Goal: Contribute content: Contribute content

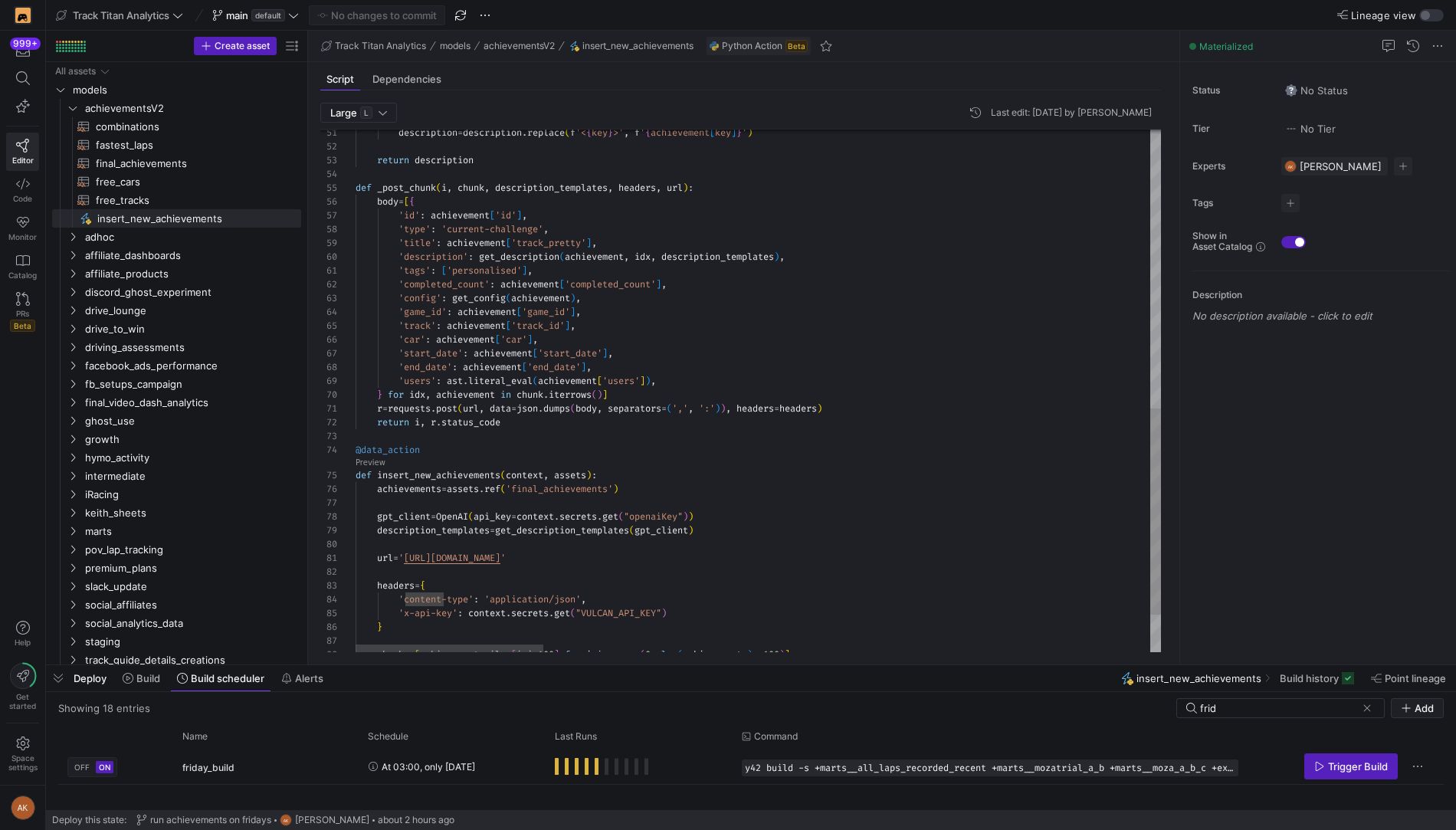
scroll to position [97, 254]
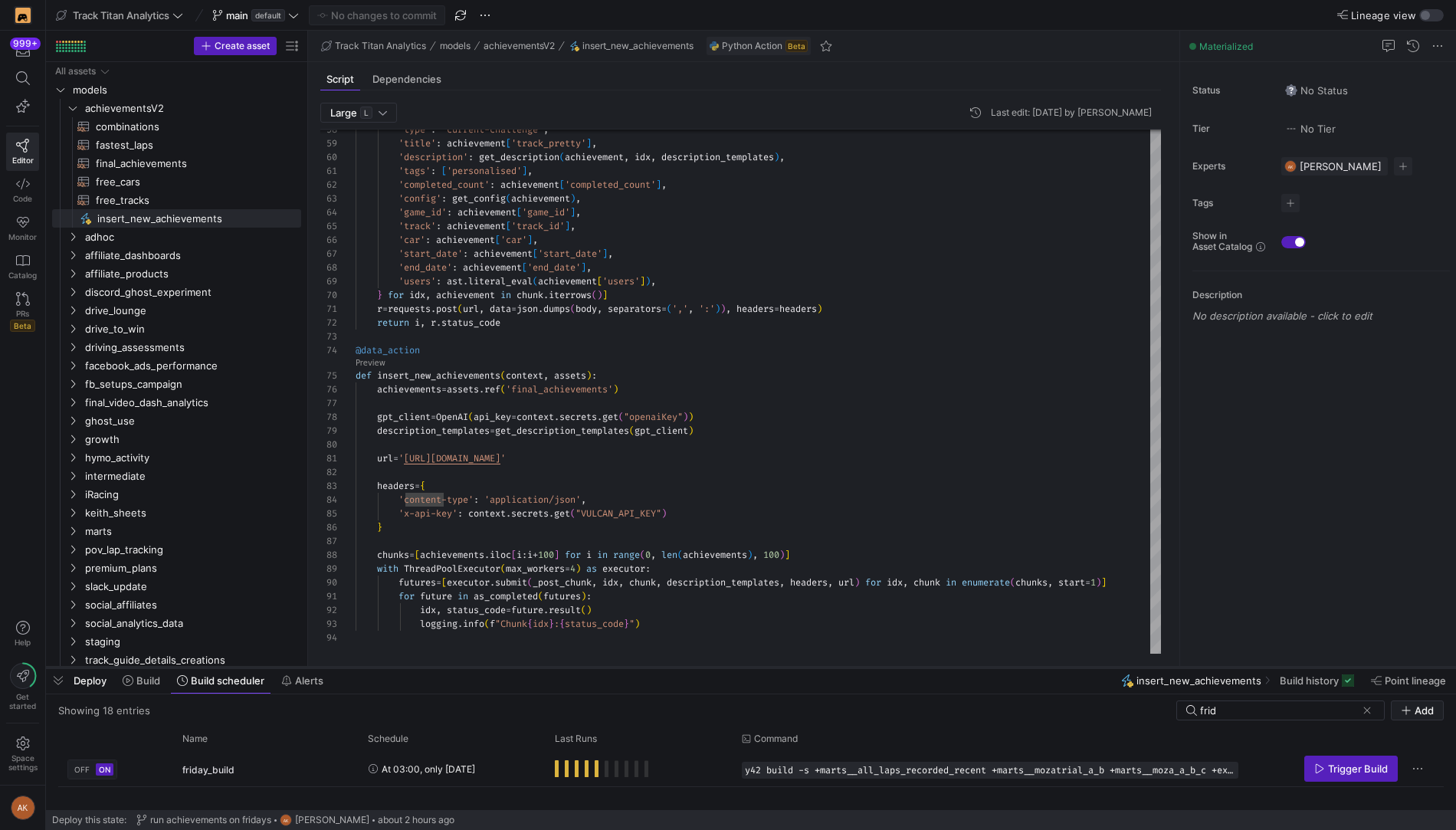
click at [467, 665] on div at bounding box center [751, 667] width 1410 height 6
click at [546, 665] on div at bounding box center [751, 667] width 1410 height 6
drag, startPoint x: 546, startPoint y: 665, endPoint x: 544, endPoint y: 735, distance: 70.0
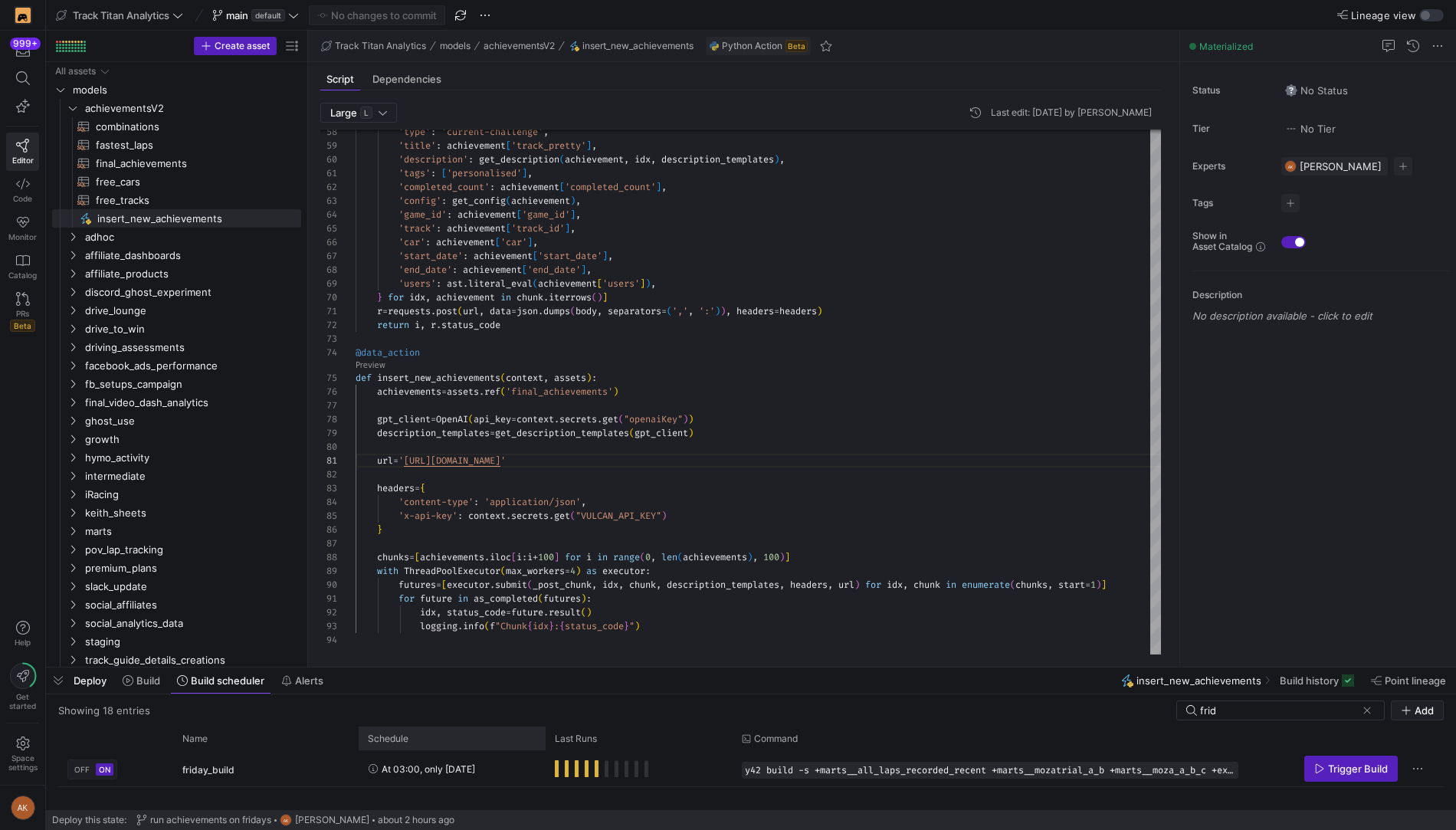
click at [544, 735] on as-split "Track Titan Analytics main default No changes to commit Lineage view Create ass…" at bounding box center [751, 415] width 1410 height 830
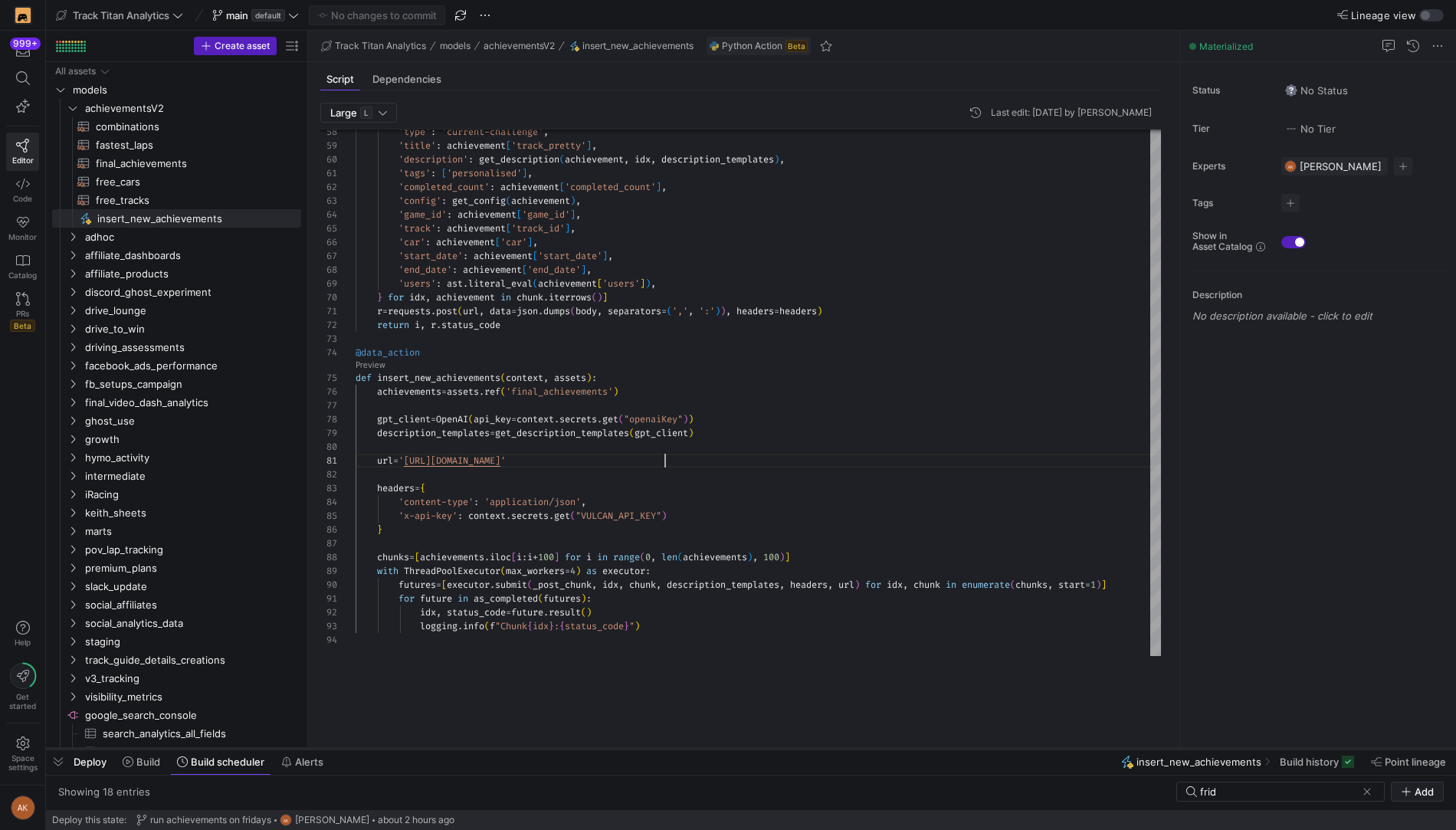
drag, startPoint x: 549, startPoint y: 667, endPoint x: 579, endPoint y: 749, distance: 87.3
click at [579, 749] on div at bounding box center [751, 748] width 1410 height 6
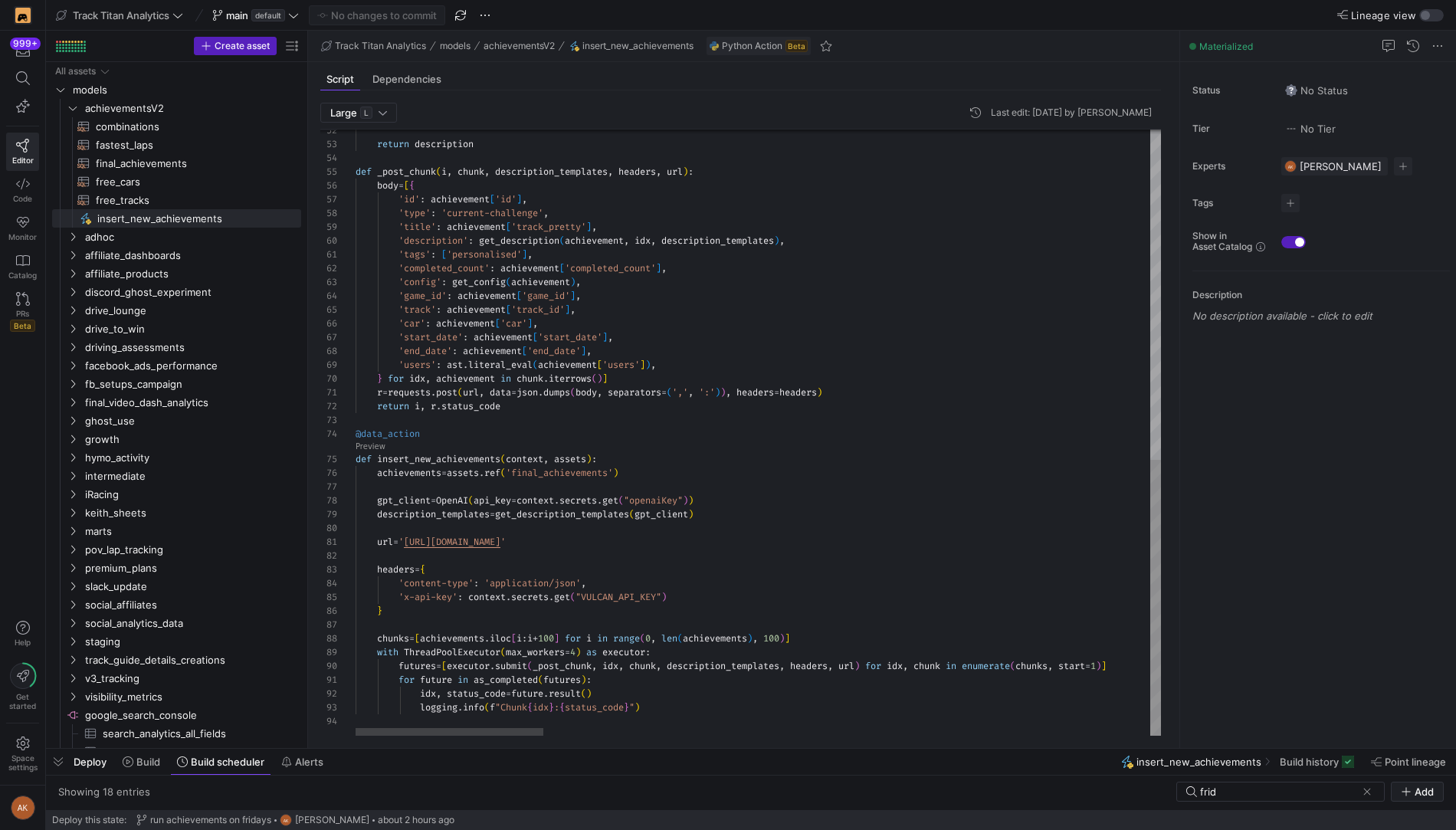
type textarea "'tags': ['personalised'], 'completed_count': achievement['completed_count'], 'c…"
click at [153, 125] on span "combinations​​​​​​​​​​" at bounding box center [189, 126] width 187 height 18
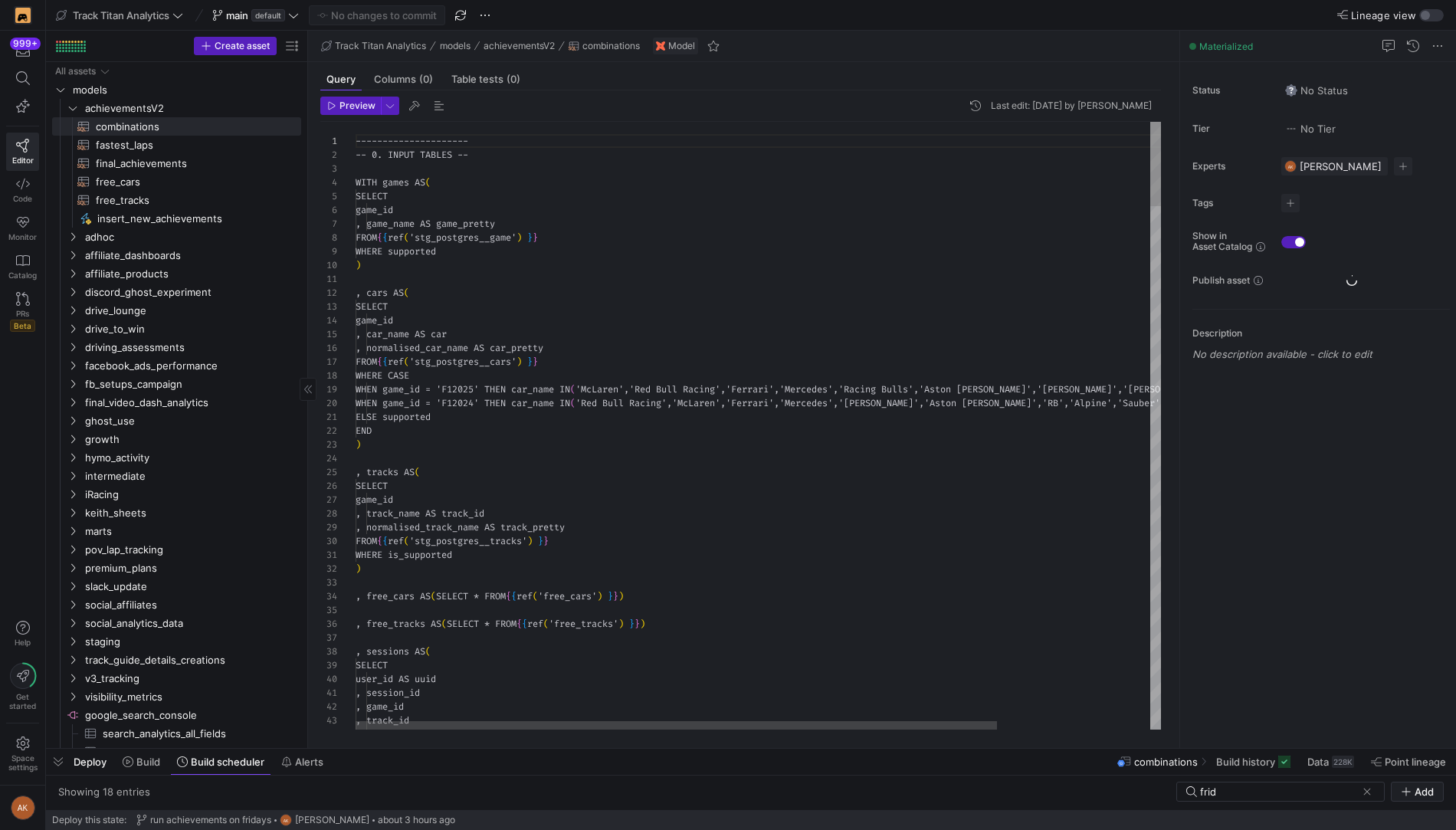
scroll to position [138, 0]
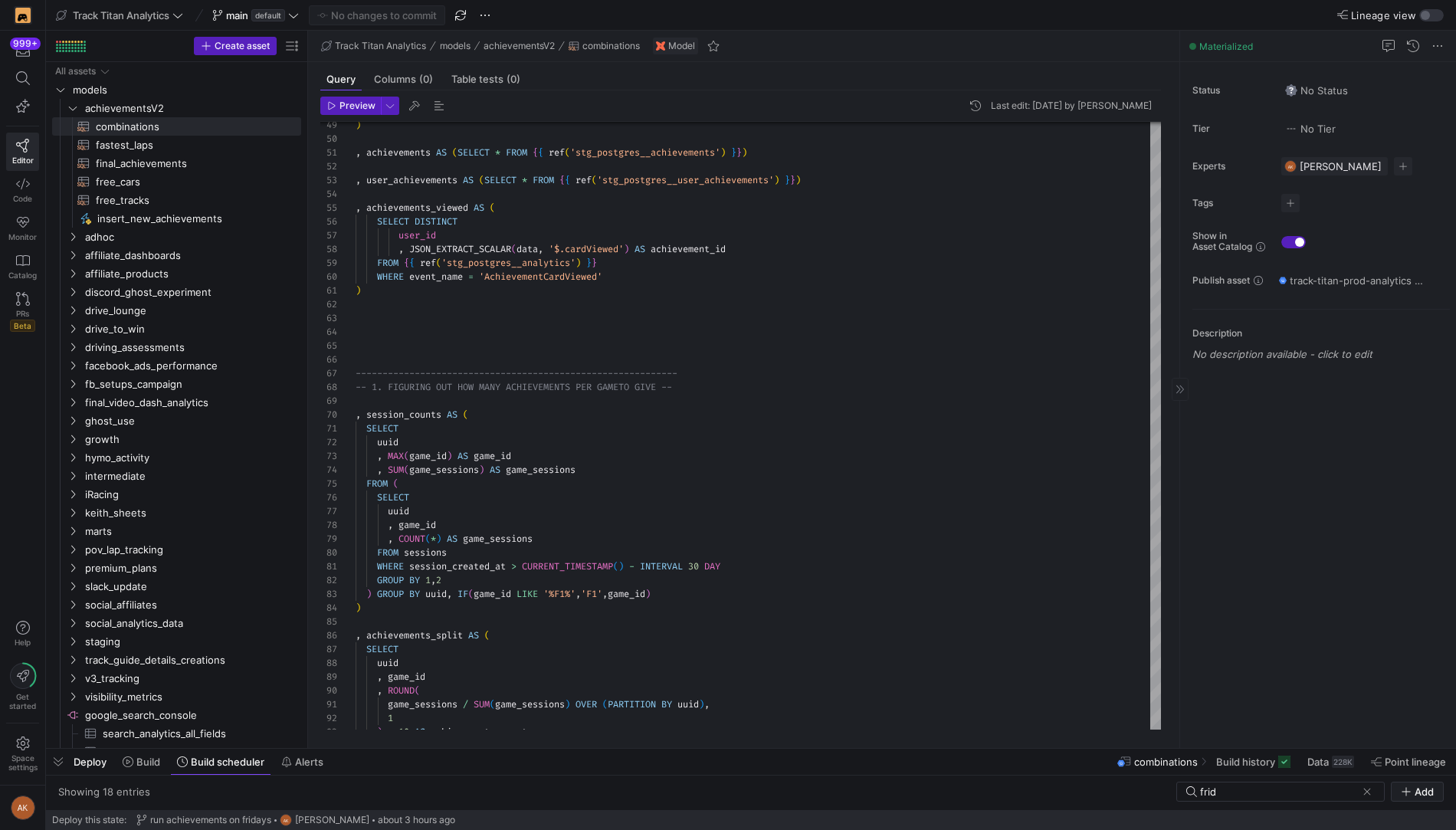
click at [1271, 349] on p "No description available - click to edit" at bounding box center [1321, 354] width 257 height 13
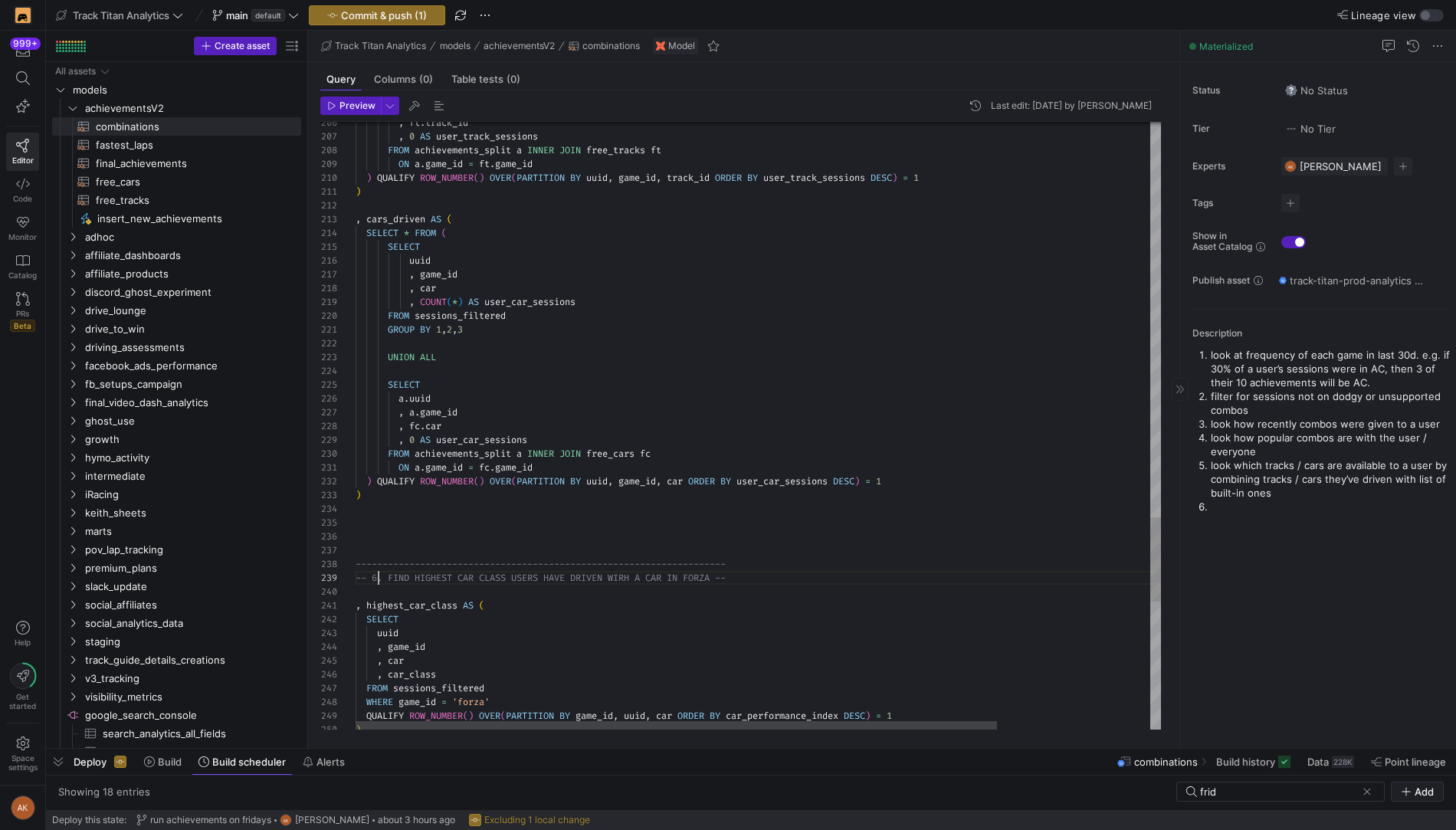
scroll to position [109, 22]
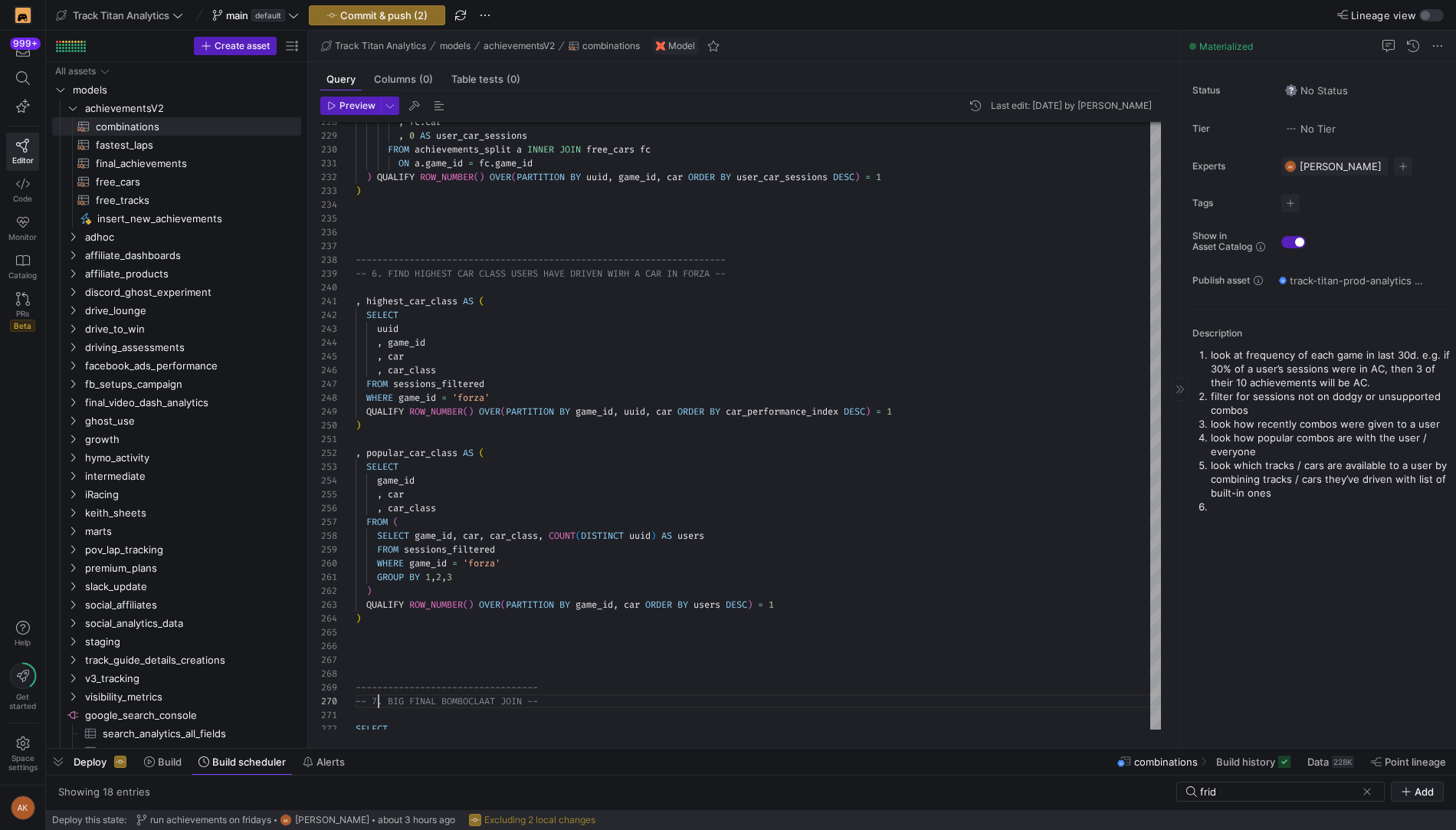
type textarea "GROUP BY 1,2,3 ) QUALIFY ROW_NUMBER() OVER(PARTITION BY game_id, car ORDER BY u…"
click at [1258, 506] on li at bounding box center [1330, 507] width 239 height 13
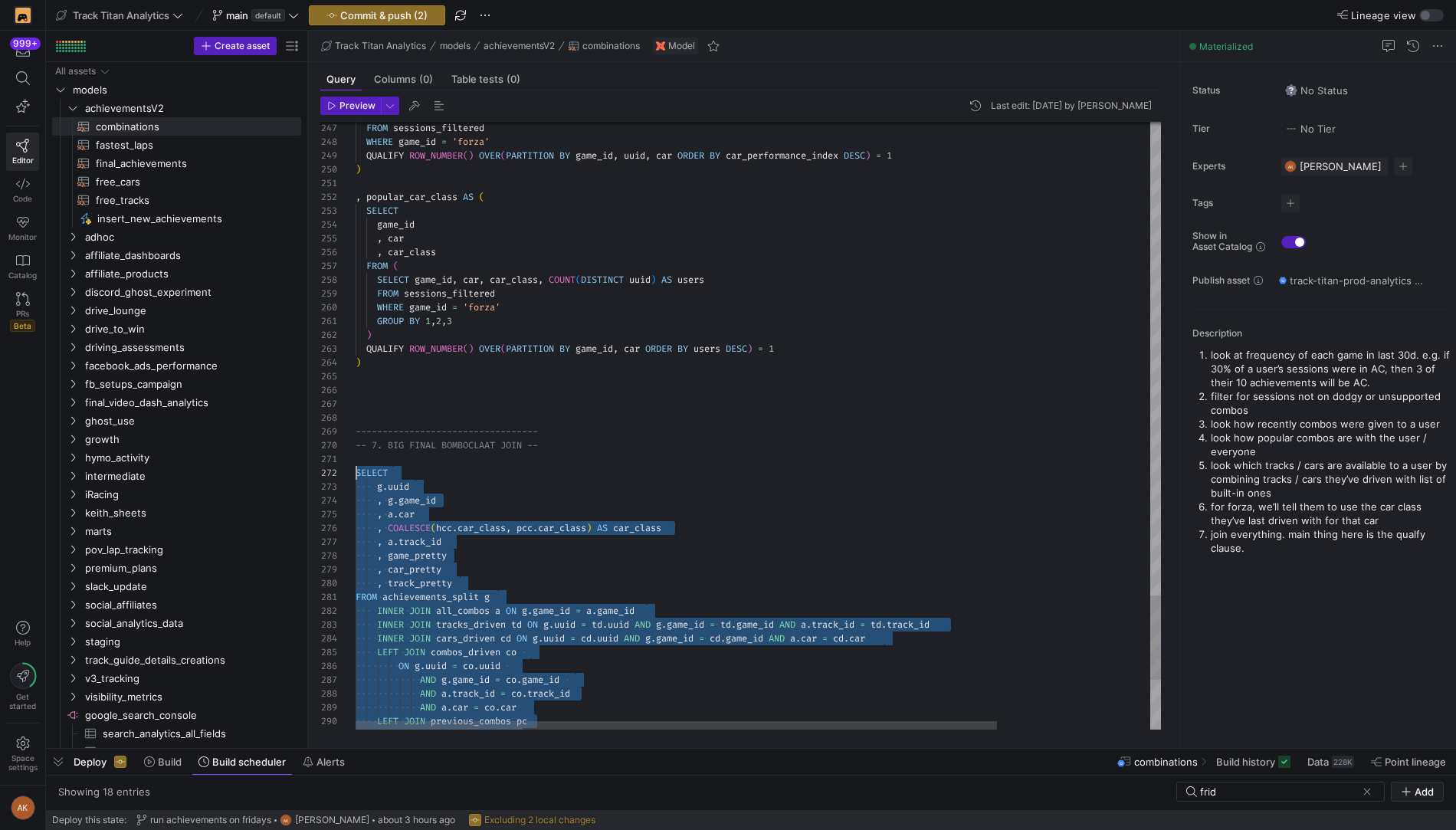
scroll to position [13, 0]
drag, startPoint x: 524, startPoint y: 699, endPoint x: 350, endPoint y: 473, distance: 285.2
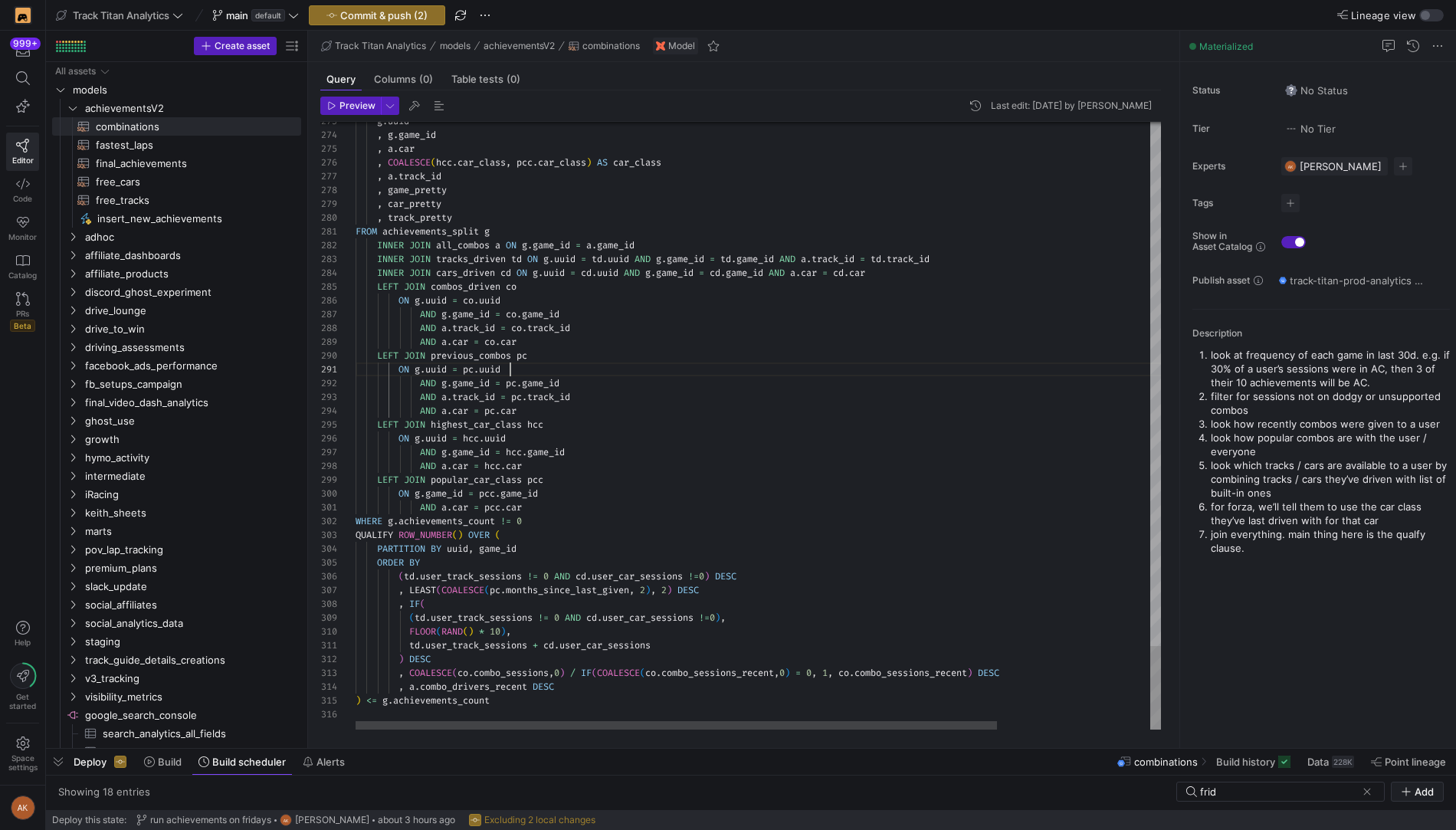
scroll to position [0, 154]
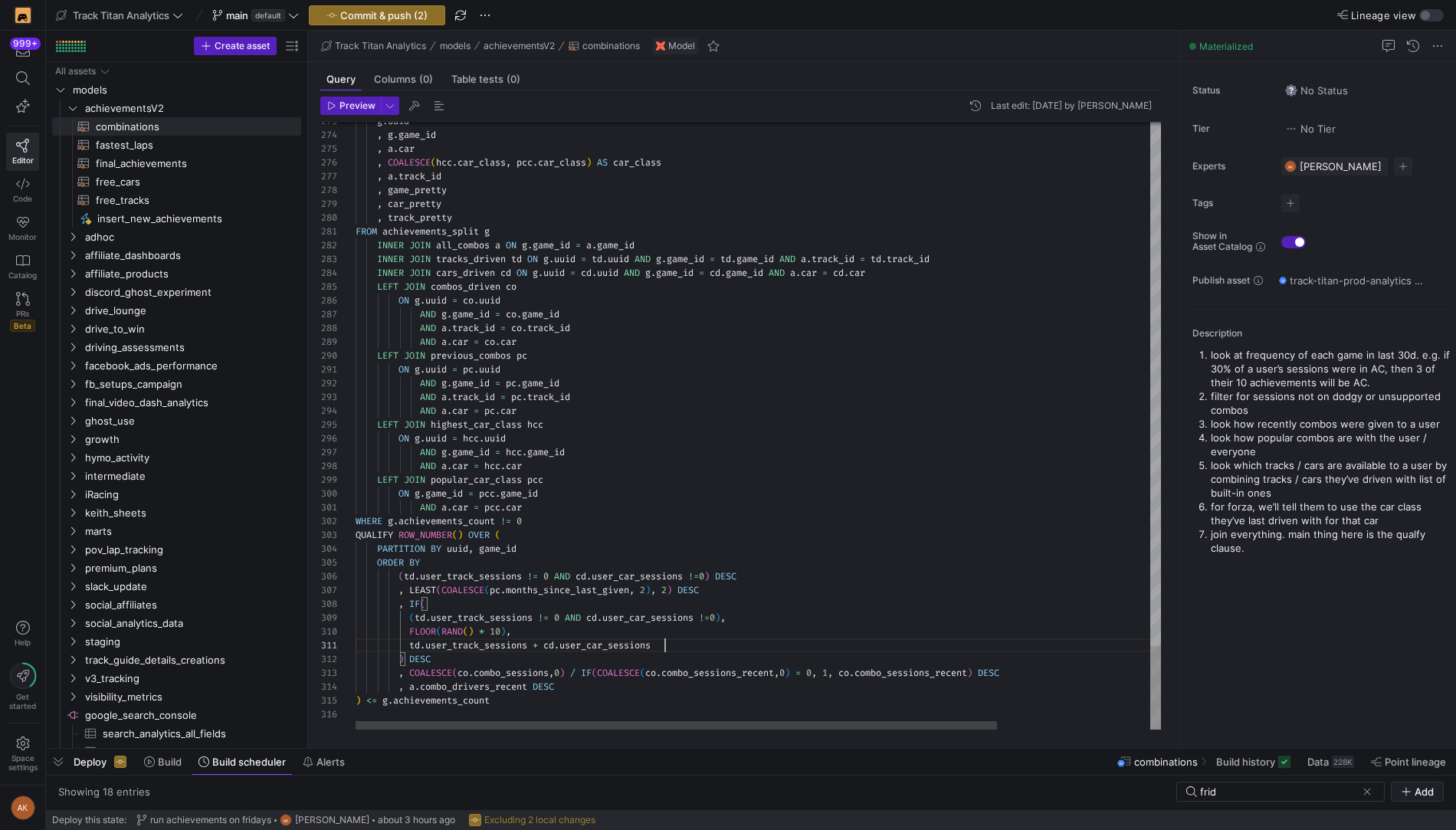
type textarea "td.user_track_sessions + cd.user_car_sessions ) DESC , COALESCE(co.combo_sessio…"
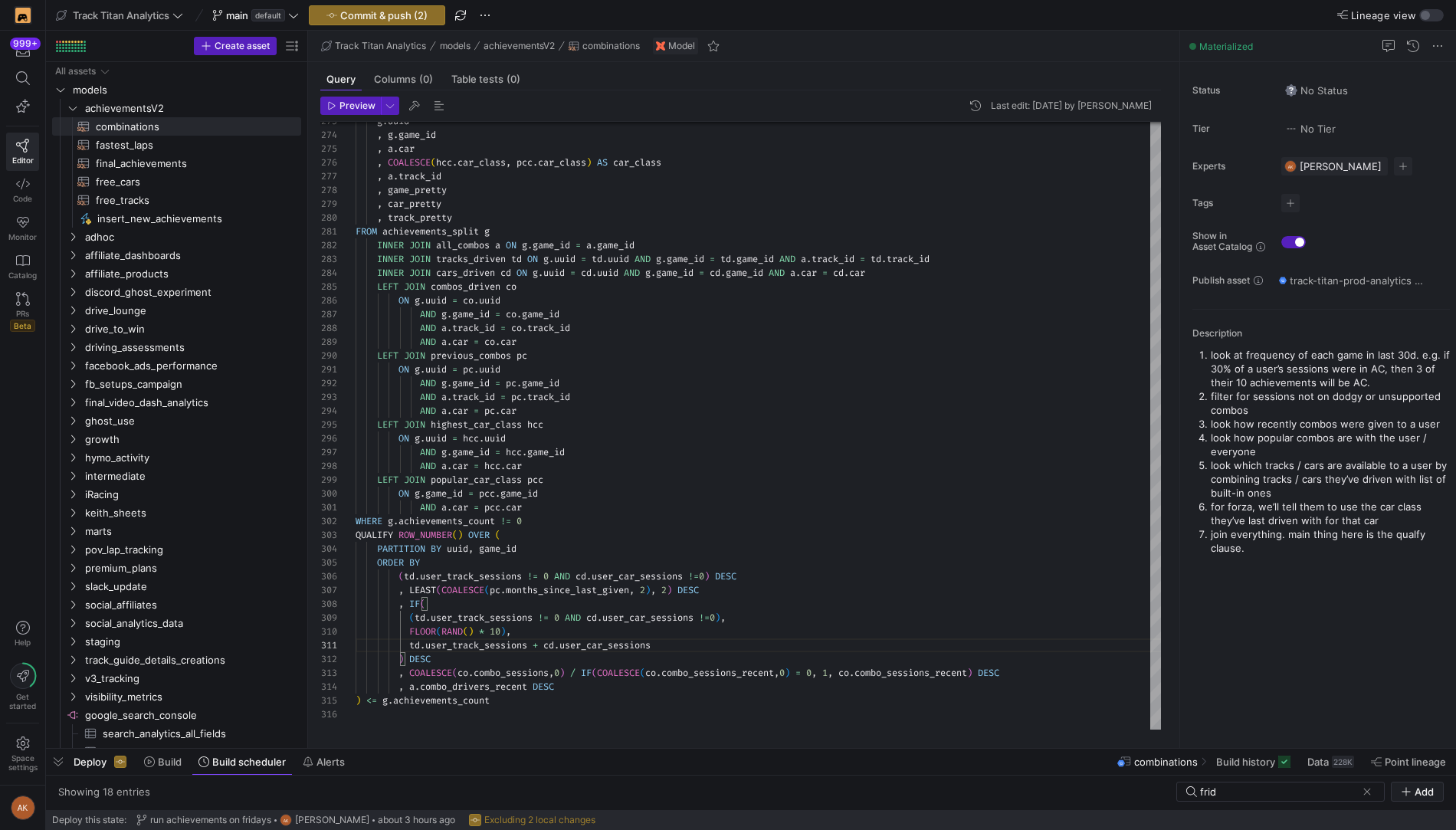
click at [1263, 535] on p "join everything. main thing here is the qualfy clause." at bounding box center [1330, 540] width 239 height 28
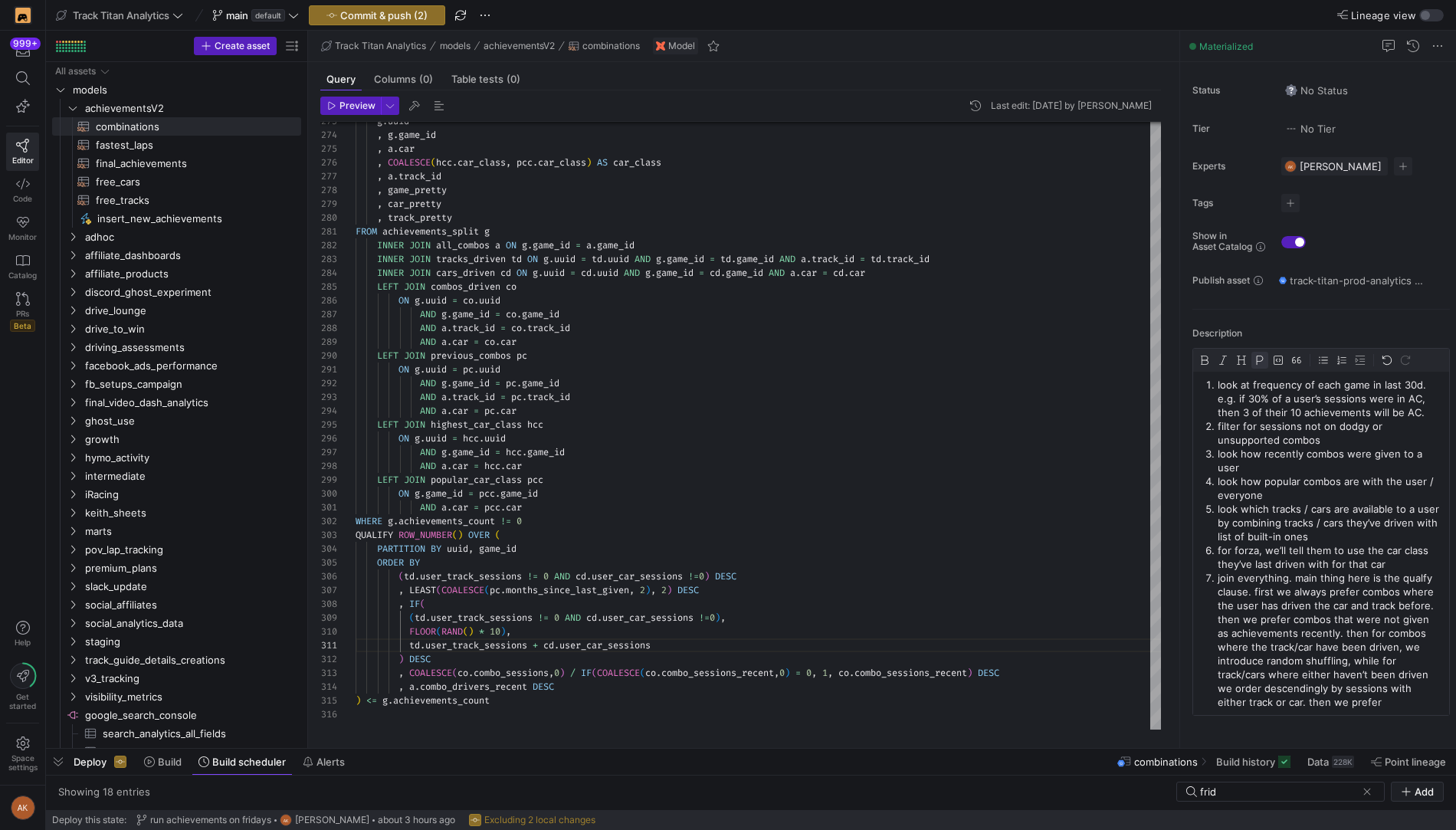
click at [1273, 686] on p "join everything. main thing here is the qualfy clause. first we always prefer c…" at bounding box center [1330, 639] width 225 height 138
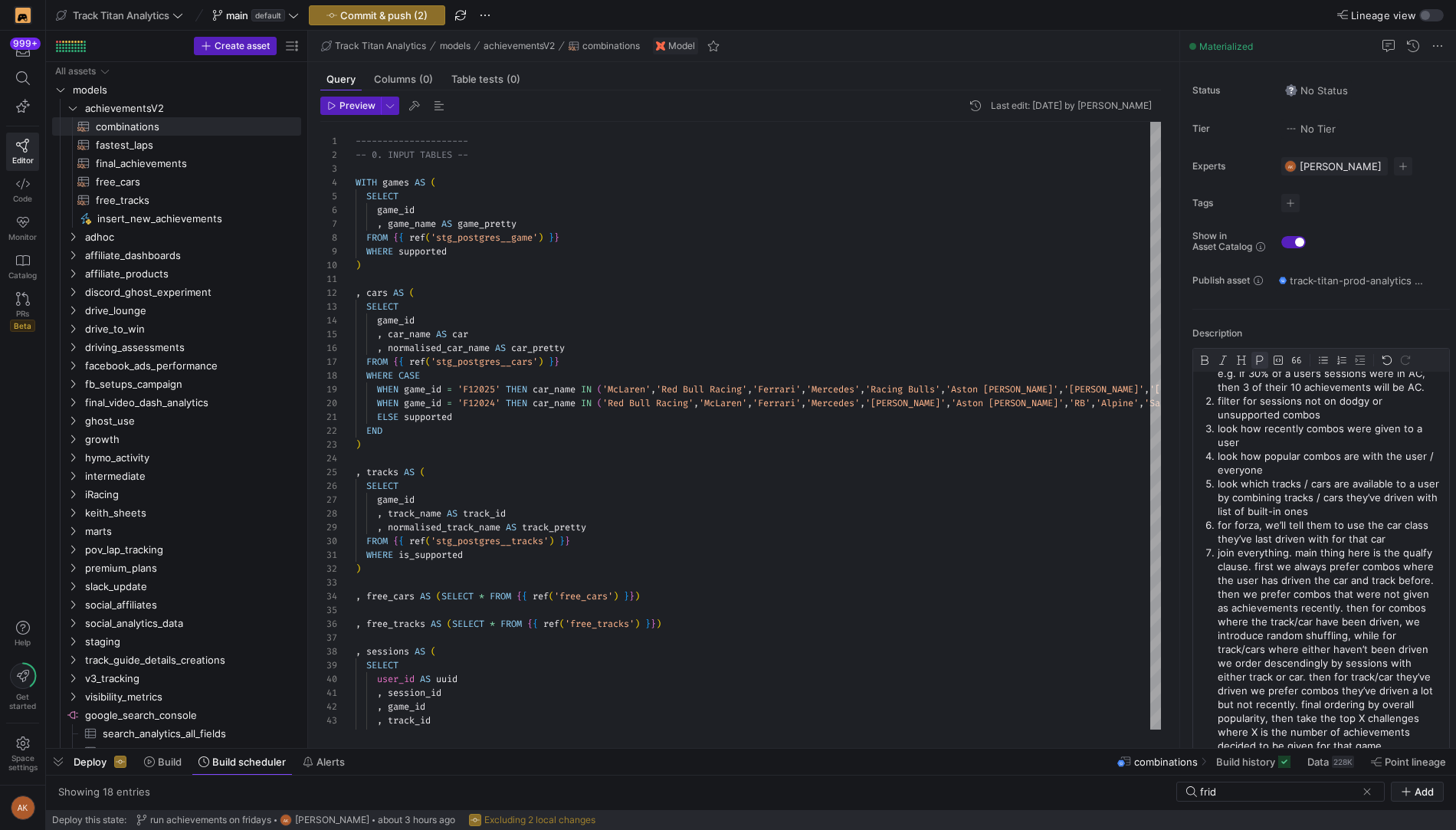
scroll to position [29, 0]
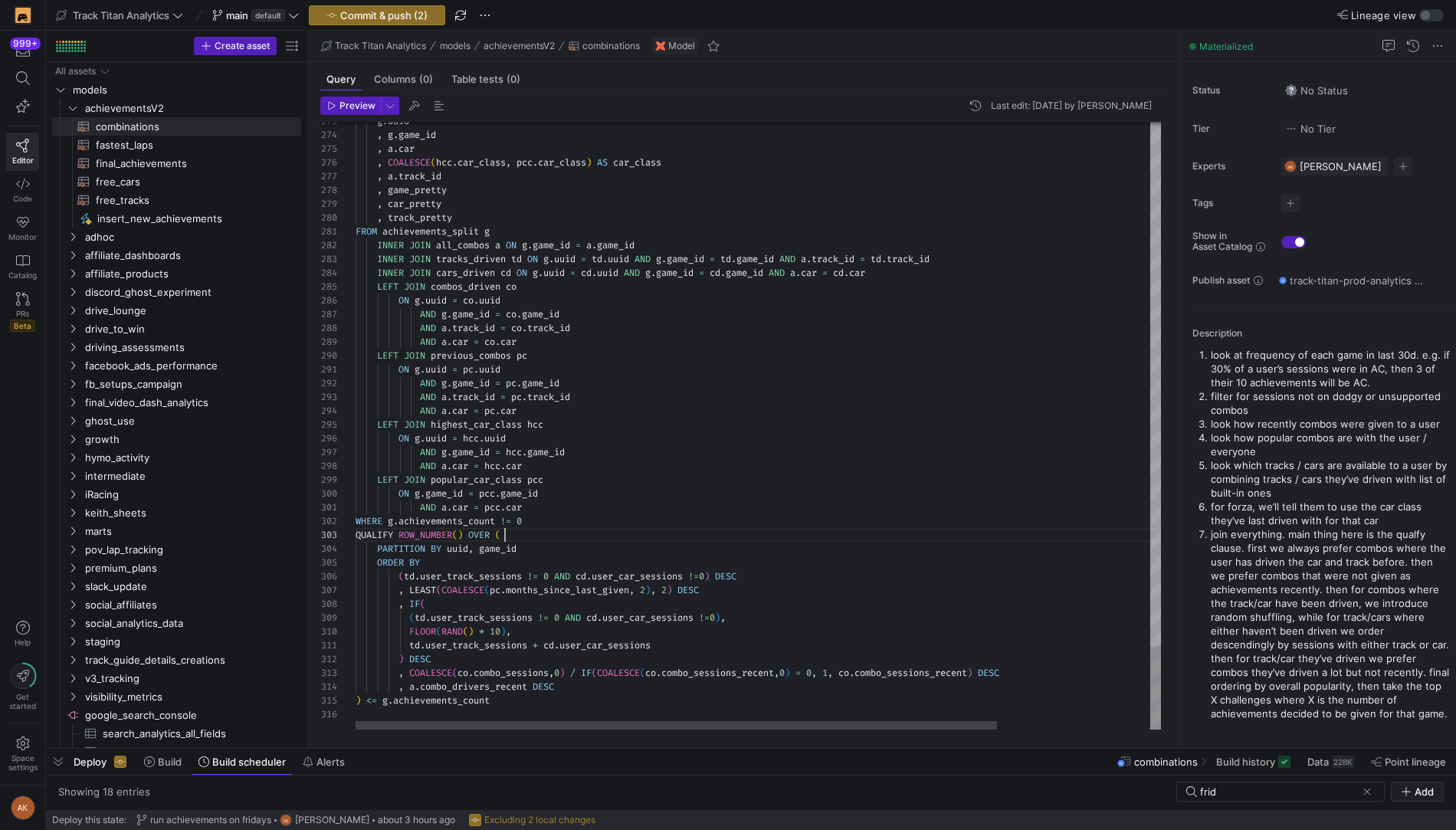
scroll to position [28, 148]
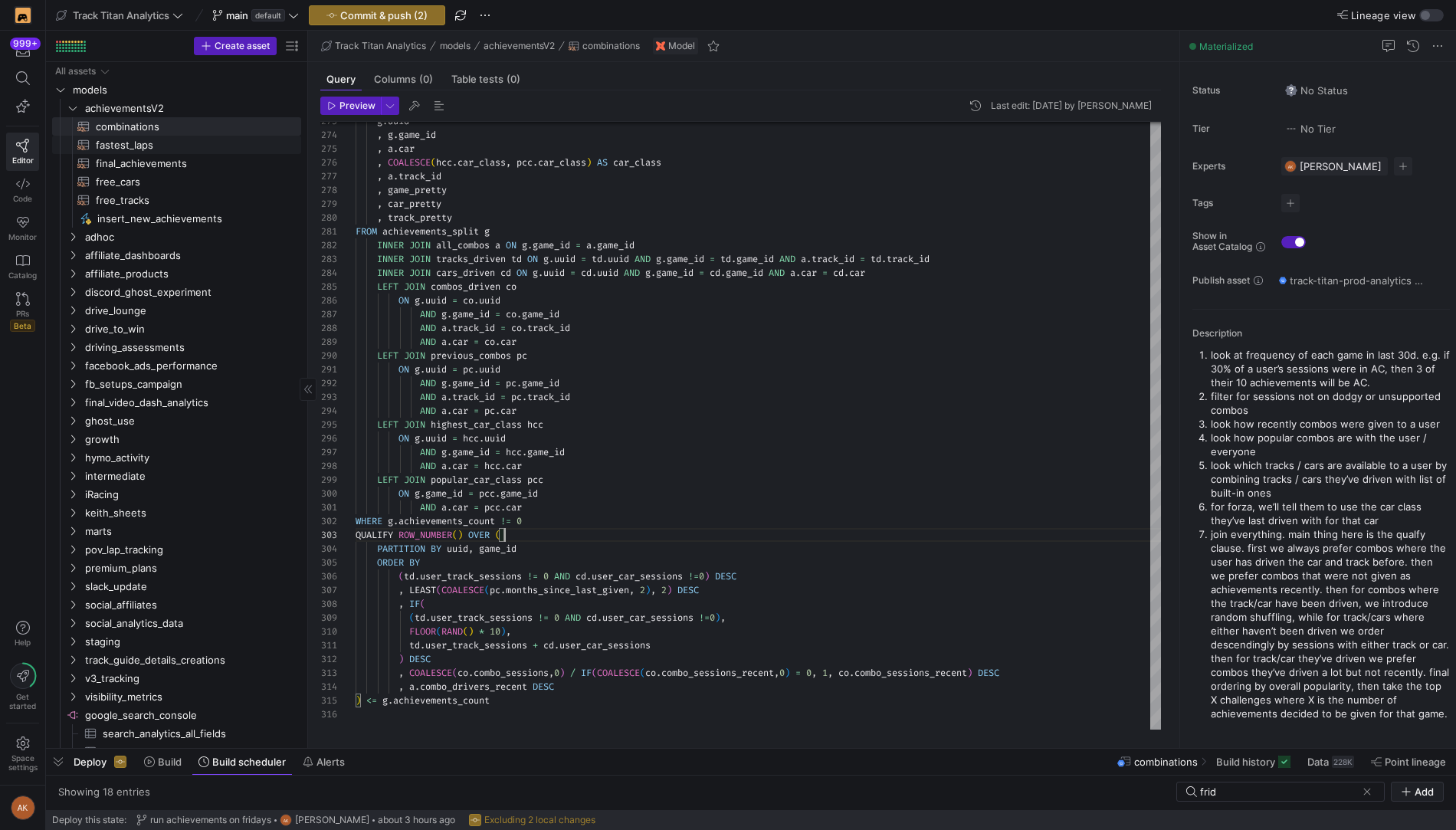
click at [135, 144] on span "fastest_laps​​​​​​​​​​" at bounding box center [189, 144] width 187 height 18
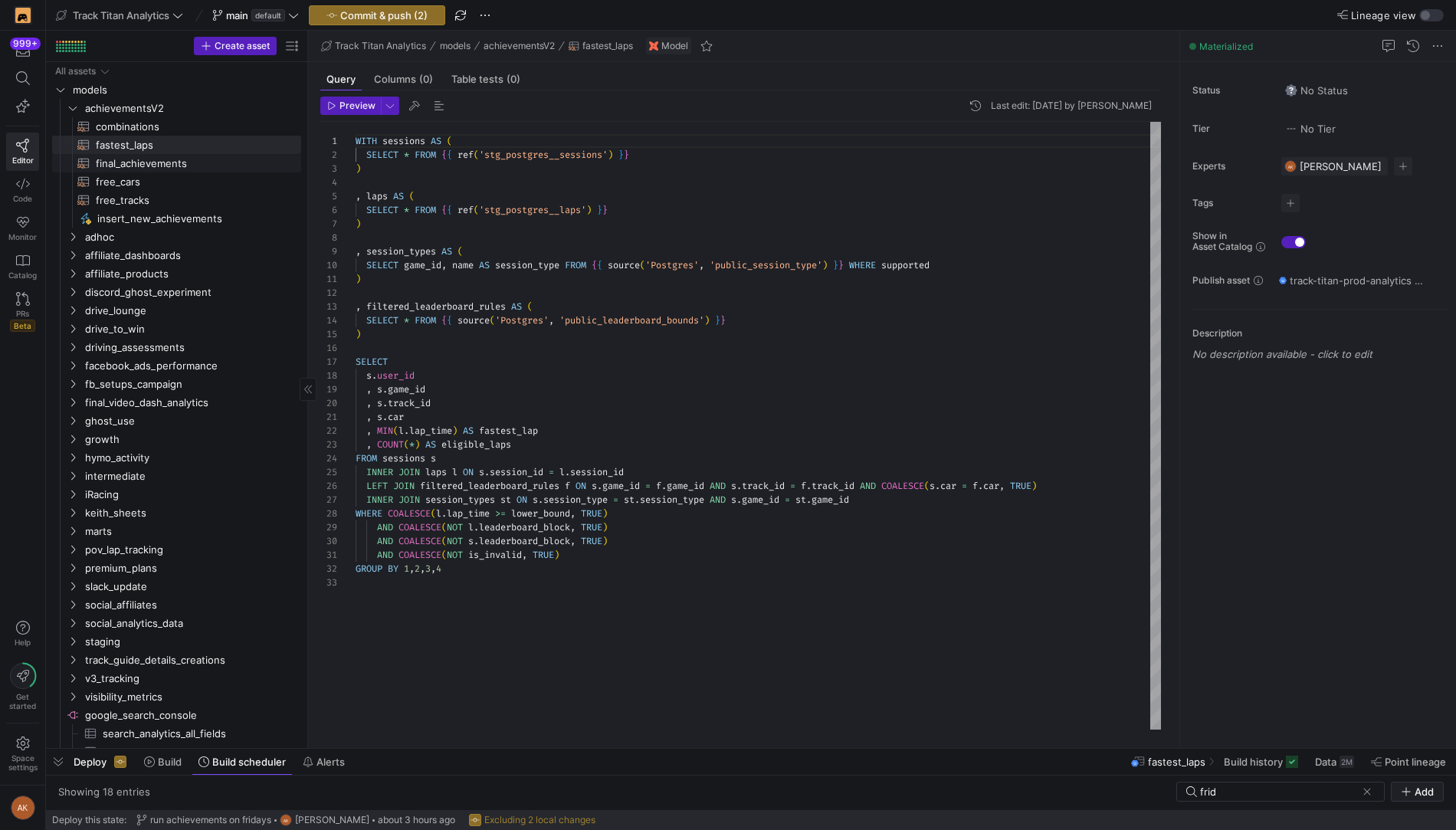
click at [161, 161] on span "final_achievements​​​​​​​​​​" at bounding box center [189, 163] width 187 height 18
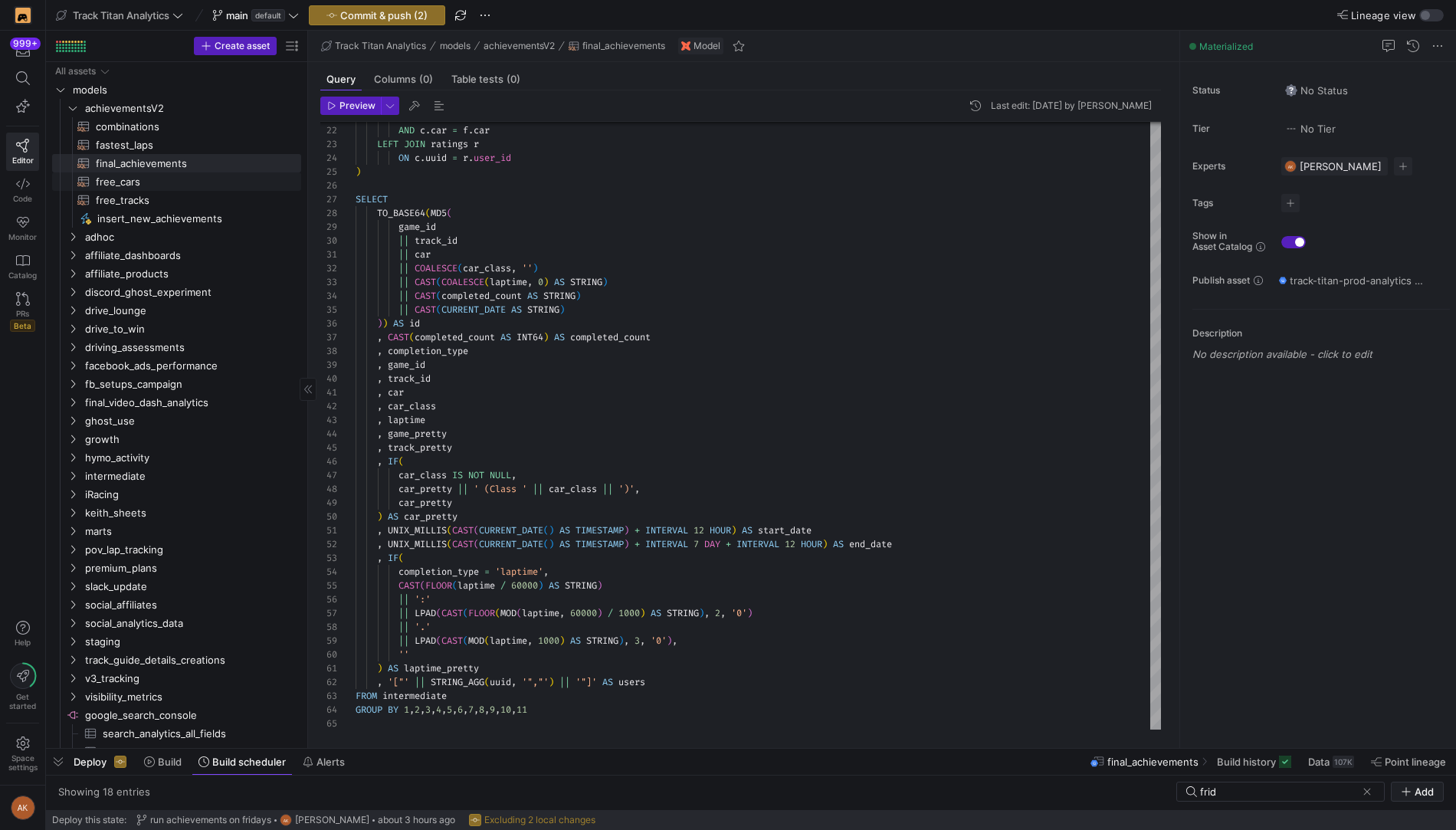
click at [143, 184] on span "free_cars​​​​​​​​​​" at bounding box center [189, 181] width 187 height 18
type textarea "SELECT 'assettoCorsaCompetizione' AS game_id, 'amr_v12_vantage_gt3' AS car UNIO…"
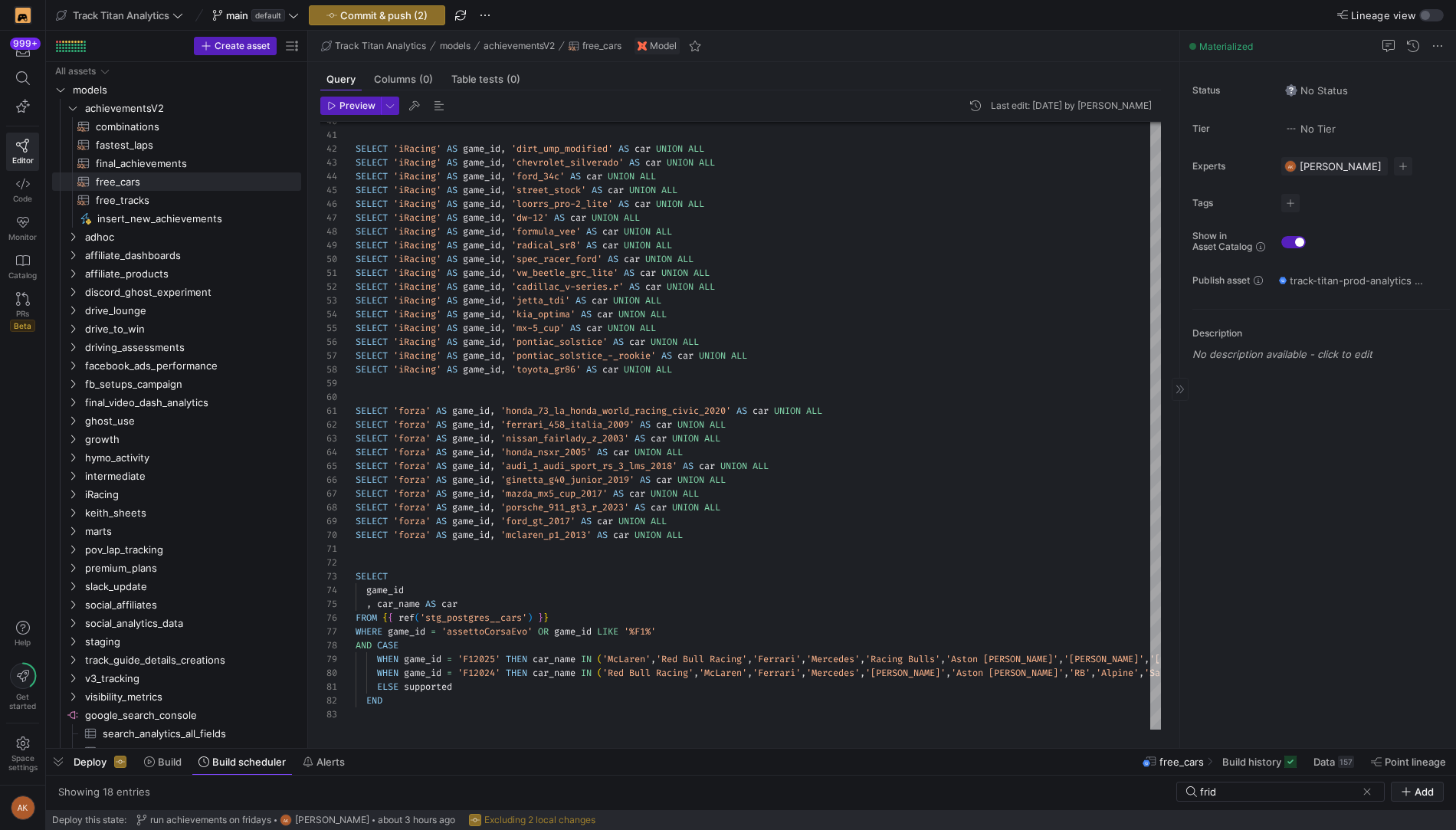
click at [1265, 350] on p "No description available - click to edit" at bounding box center [1321, 354] width 257 height 13
click at [141, 198] on span "free_tracks​​​​​​​​​​" at bounding box center [189, 200] width 187 height 18
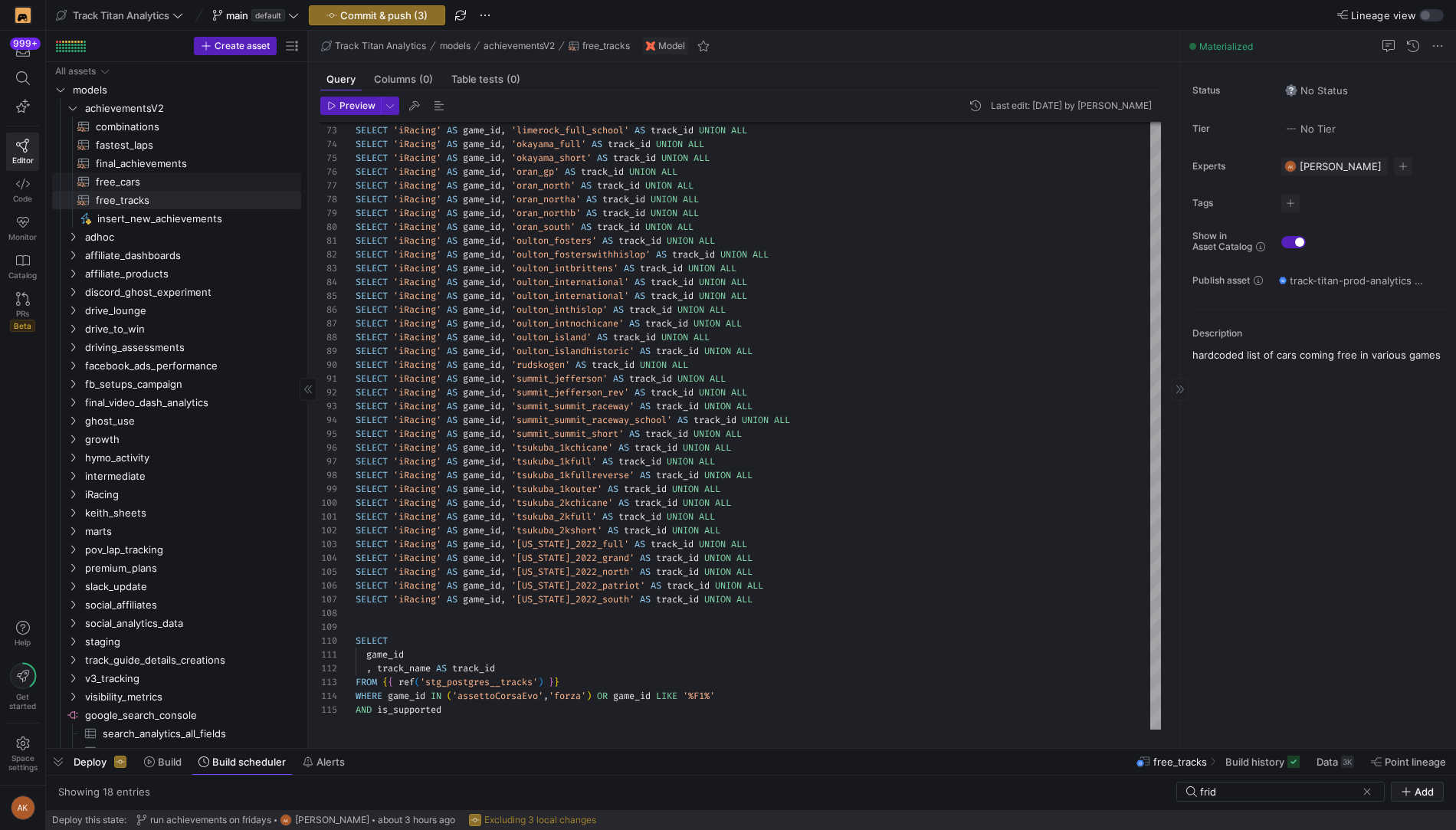
click at [213, 184] on span "free_cars​​​​​​​​​​" at bounding box center [189, 181] width 187 height 18
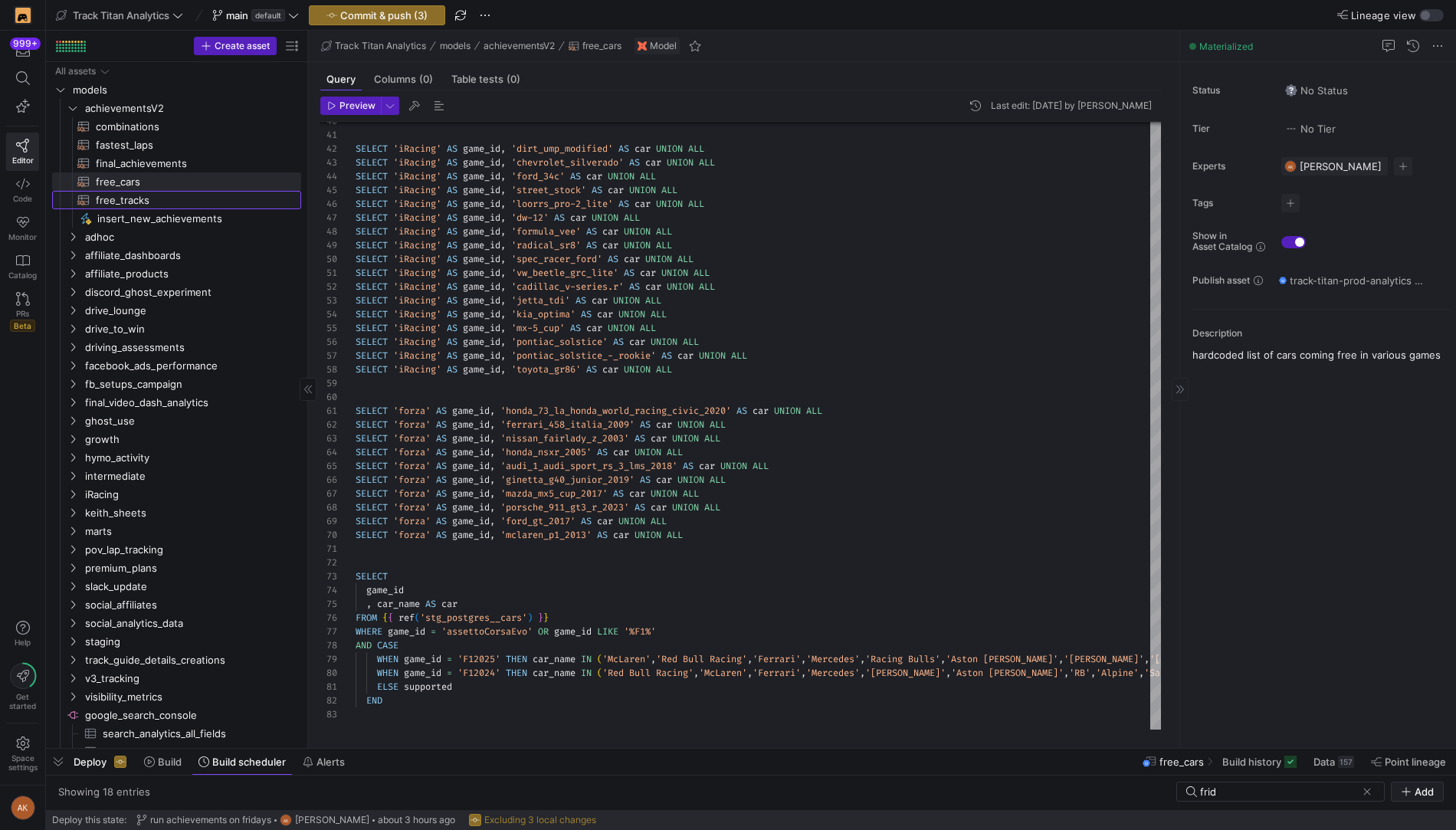
click at [208, 207] on span "free_tracks​​​​​​​​​​" at bounding box center [189, 200] width 187 height 18
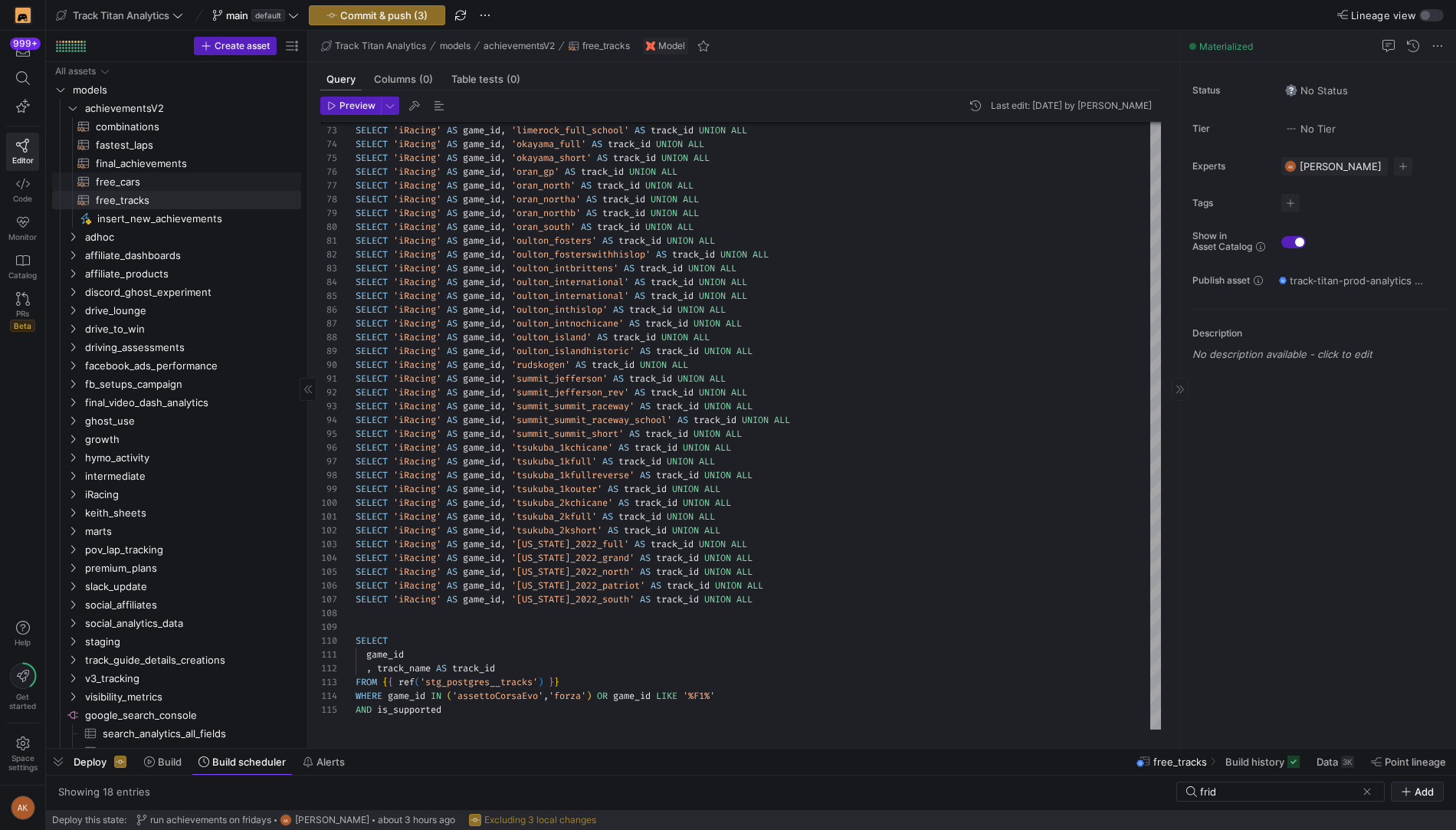
click at [208, 189] on span "free_cars​​​​​​​​​​" at bounding box center [189, 181] width 187 height 18
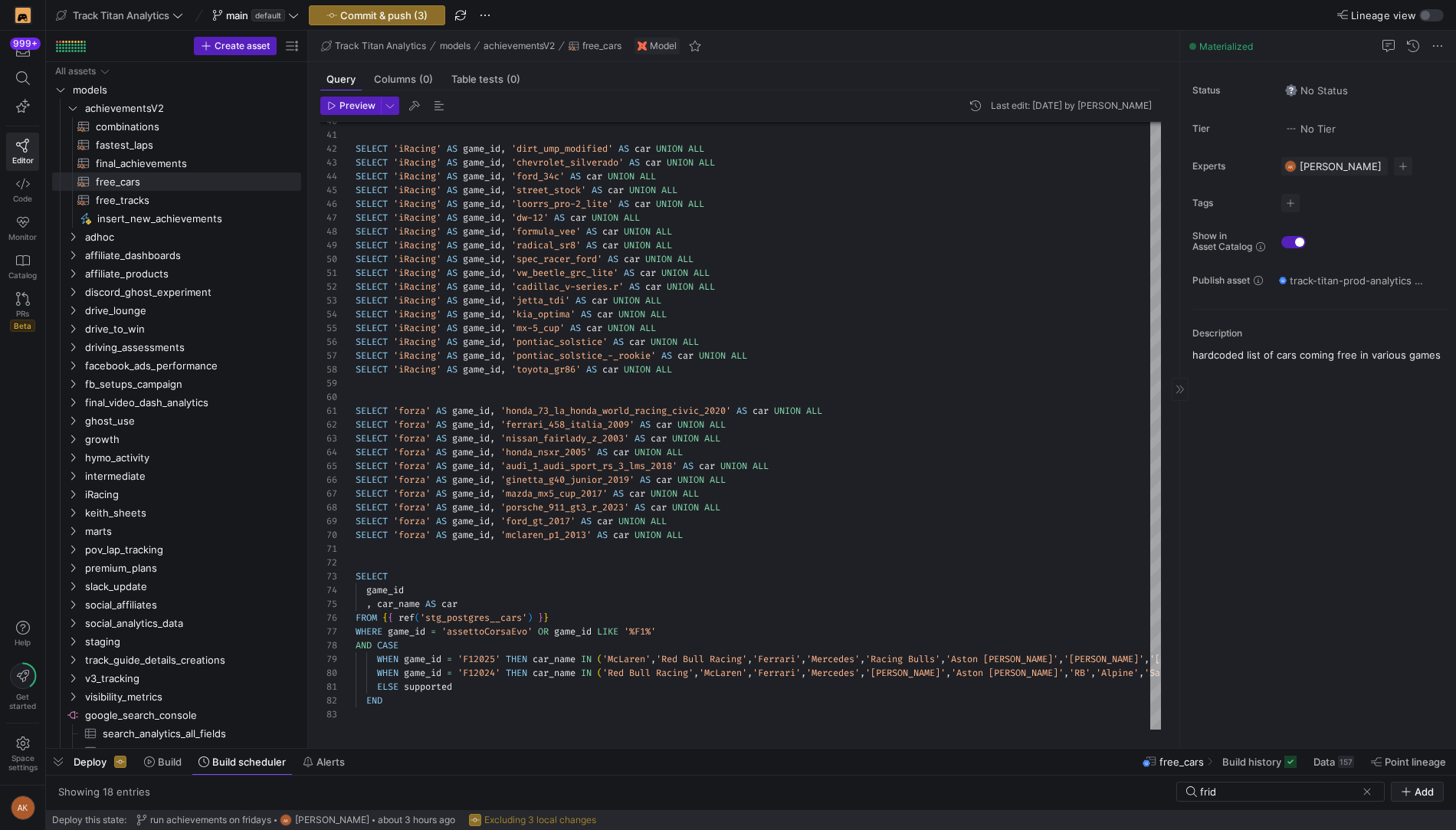
click at [1362, 350] on p "hardcoded list of cars coming free in various games" at bounding box center [1321, 355] width 257 height 13
click at [113, 200] on span "free_tracks​​​​​​​​​​" at bounding box center [189, 200] width 187 height 18
type textarea "SELECT 'assettoCorsa' AS game_id, 'imola' AS track_id UNION ALL SELECT 'assetto…"
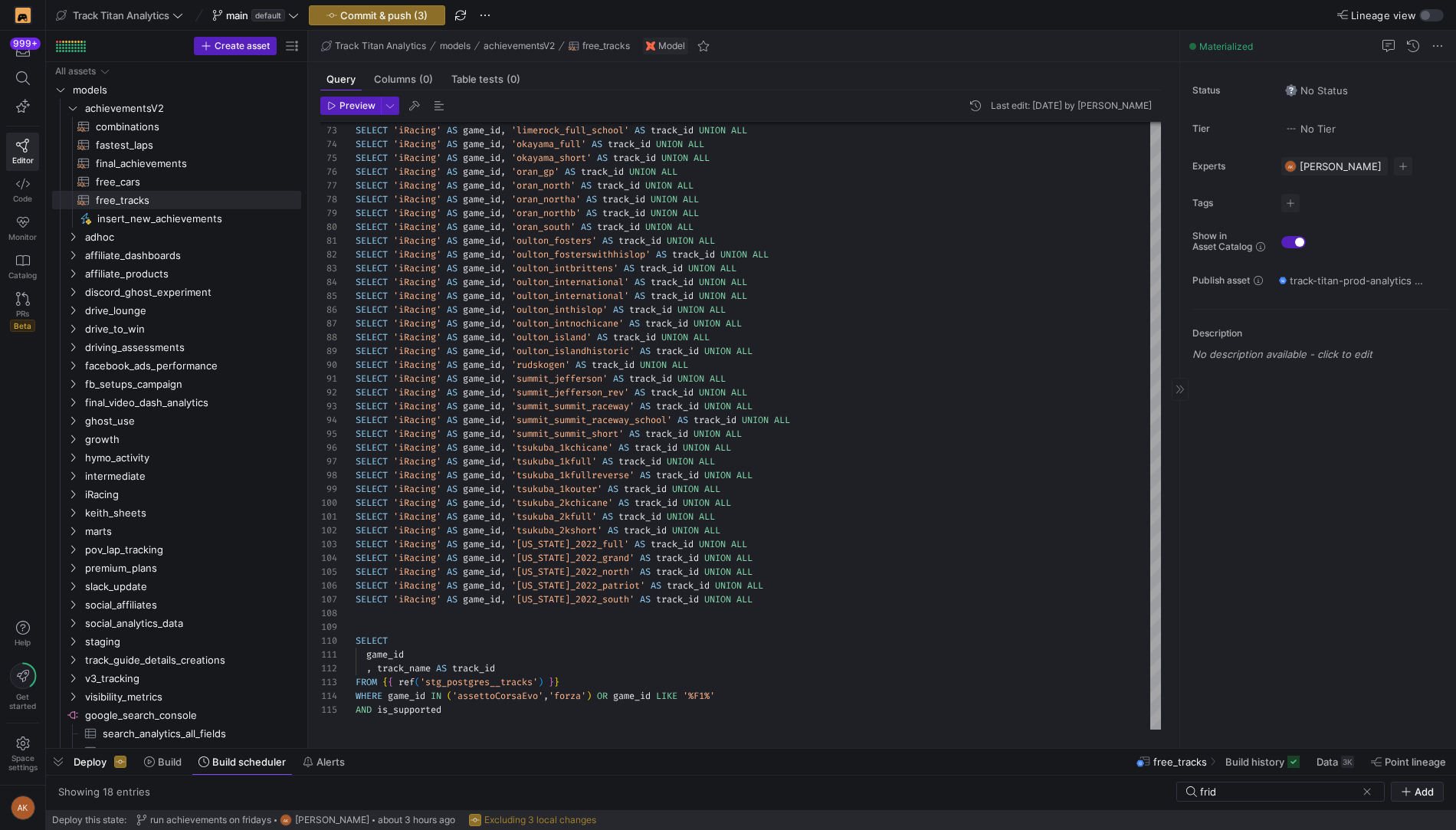
click at [1254, 353] on p "No description available - click to edit" at bounding box center [1321, 354] width 257 height 13
click at [1300, 381] on p "hardcoded list of cars coming free in various games" at bounding box center [1321, 391] width 244 height 28
click at [1274, 603] on div "Status No Status Tier No Tier Experts AK [PERSON_NAME] 1 expert Tags No tags Sh…" at bounding box center [1317, 405] width 276 height 686
click at [187, 186] on span "free_cars​​​​​​​​​​" at bounding box center [189, 181] width 187 height 18
type textarea "SELECT 'assettoCorsaCompetizione' AS game_id, 'amr_v12_vantage_gt3' AS car UNIO…"
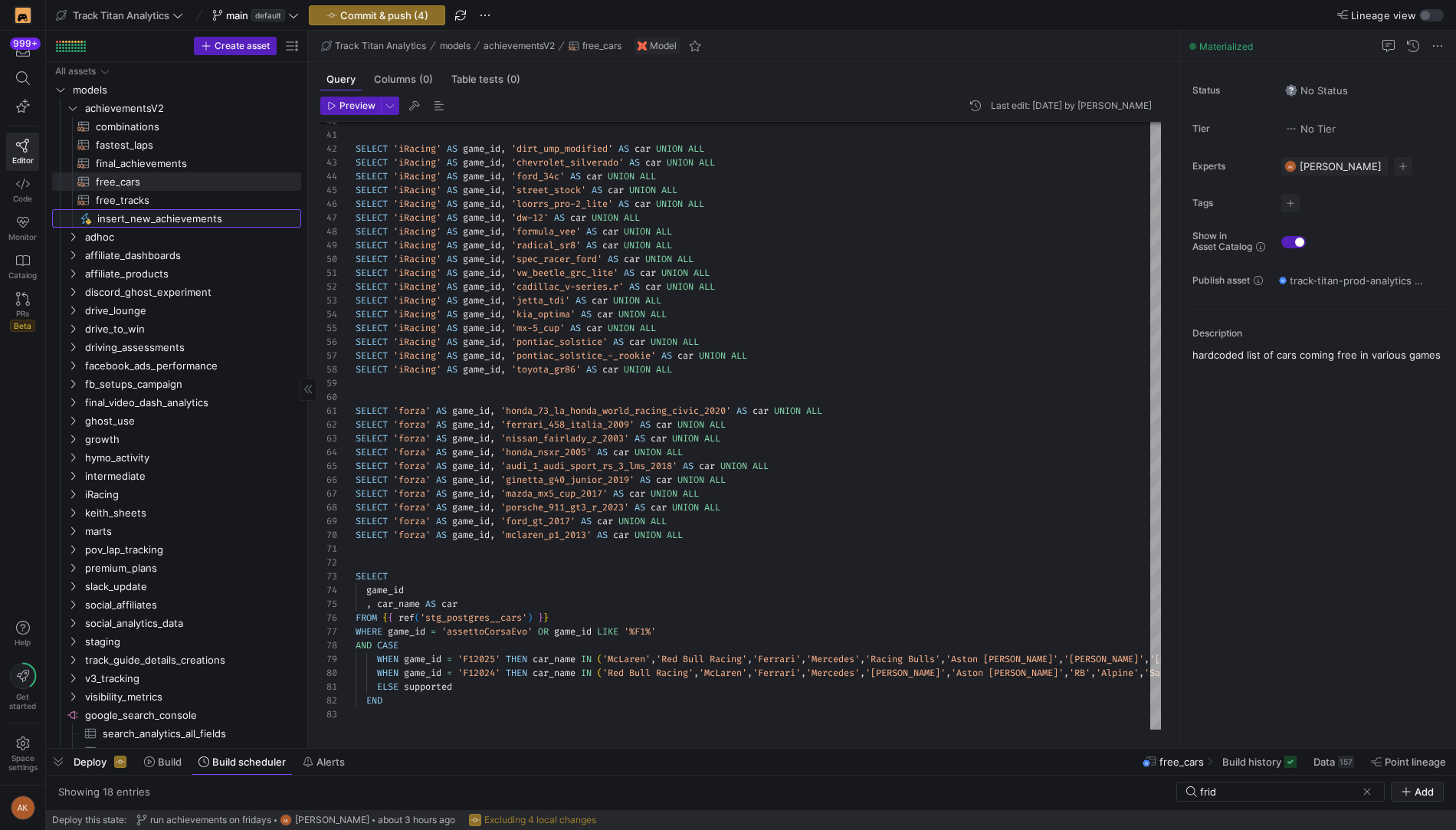
click at [167, 219] on span "insert_new_achievements​​​​​" at bounding box center [191, 218] width 187 height 18
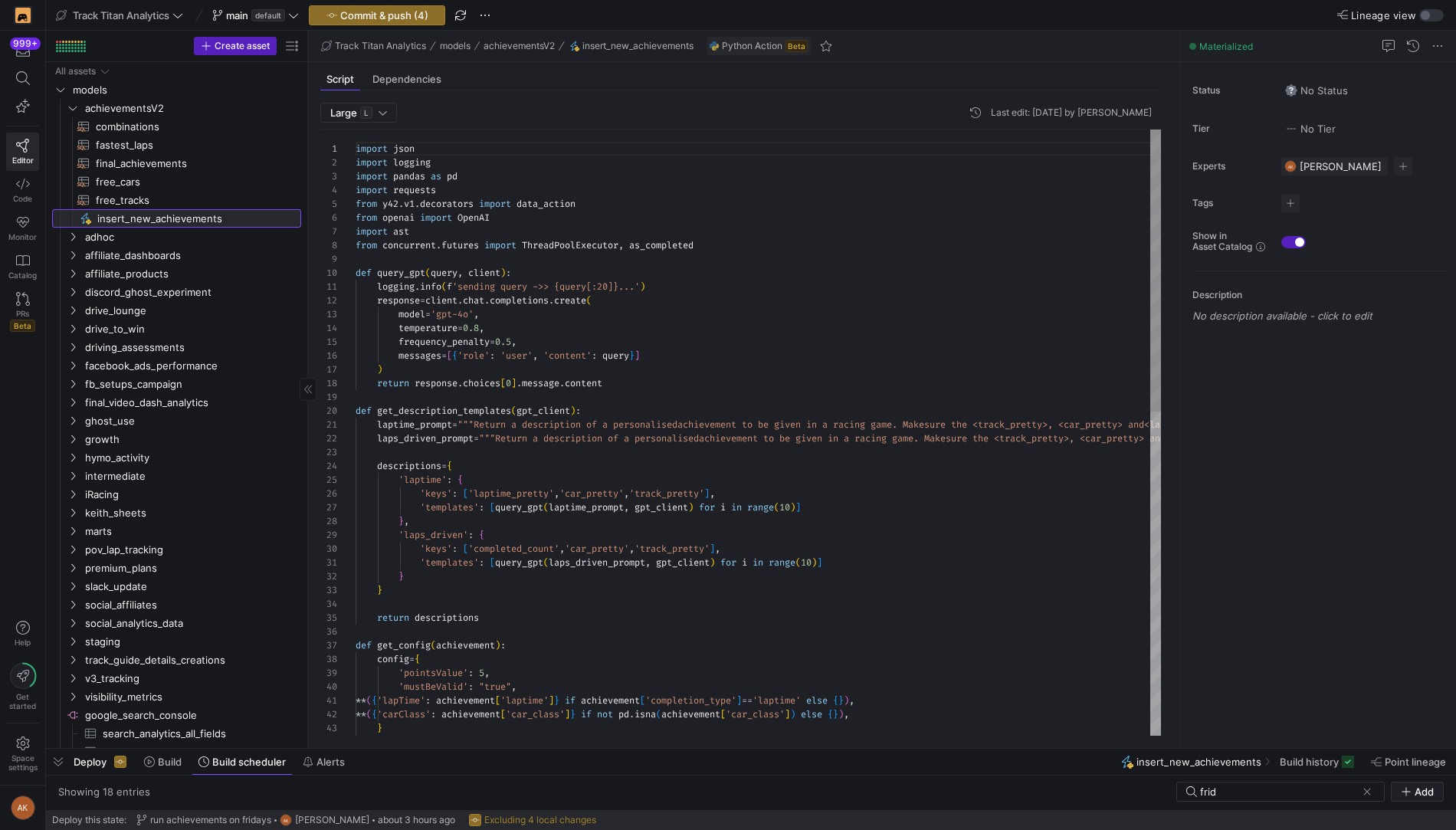
scroll to position [138, 0]
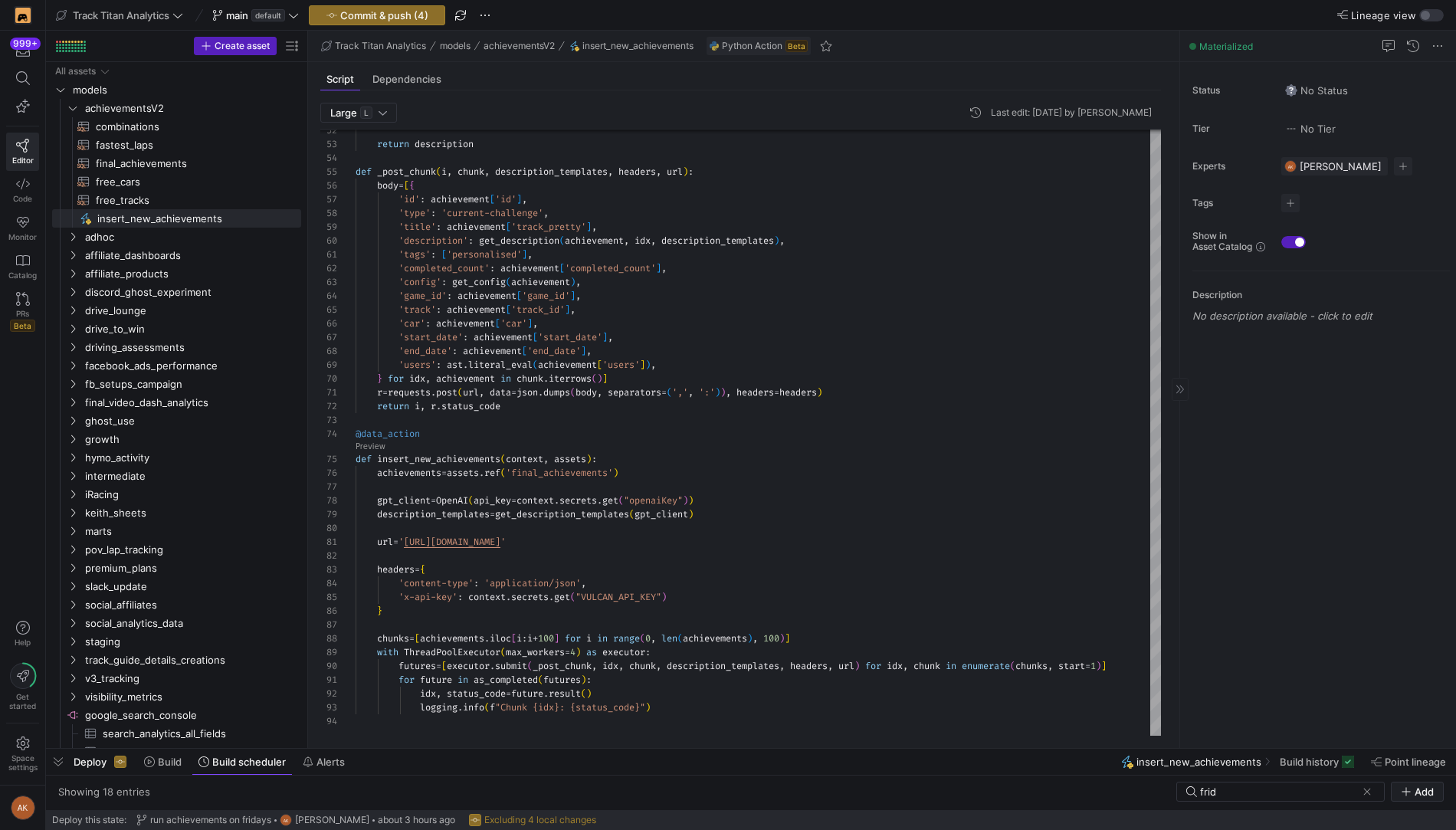
click at [1240, 311] on p "No description available - click to edit" at bounding box center [1321, 315] width 257 height 13
click at [1411, 353] on p "first we generate a bunch of description templates for each achievement type" at bounding box center [1330, 353] width 225 height 28
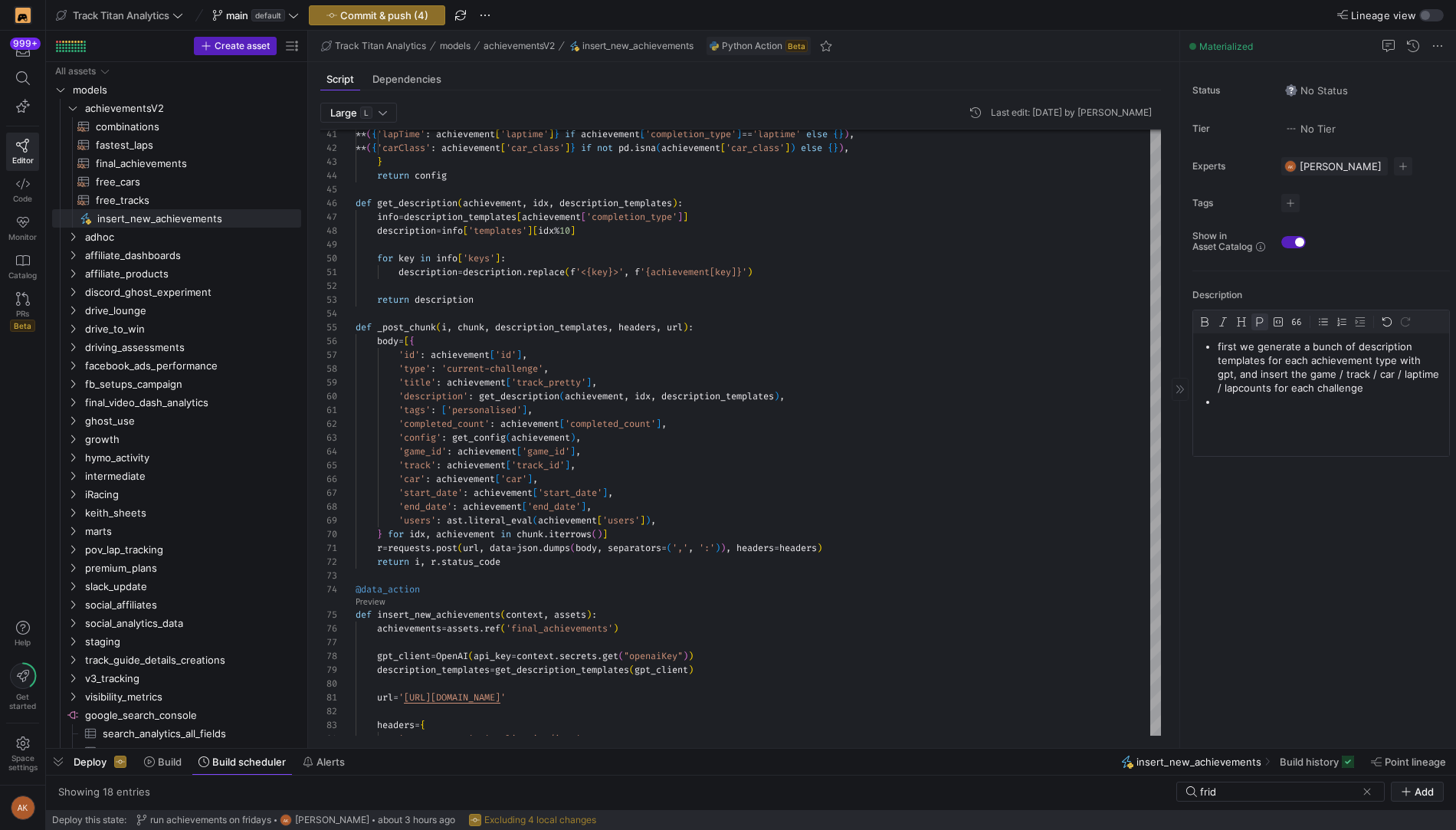
click at [1240, 398] on p at bounding box center [1330, 402] width 225 height 13
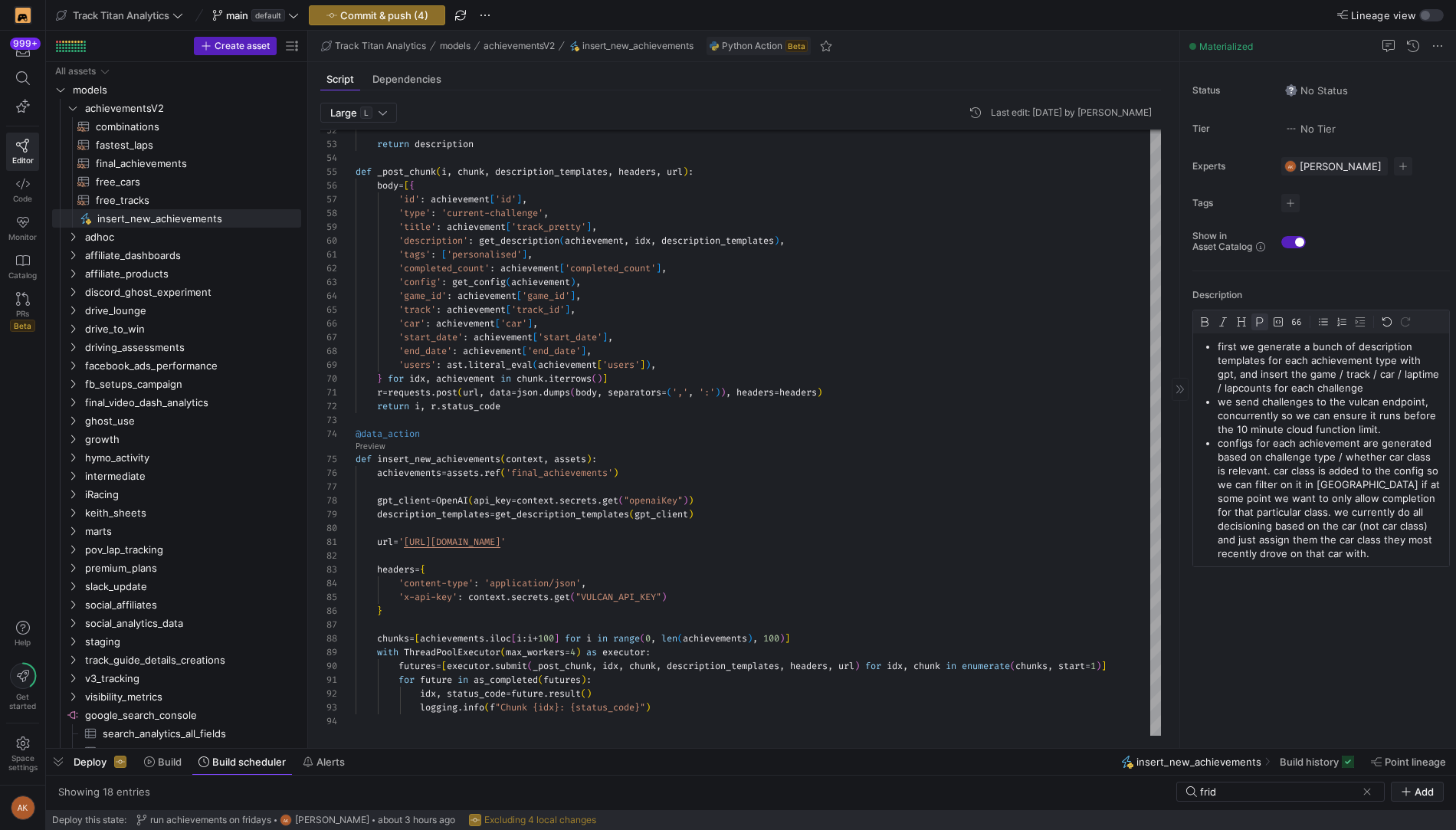
click at [1263, 622] on div "Status No Status Tier No Tier Experts AK [PERSON_NAME] 1 expert Tags No tags Sh…" at bounding box center [1317, 405] width 276 height 686
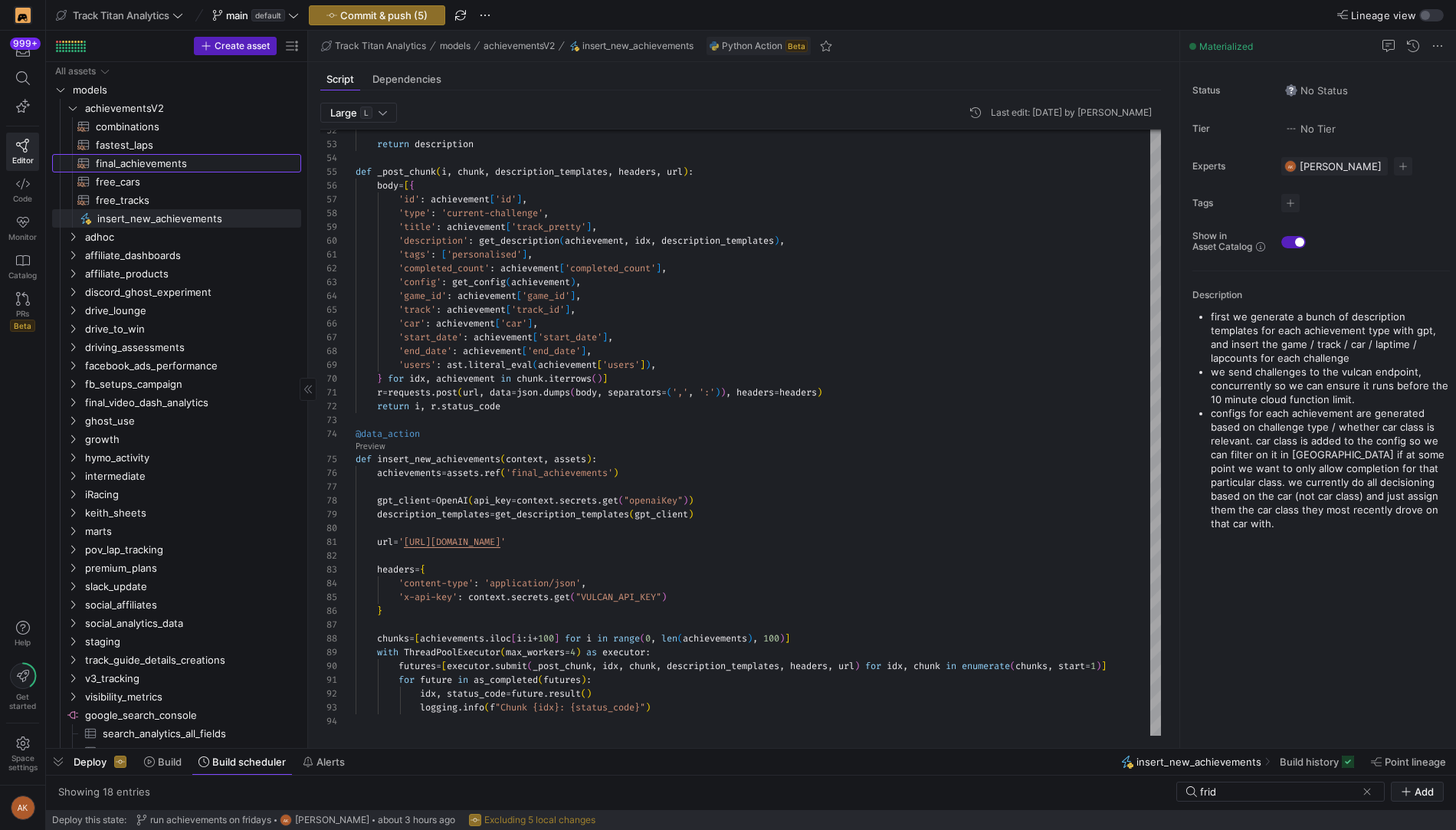
click at [124, 166] on span "final_achievements​​​​​​​​​​" at bounding box center [189, 163] width 187 height 18
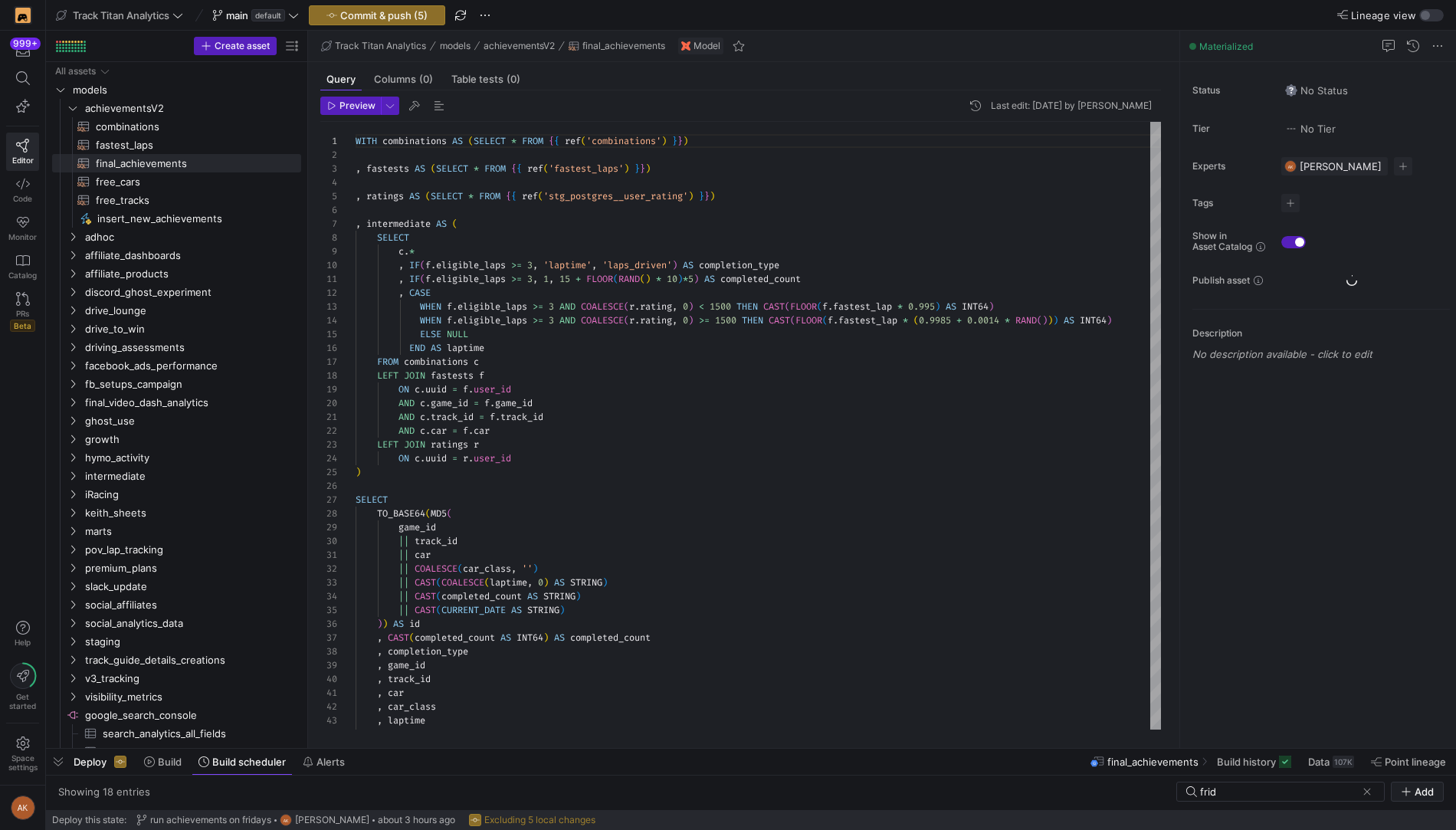
scroll to position [138, 0]
click at [1265, 344] on div "Description No description available - click to edit" at bounding box center [1321, 336] width 257 height 55
click at [1224, 352] on p "No description available - click to edit" at bounding box center [1321, 354] width 257 height 13
click at [1397, 351] on li "if a user has driven >= 3 valid laps on the" at bounding box center [1330, 355] width 239 height 13
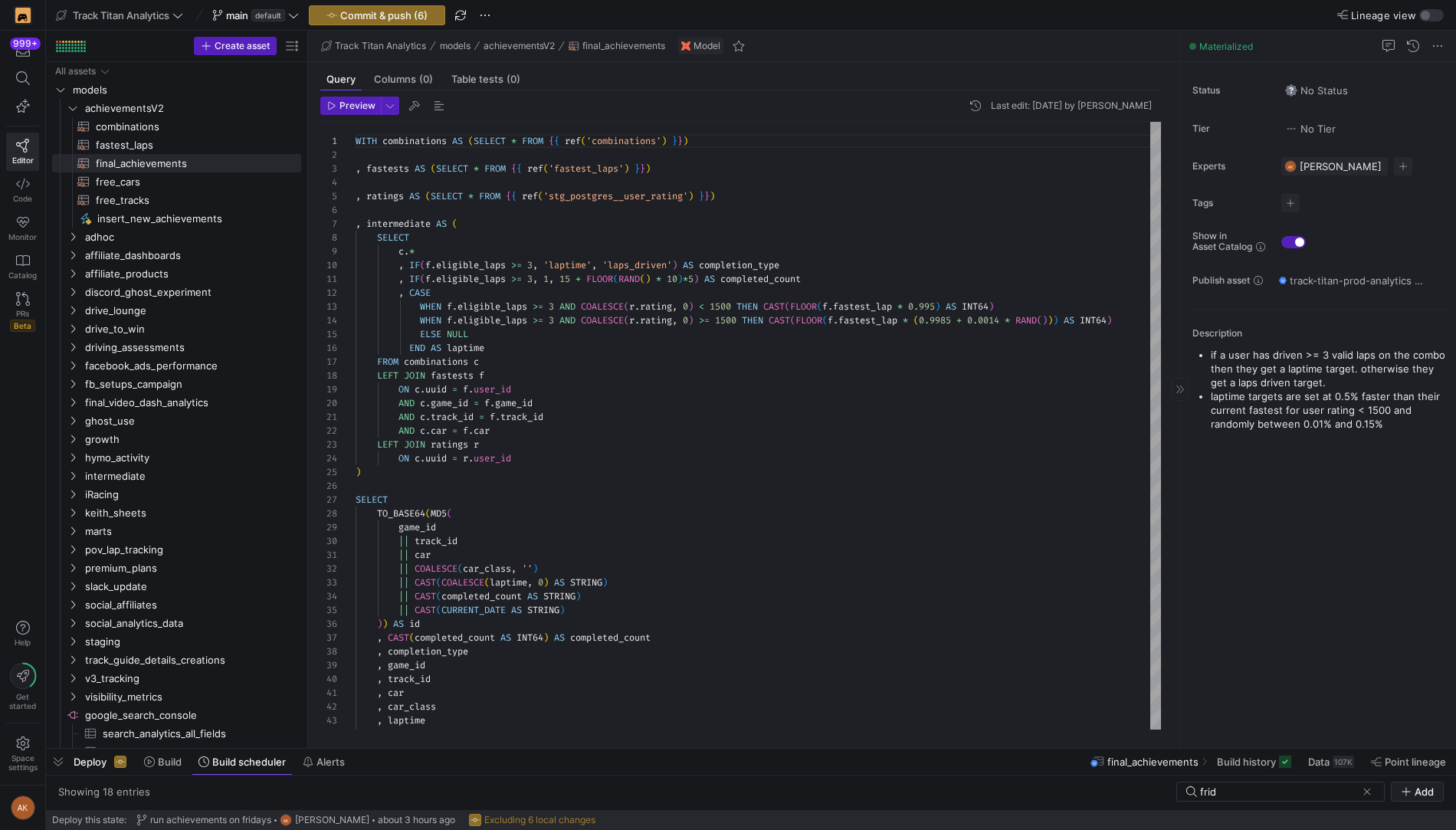
click at [1384, 422] on li "laptime targets are set at 0.5% faster than their current fastest for user rati…" at bounding box center [1330, 409] width 239 height 41
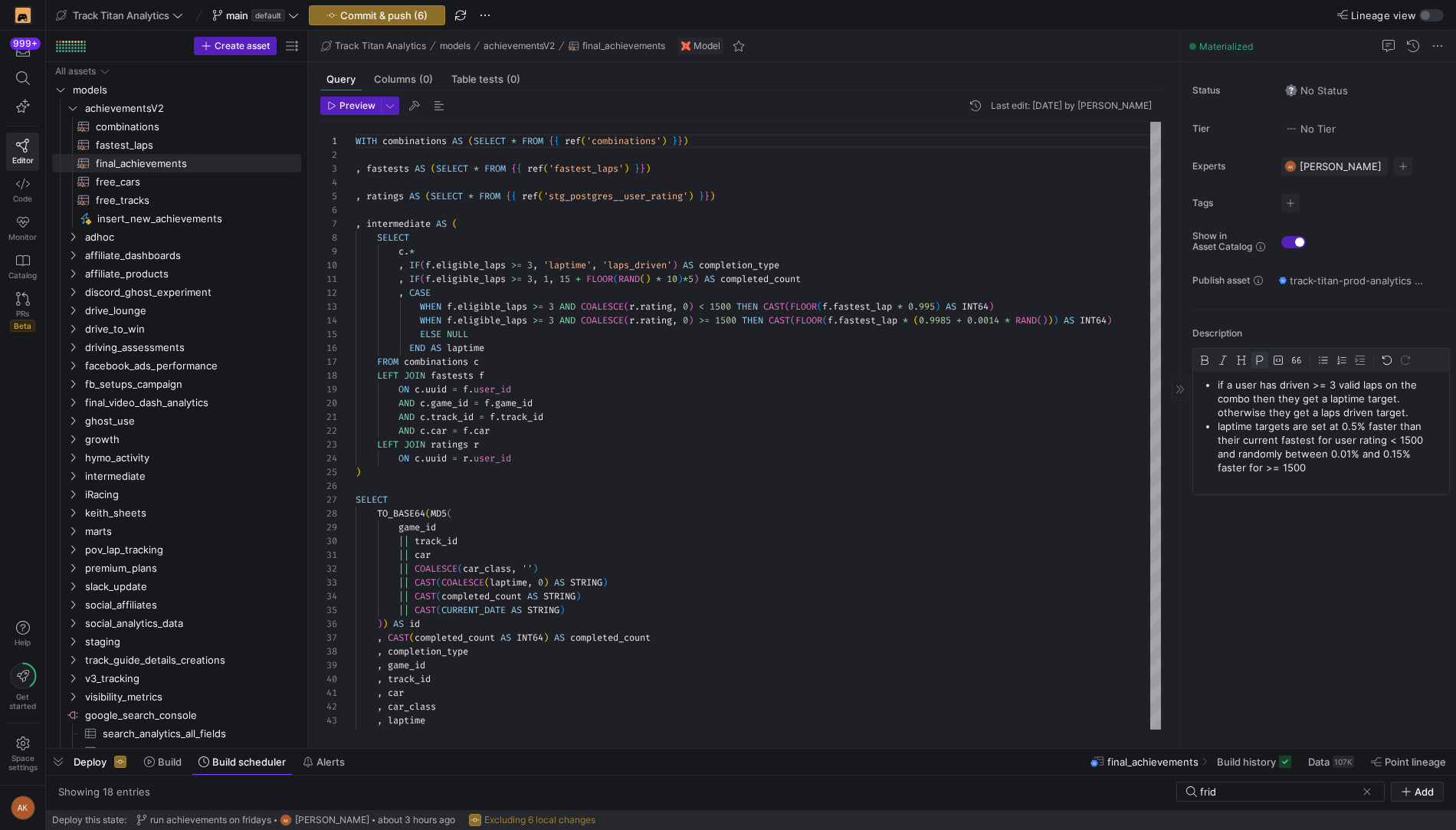
click at [1361, 465] on p "laptime targets are set at 0.5% faster than their current fastest for user rati…" at bounding box center [1330, 447] width 225 height 55
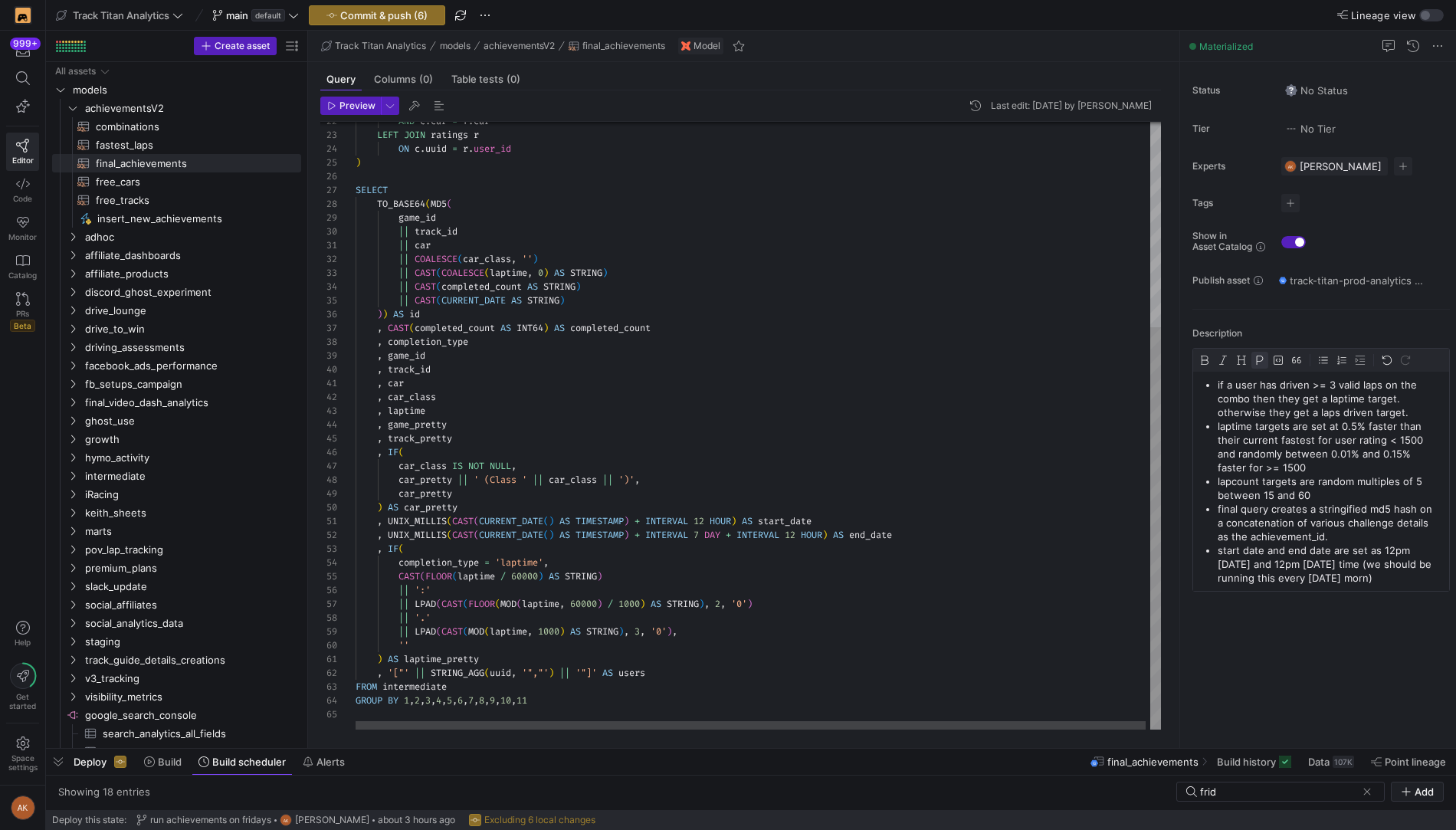
click at [1073, 469] on div "AND c . car = f . car LEFT JOIN ratings r ON c . uuid = r . user_id ) SELECT TO…" at bounding box center [760, 271] width 810 height 918
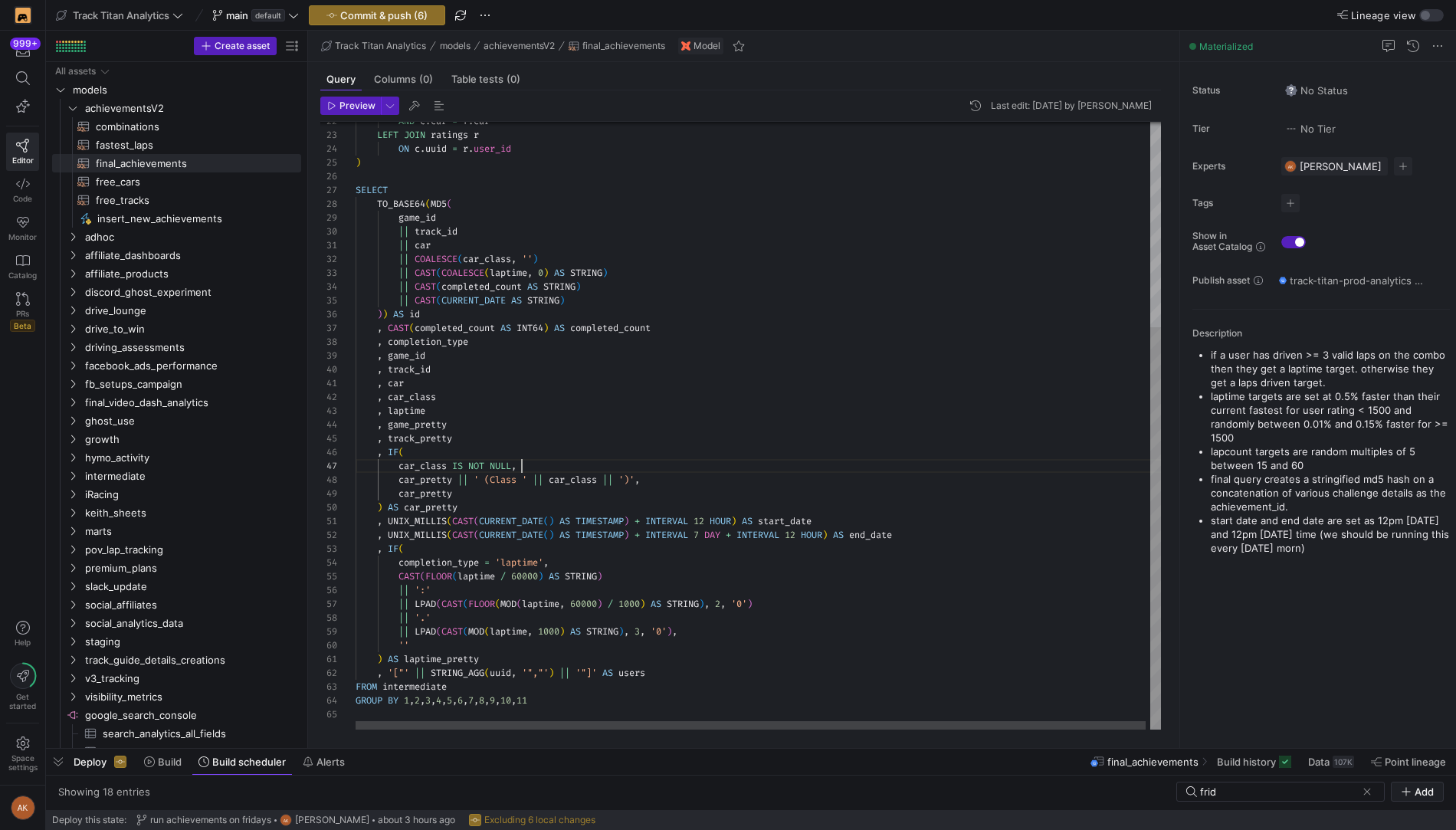
scroll to position [82, 166]
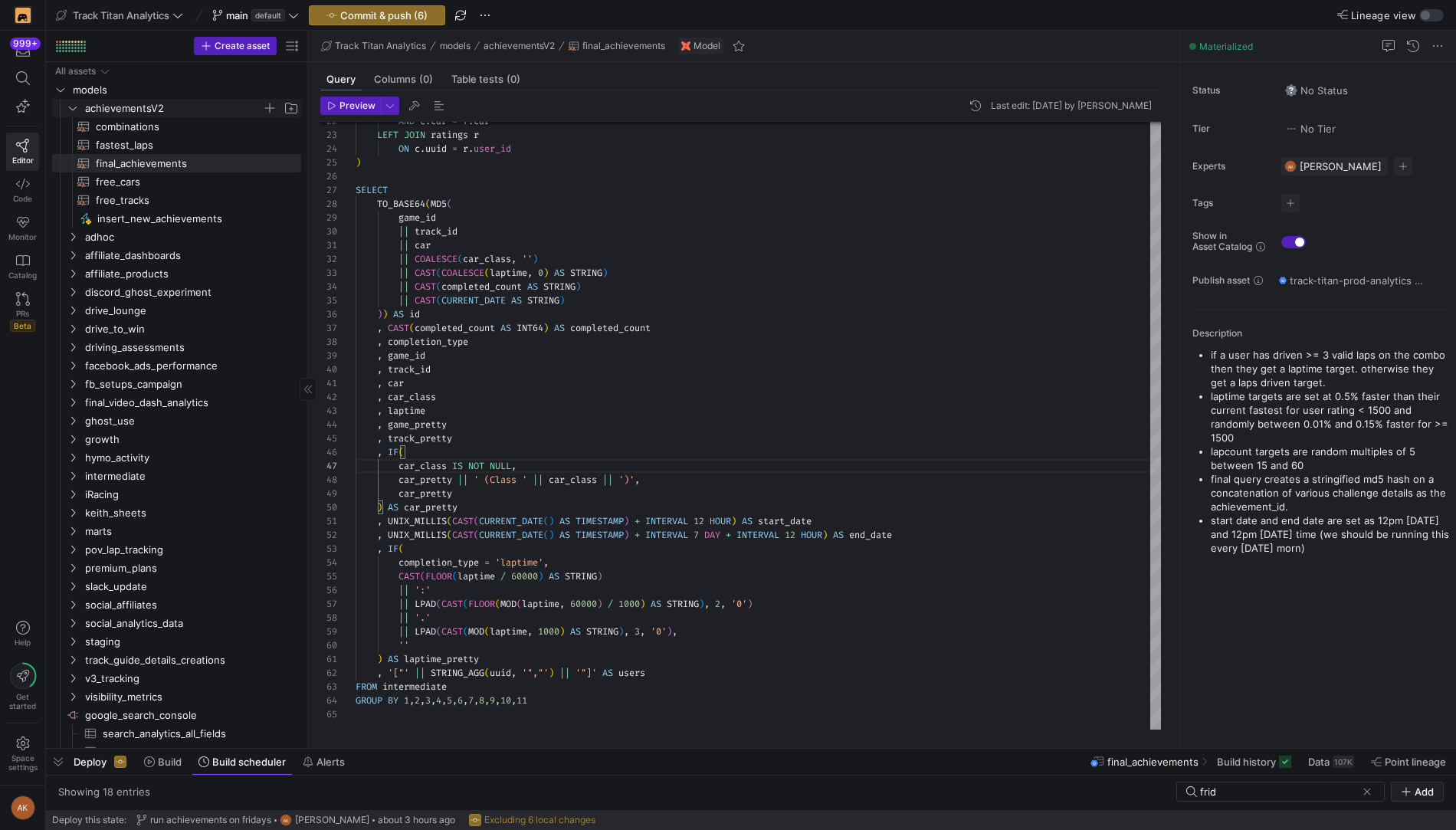
click at [69, 106] on icon "Press SPACE to select this row." at bounding box center [72, 108] width 11 height 9
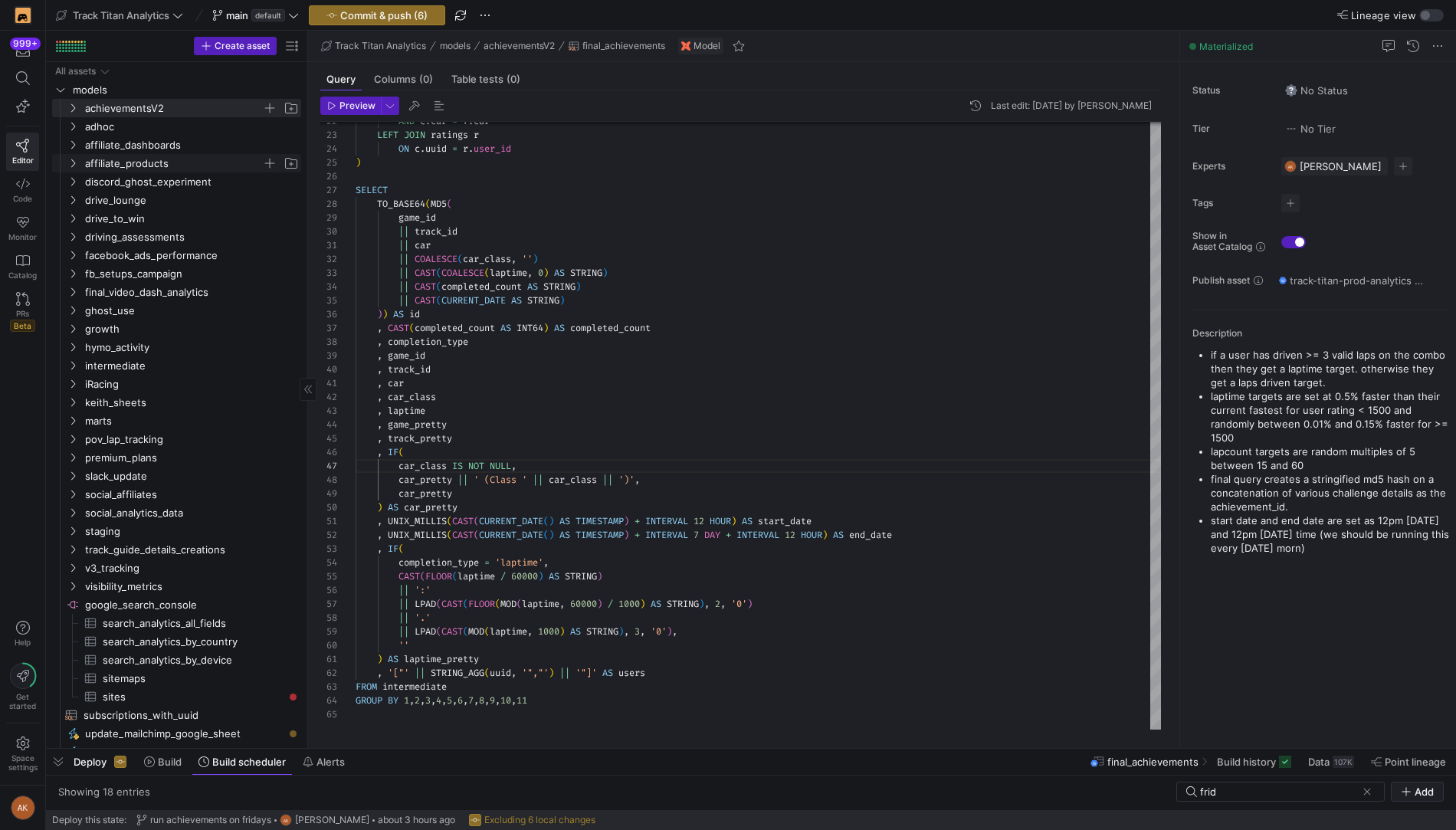
click at [71, 160] on icon "Press SPACE to select this row." at bounding box center [72, 163] width 11 height 9
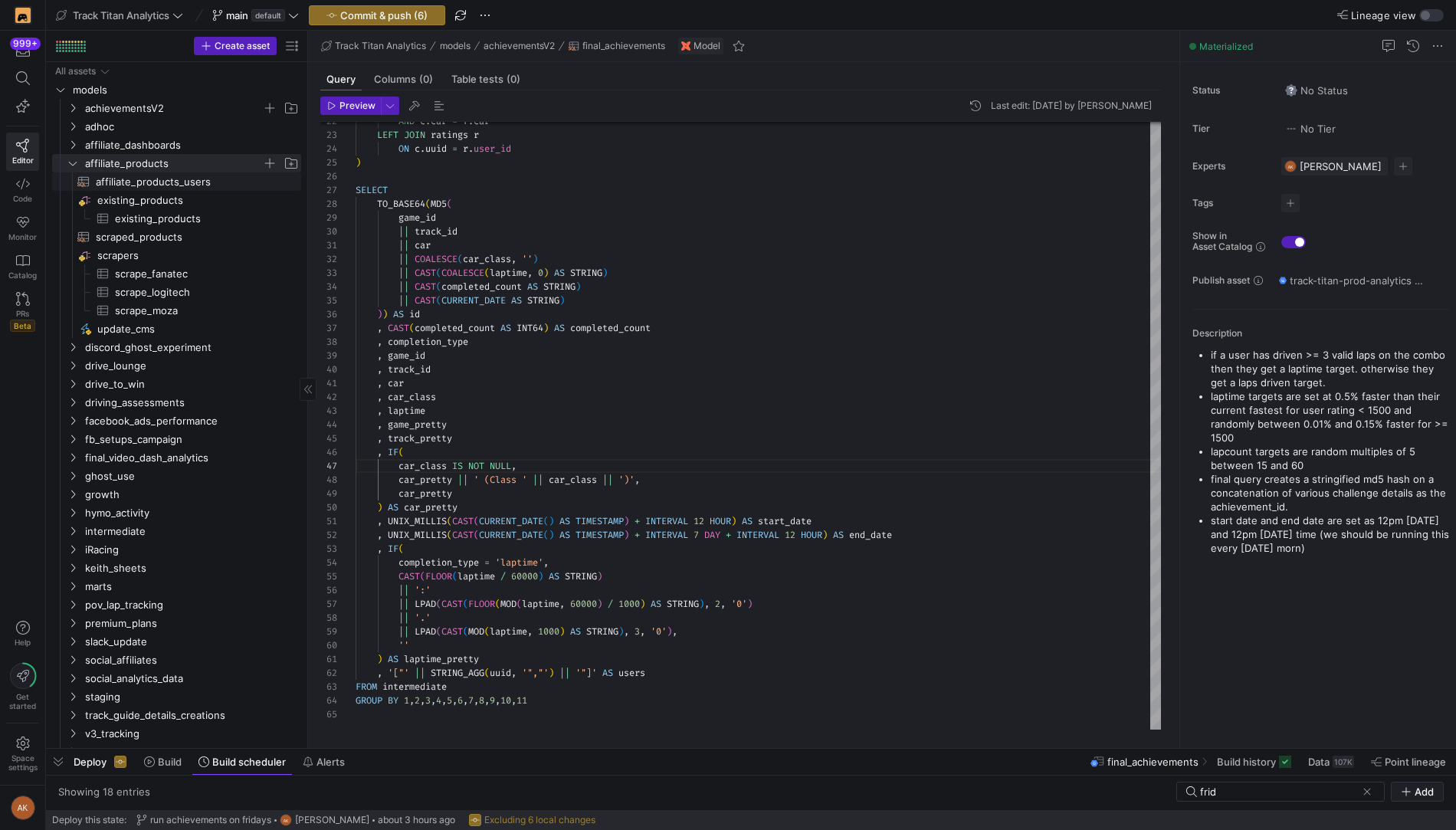
click at [118, 184] on span "affiliate_products_users​​​​​​​​​​" at bounding box center [189, 181] width 187 height 18
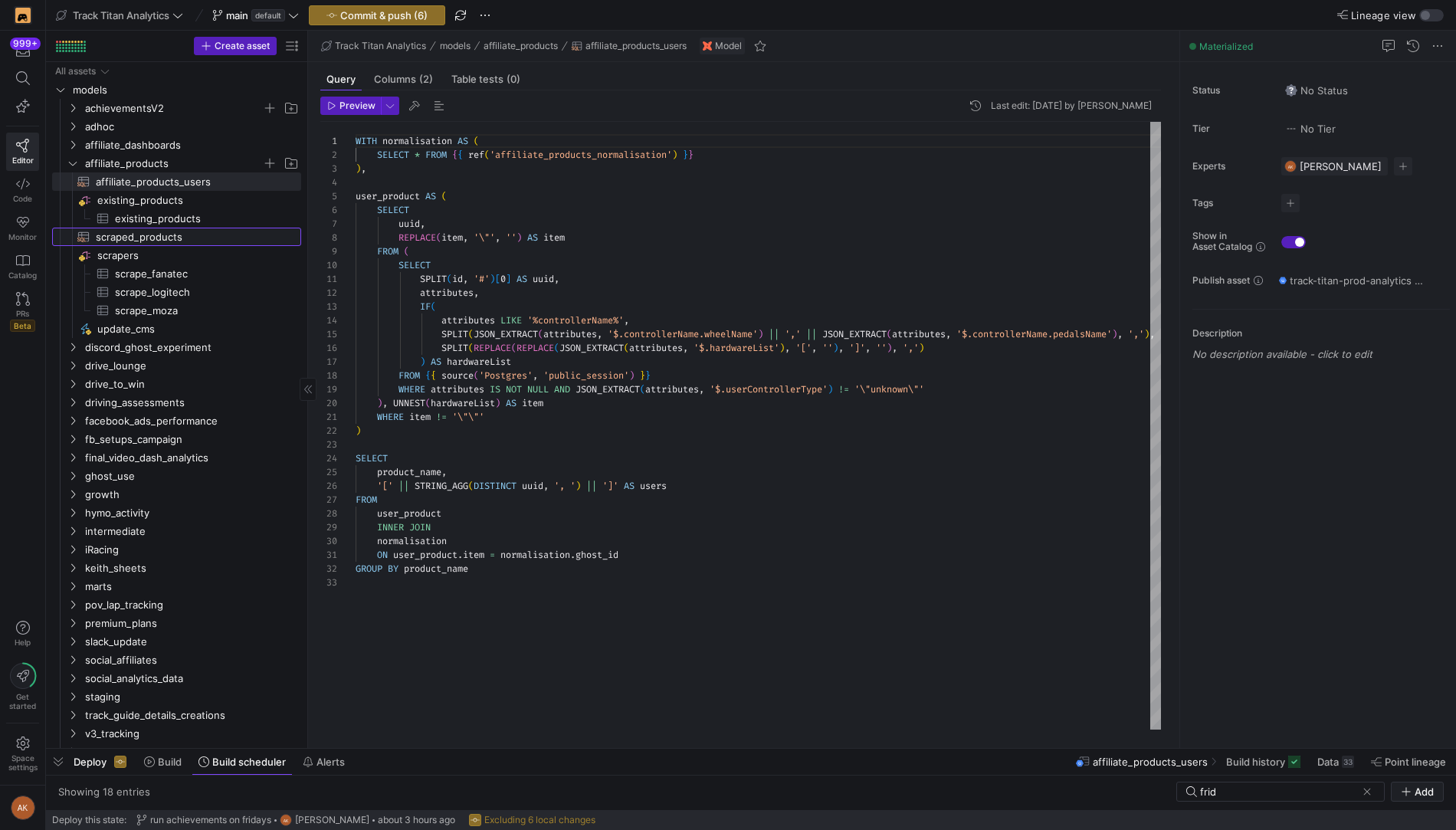
click at [166, 242] on span "scraped_products​​​​​​​​​​" at bounding box center [189, 237] width 187 height 18
type textarea "WITH scraped AS ( SELECT * FROM {{ source('scrapers', 'scrape_fanatec') }} UNIO…"
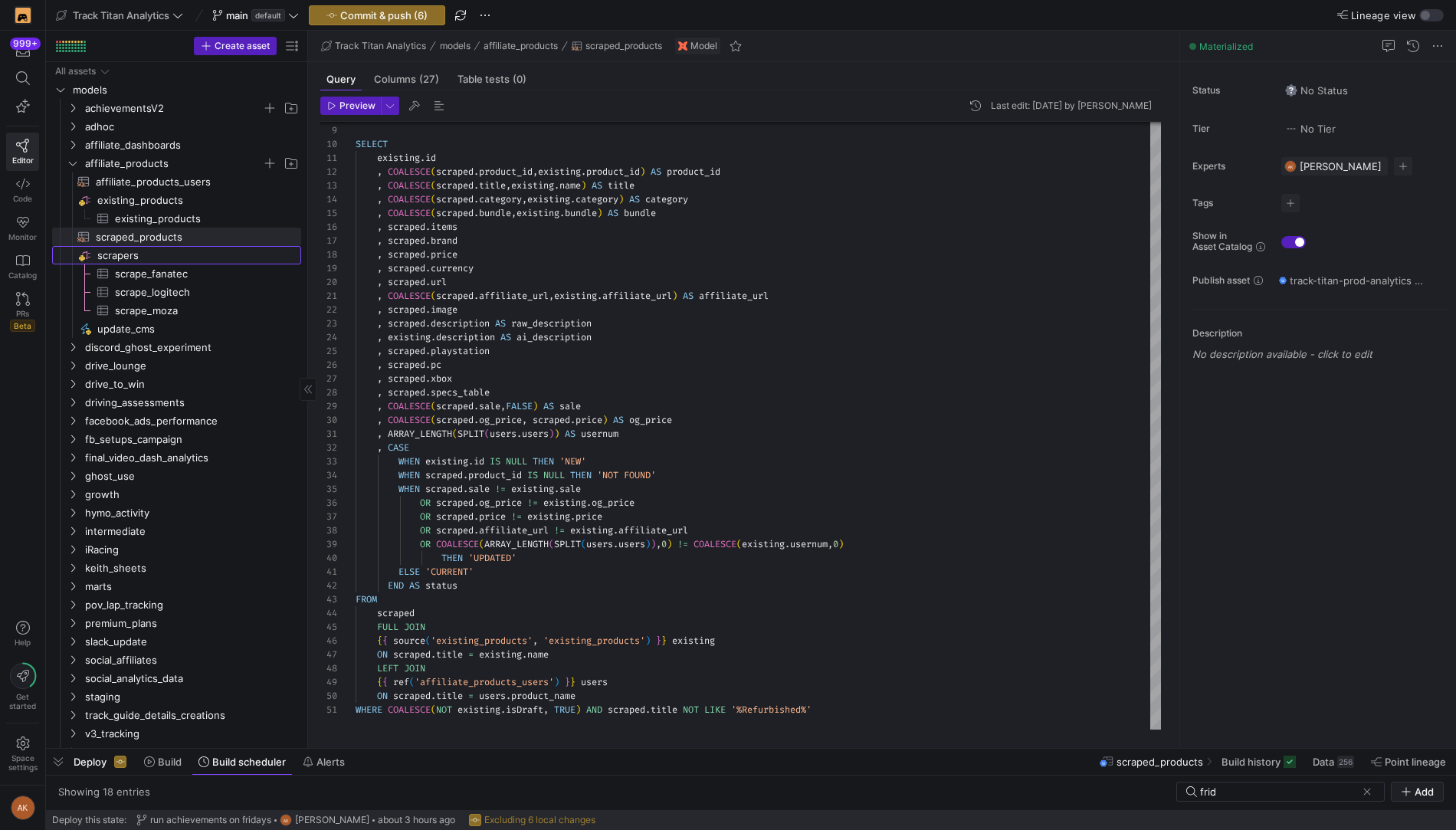
click at [150, 254] on span "scrapers​​​​​​​​" at bounding box center [198, 255] width 202 height 18
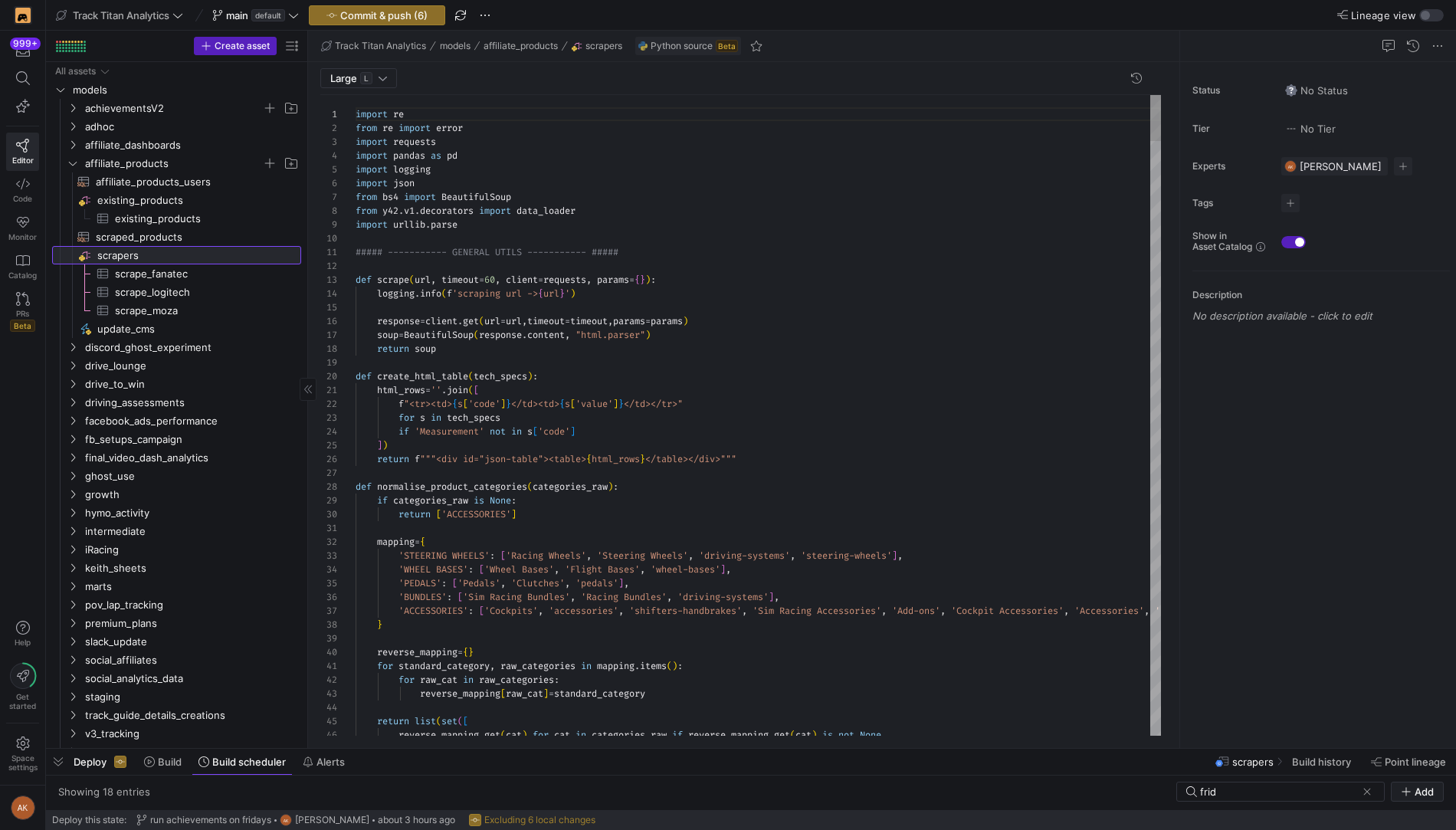
scroll to position [138, 0]
click at [1297, 322] on div "Description No description available - click to edit" at bounding box center [1321, 297] width 257 height 55
click at [1260, 309] on p "No description available - click to edit" at bounding box center [1321, 315] width 257 height 13
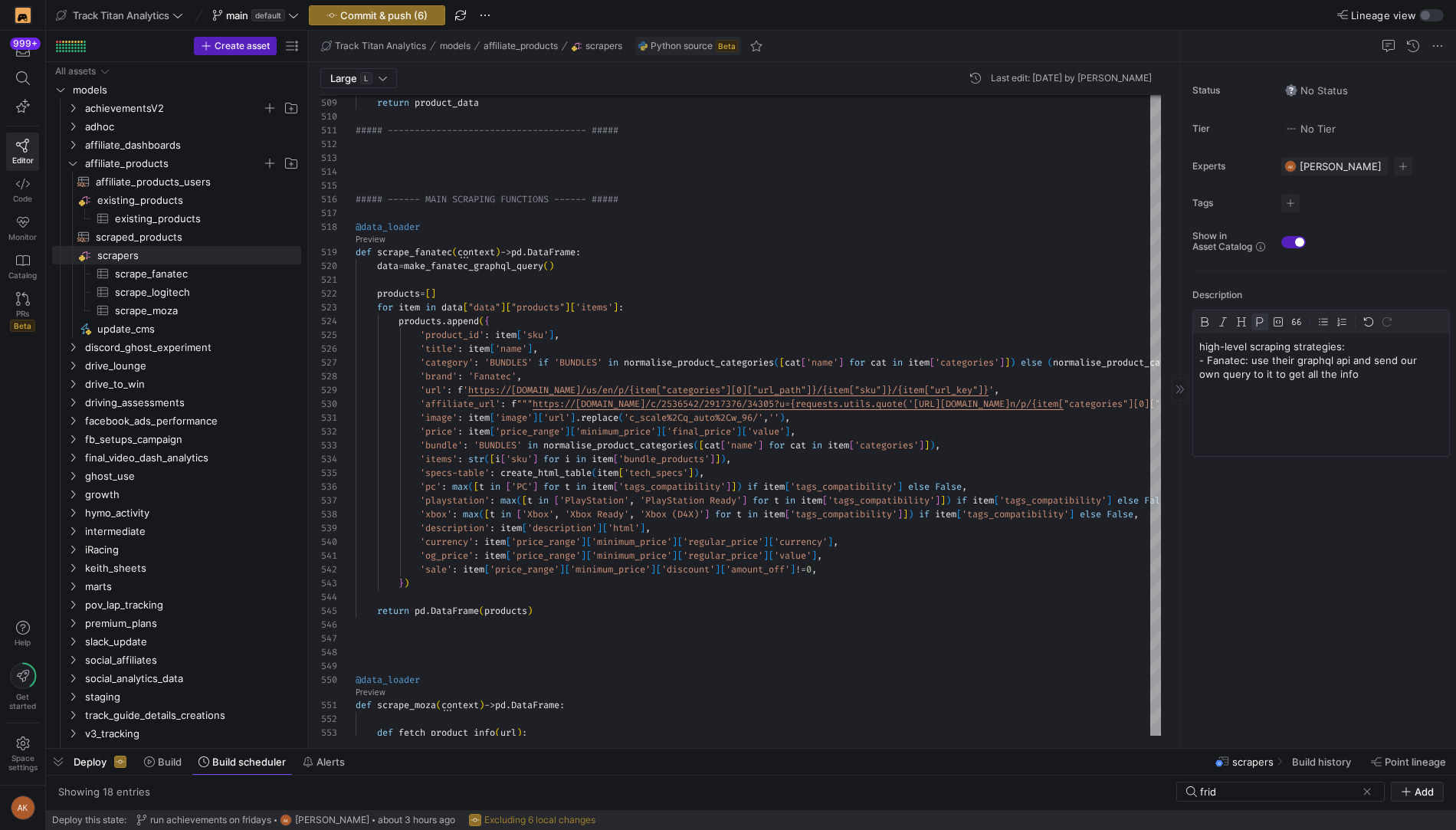
click at [1248, 375] on p "high-level scraping strategies: - Fanatec: use their graphql api and send our o…" at bounding box center [1321, 360] width 244 height 41
click at [1364, 341] on p "high-level scraping strategies: - Fanatec: use their graphql api and send our o…" at bounding box center [1321, 360] width 244 height 41
click at [1206, 373] on p "- Fanatec: use their graphql api and send our own query to it (lol) to get all …" at bounding box center [1321, 373] width 244 height 41
click at [1239, 397] on p at bounding box center [1330, 402] width 225 height 13
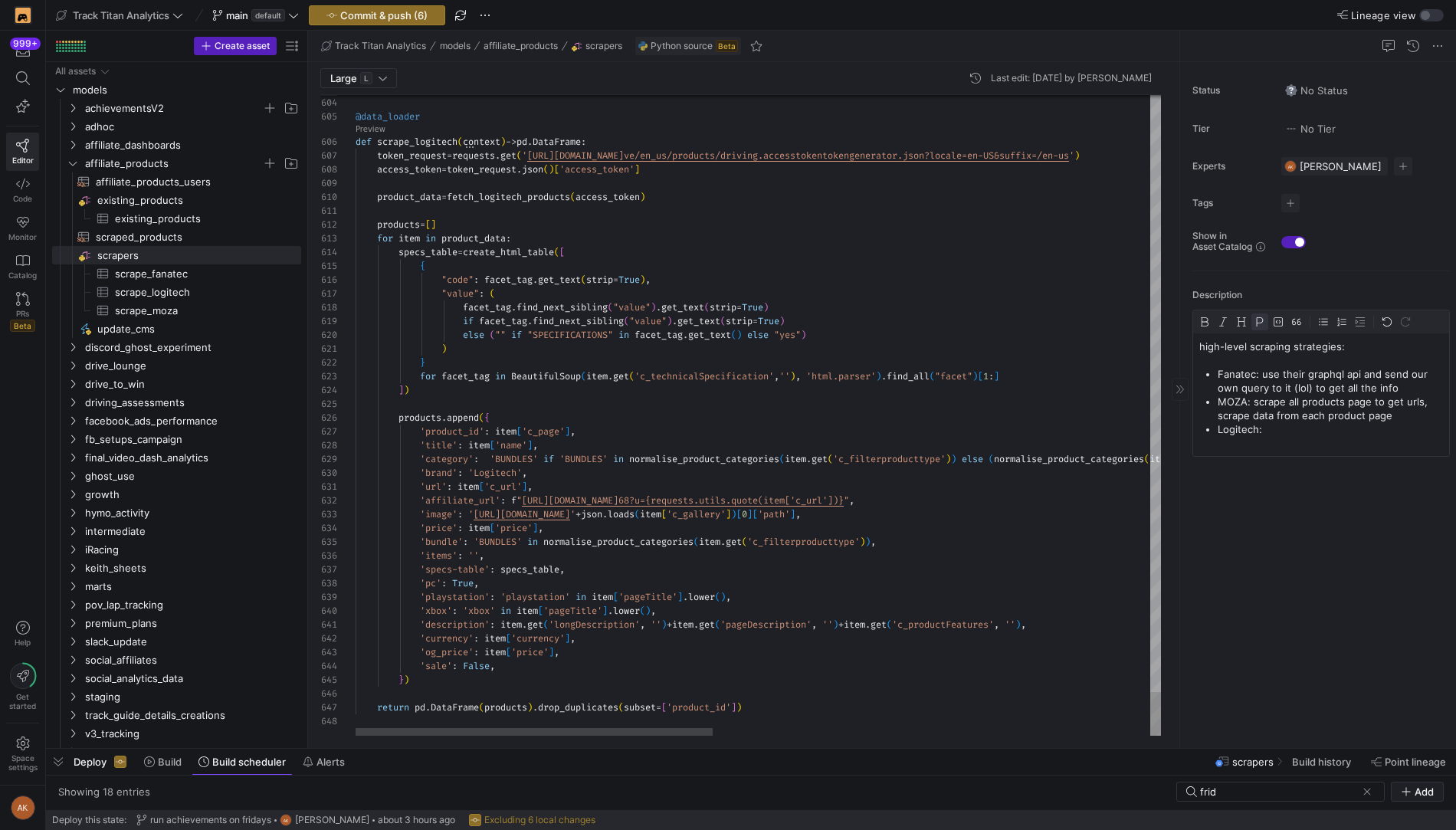
type textarea "products = [] for item in product_data: specs_table = create_html_table([ { "co…"
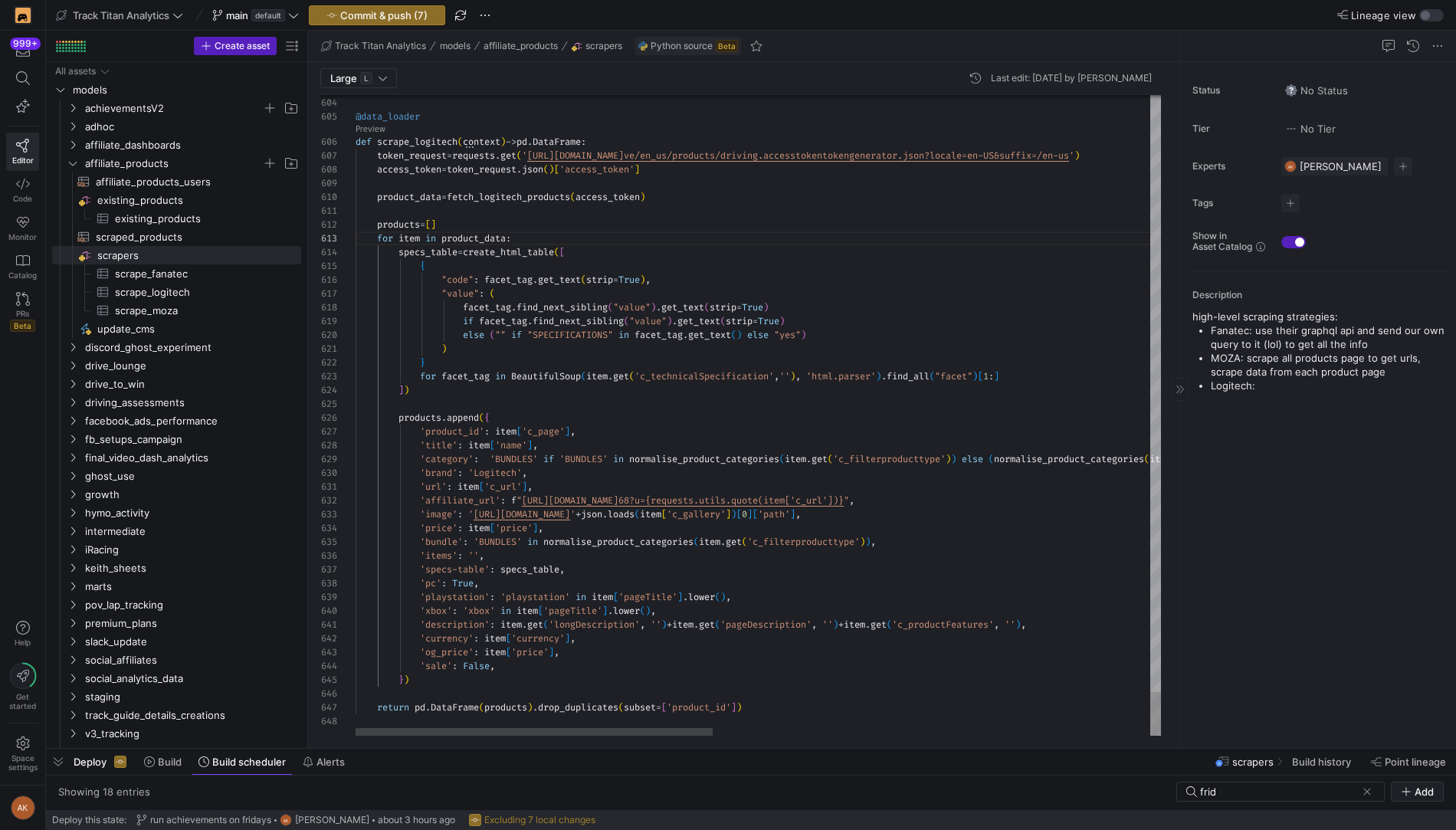
click at [1272, 386] on p "Logitech:" at bounding box center [1330, 386] width 239 height 13
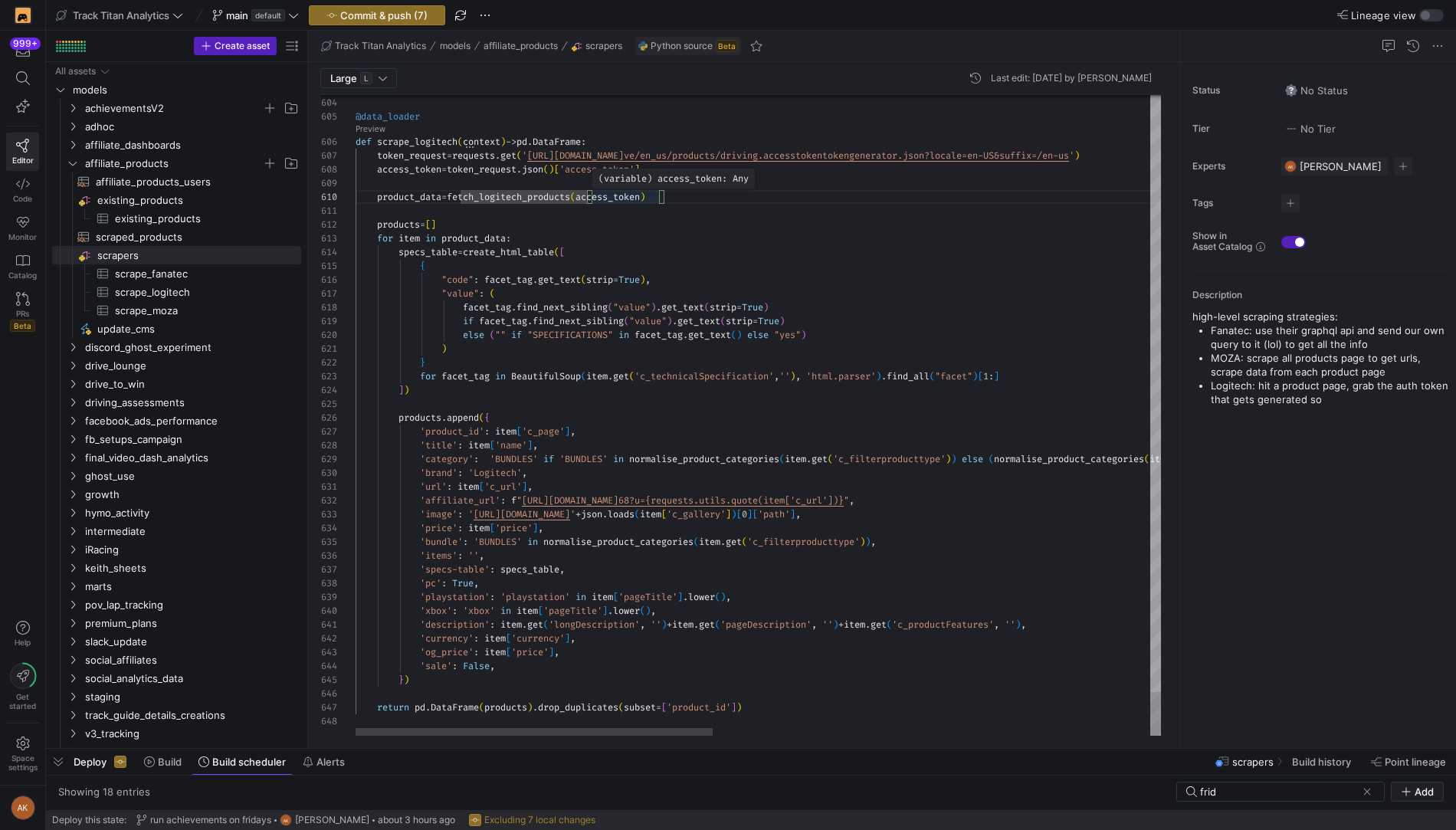
scroll to position [124, 105]
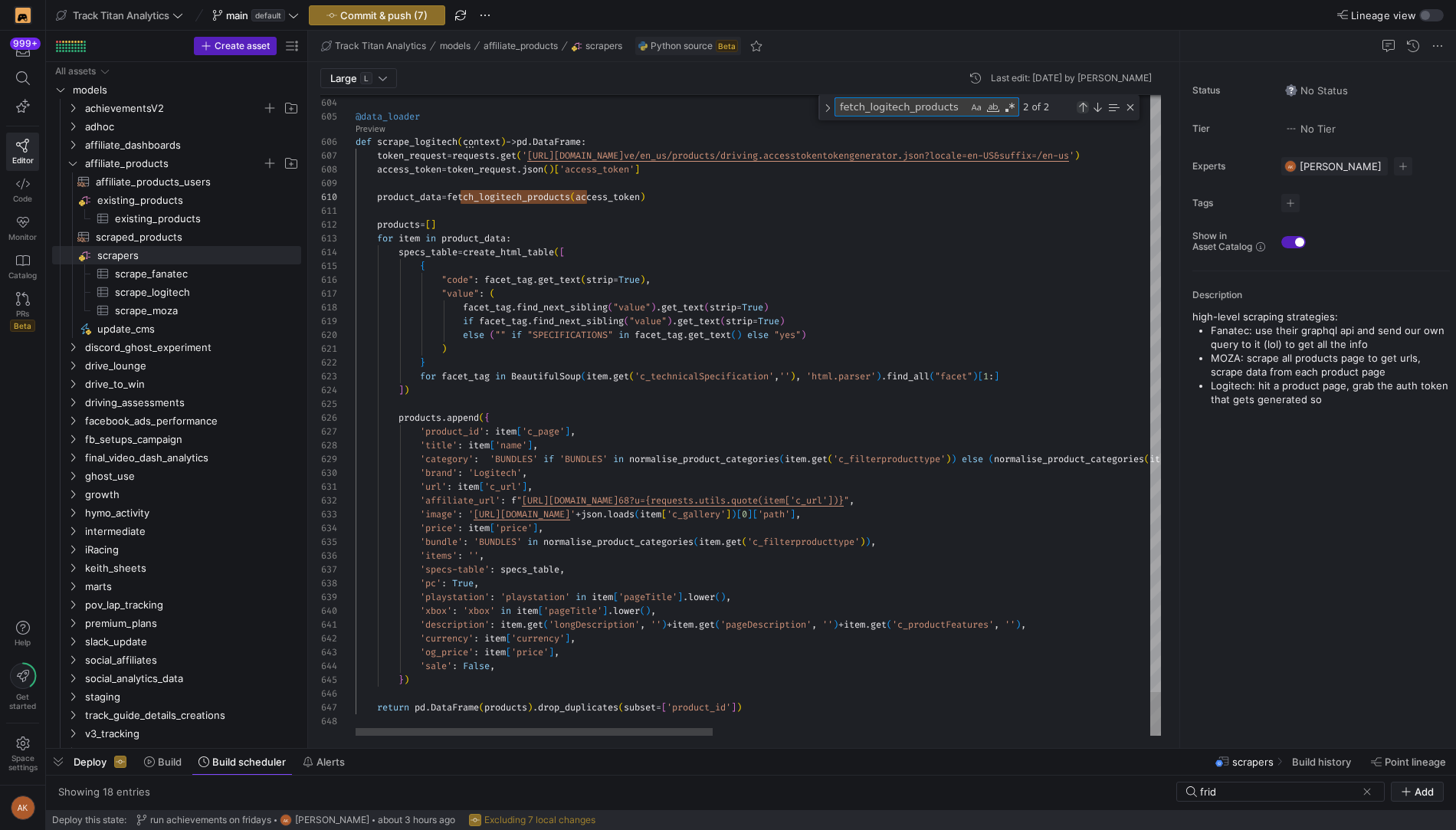
click at [1081, 103] on div "Previous Match (⇧Enter)" at bounding box center [1082, 107] width 13 height 13
type textarea "##### ----------- LOGITECH UTILS ---------- ##### def batch_list(l, batch_size)…"
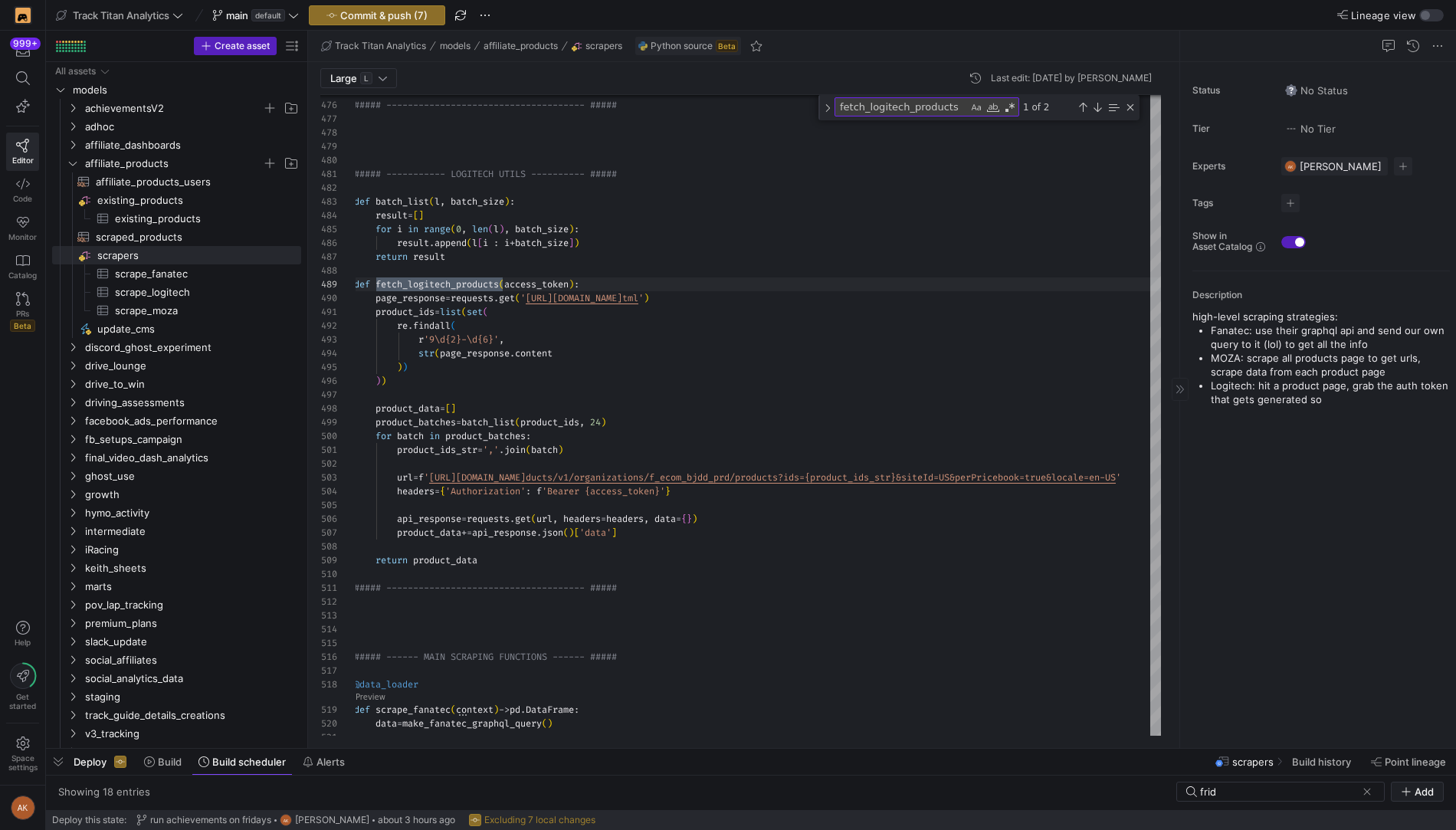
click at [1345, 391] on p "Logitech: hit a product page, grab the auth token that gets generated so" at bounding box center [1330, 392] width 239 height 28
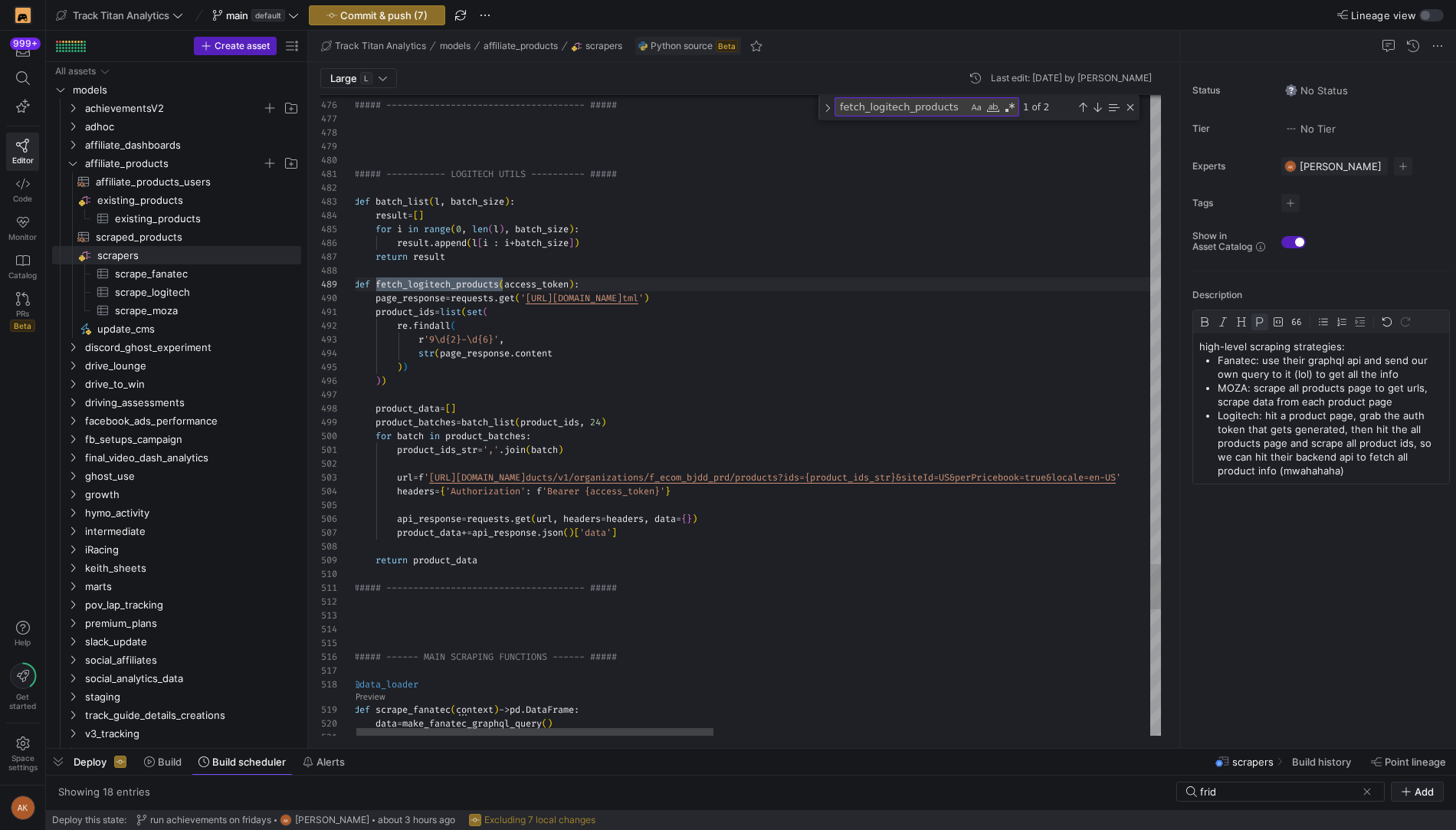
type textarea "##### ------------------------------------- ##### ##### ------ MAIN SCRAPING FU…"
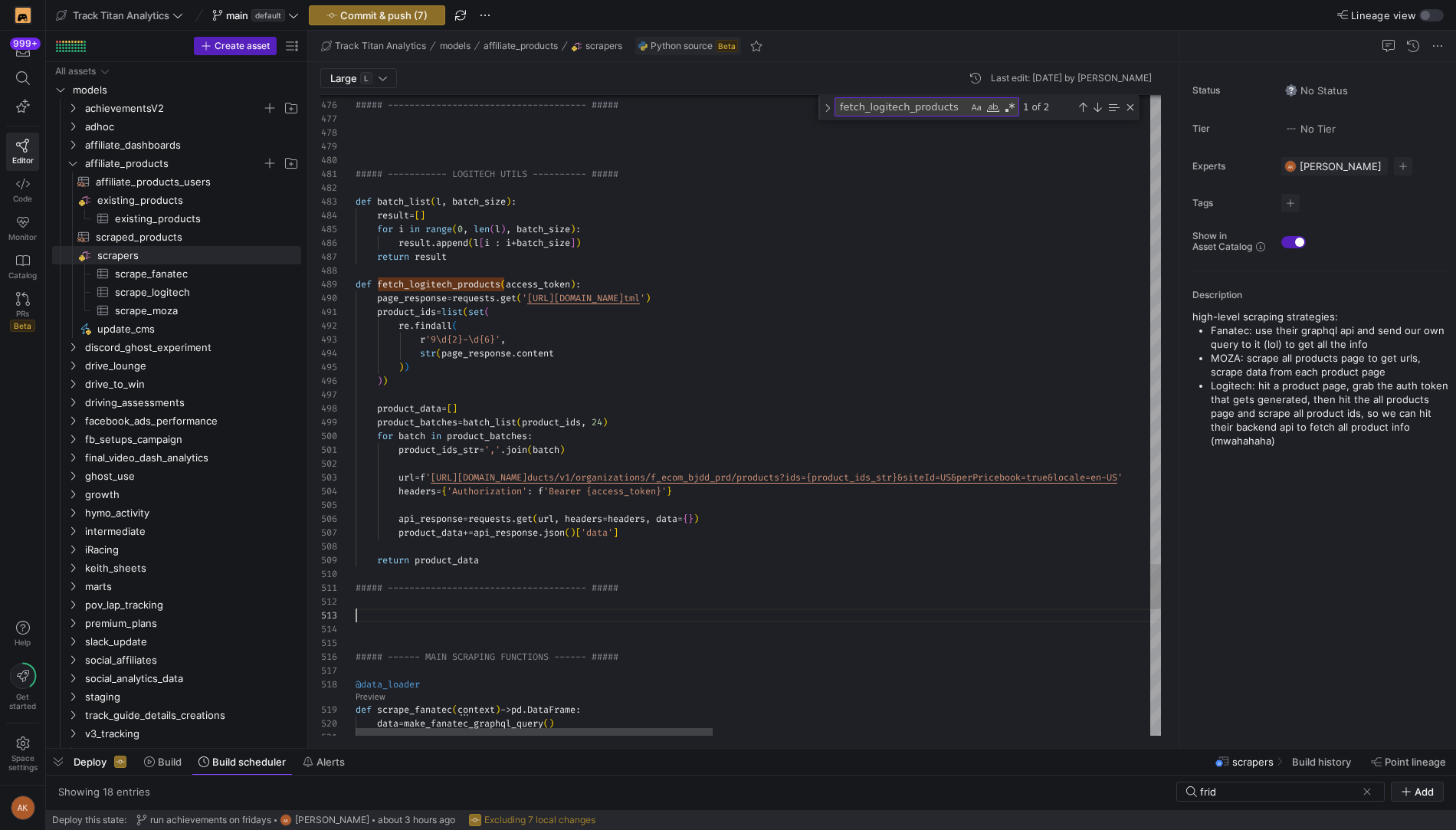
scroll to position [28, 0]
click at [176, 236] on span "scraped_products​​​​​​​​​​" at bounding box center [189, 237] width 187 height 18
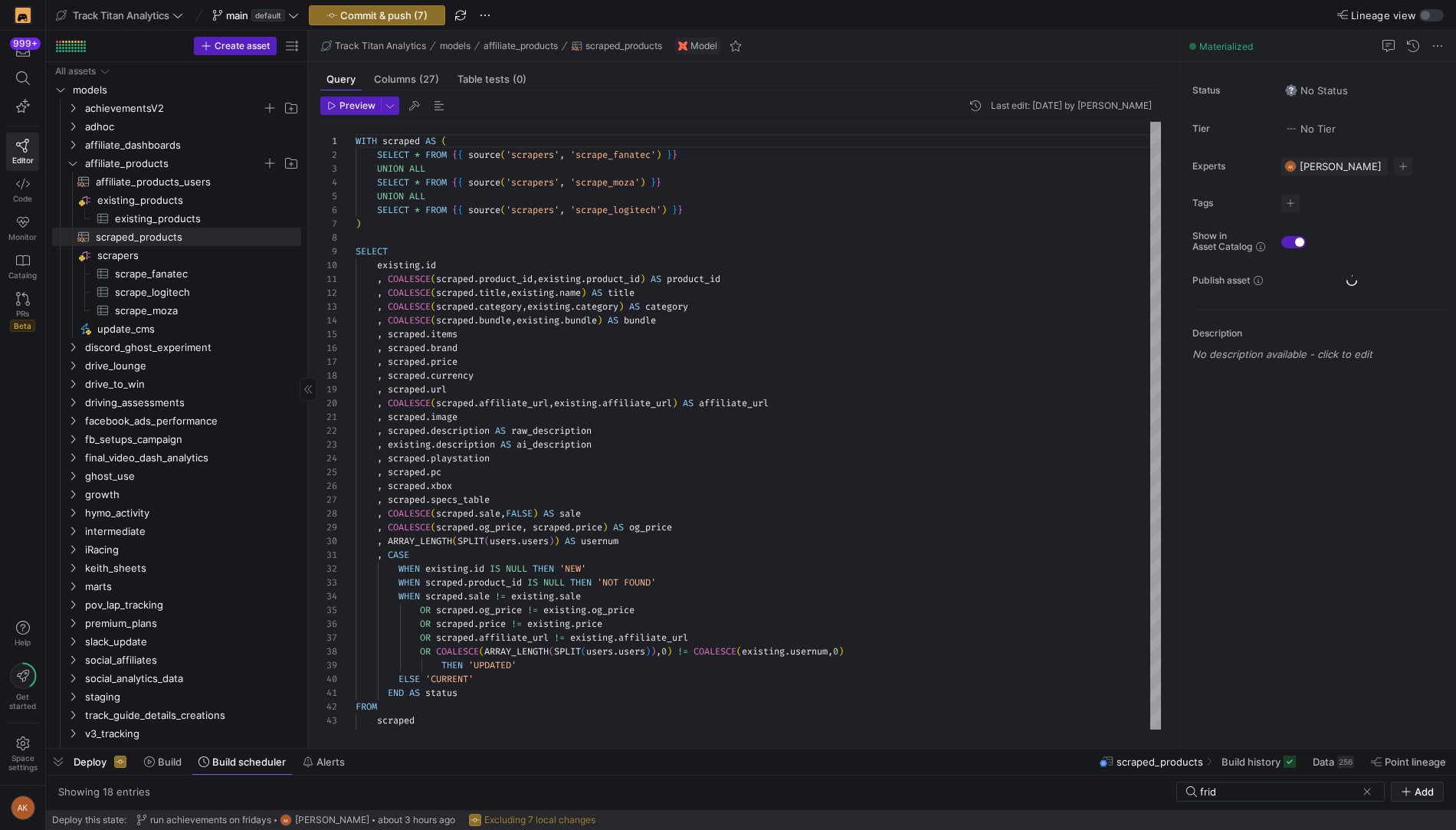
scroll to position [138, 0]
click at [176, 322] on span "update_cms​​​​​" at bounding box center [191, 328] width 187 height 18
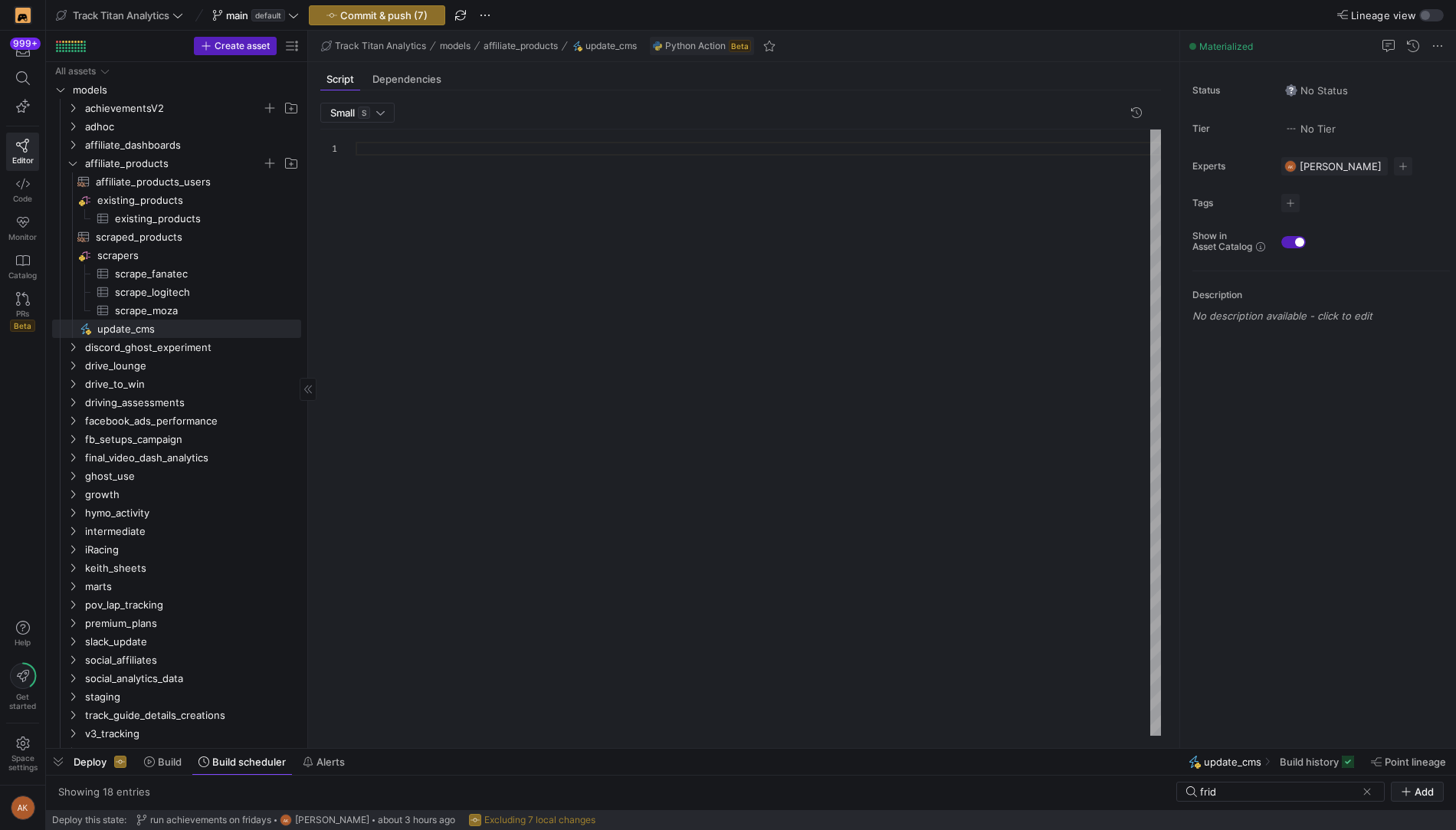
scroll to position [138, 0]
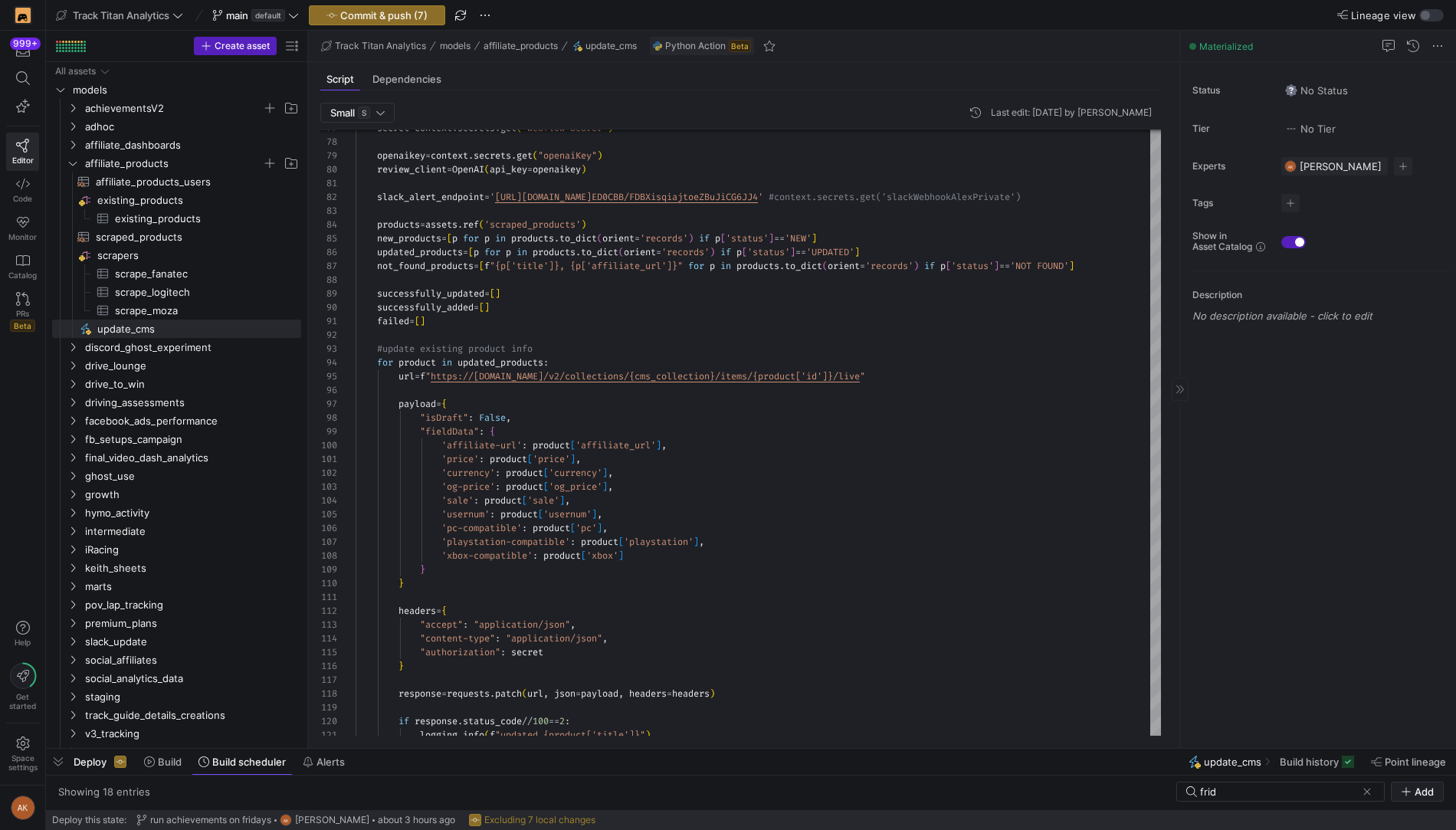
click at [1244, 318] on p "No description available - click to edit" at bounding box center [1321, 315] width 257 height 13
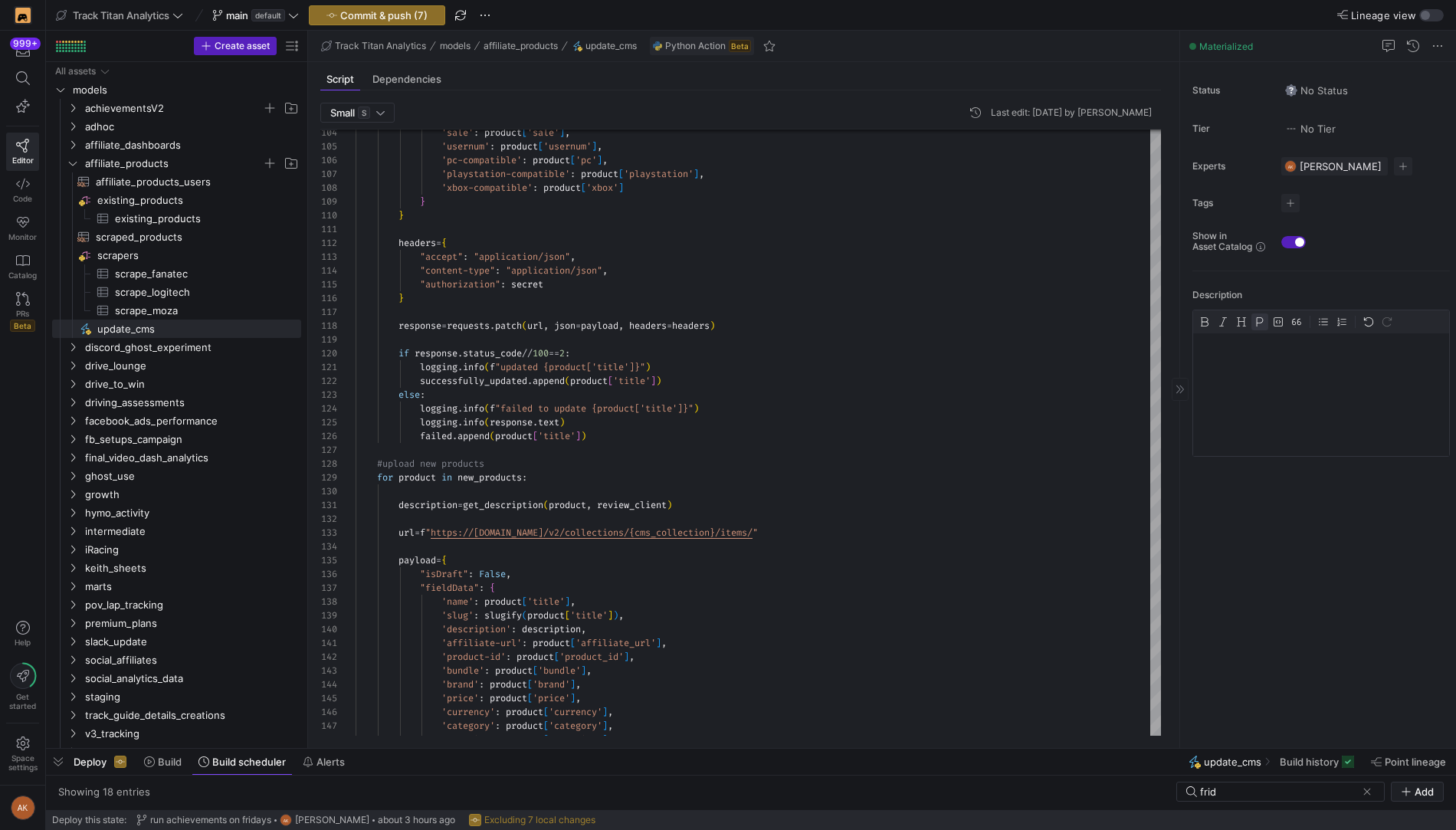
click at [1275, 407] on div at bounding box center [1321, 395] width 256 height 123
type textarea "[DOMAIN_NAME](f"updated {product['title']}") successfully_updated.append(produc…"
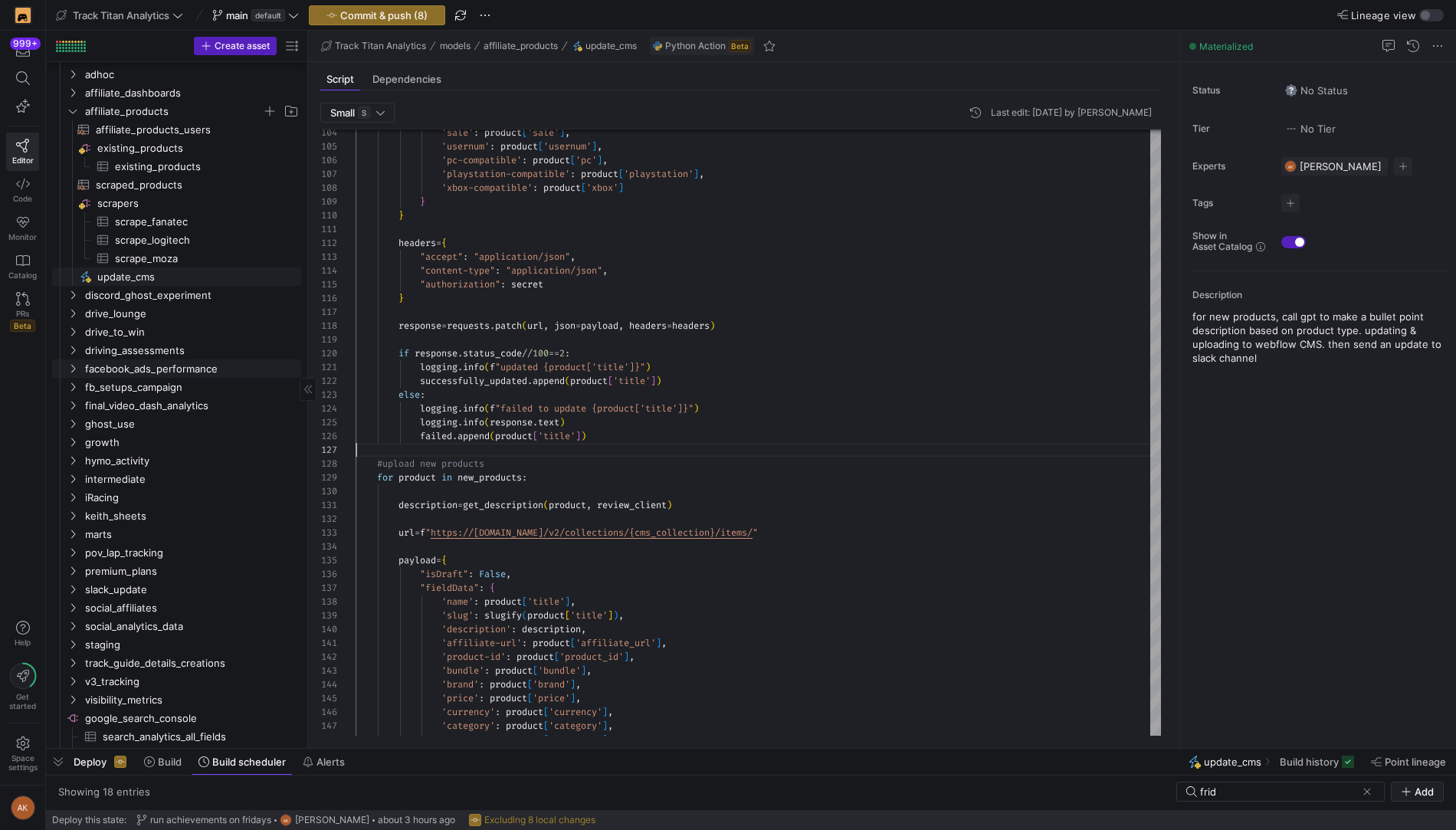
scroll to position [0, 0]
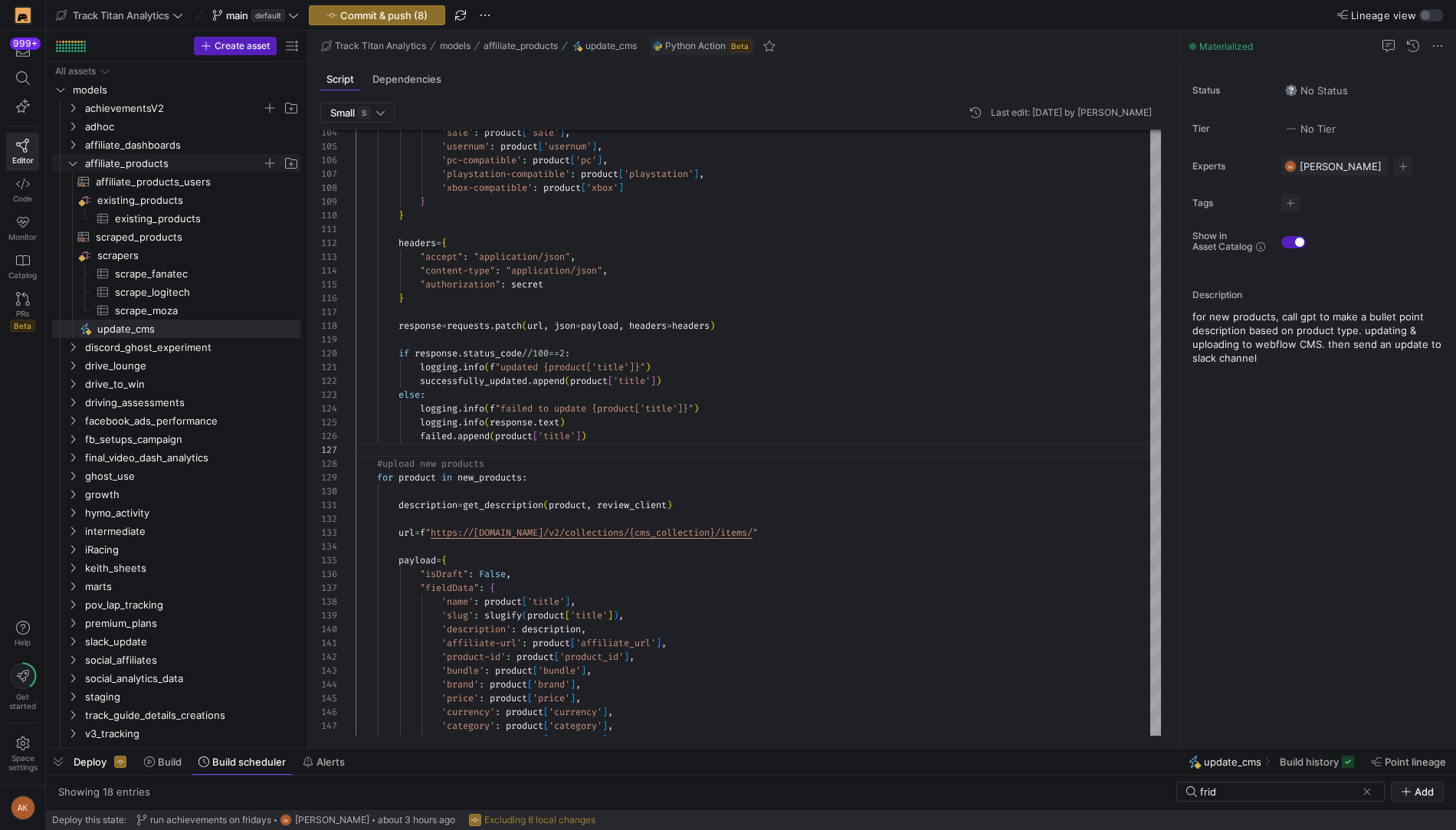
click at [72, 164] on icon "Press SPACE to select this row." at bounding box center [72, 163] width 8 height 4
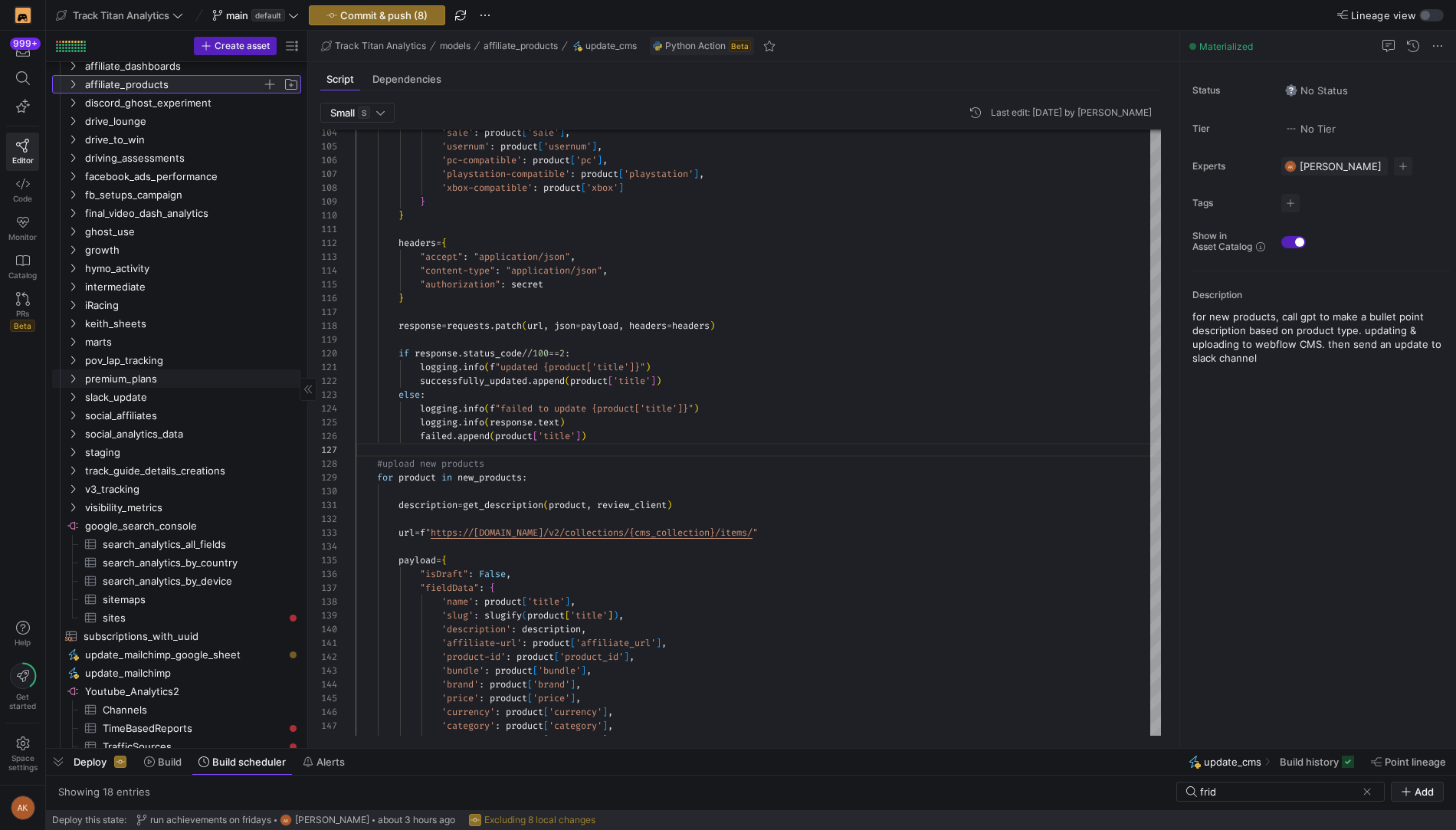
scroll to position [178, 0]
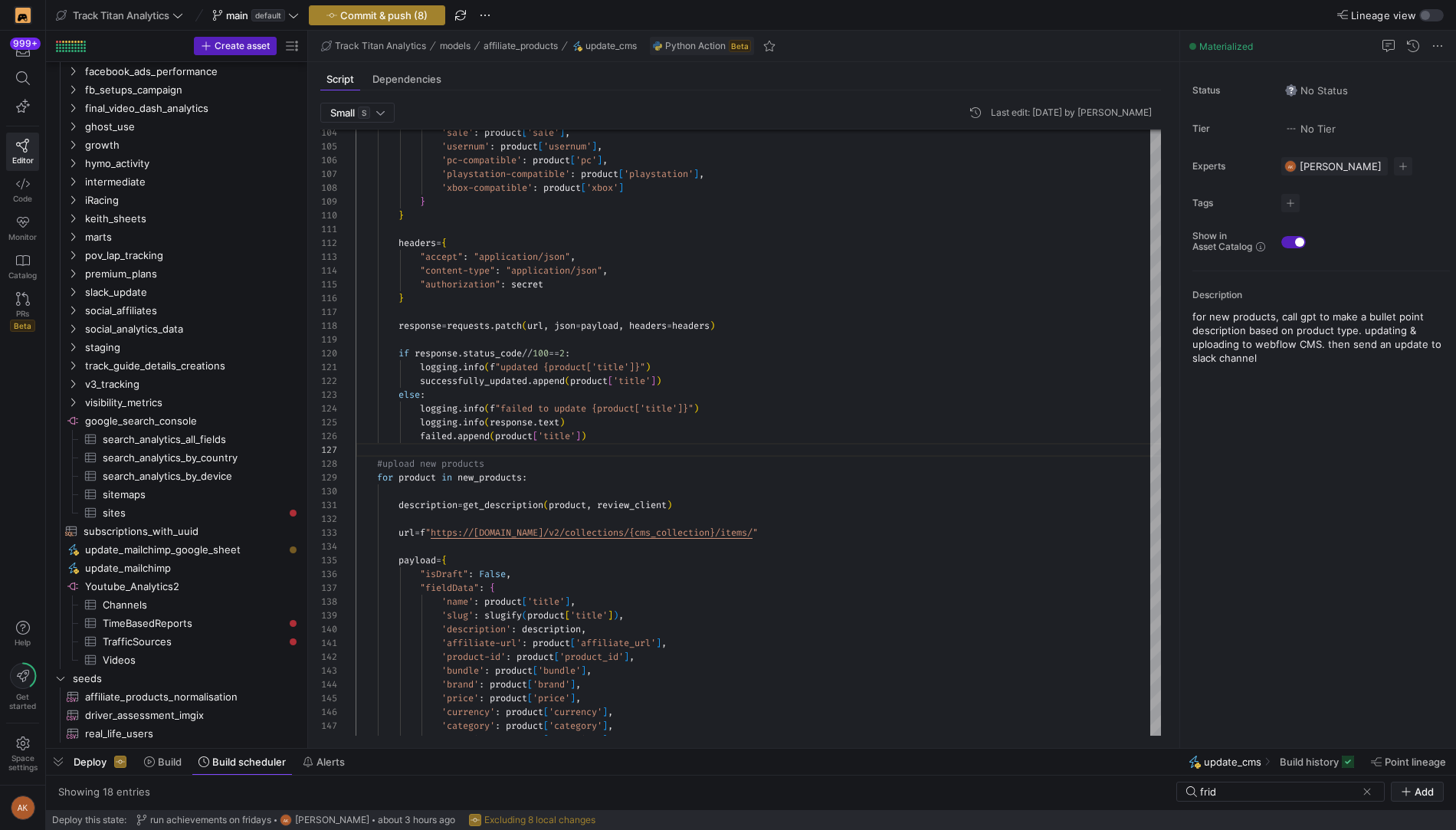
click at [389, 15] on span "Commit & push (8)" at bounding box center [384, 15] width 87 height 13
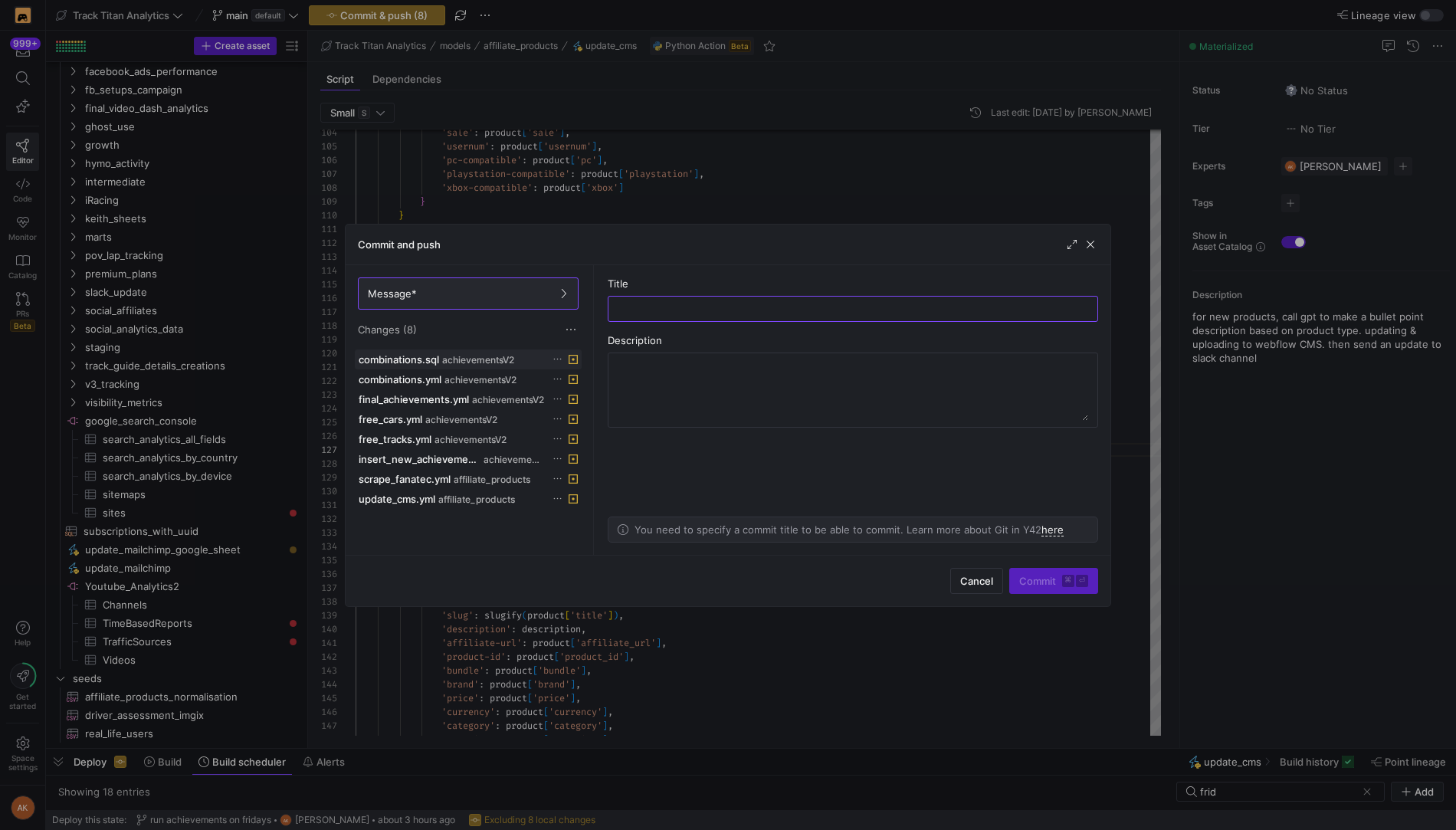
click at [467, 353] on div "combinations.sql achievementsV2" at bounding box center [451, 359] width 186 height 13
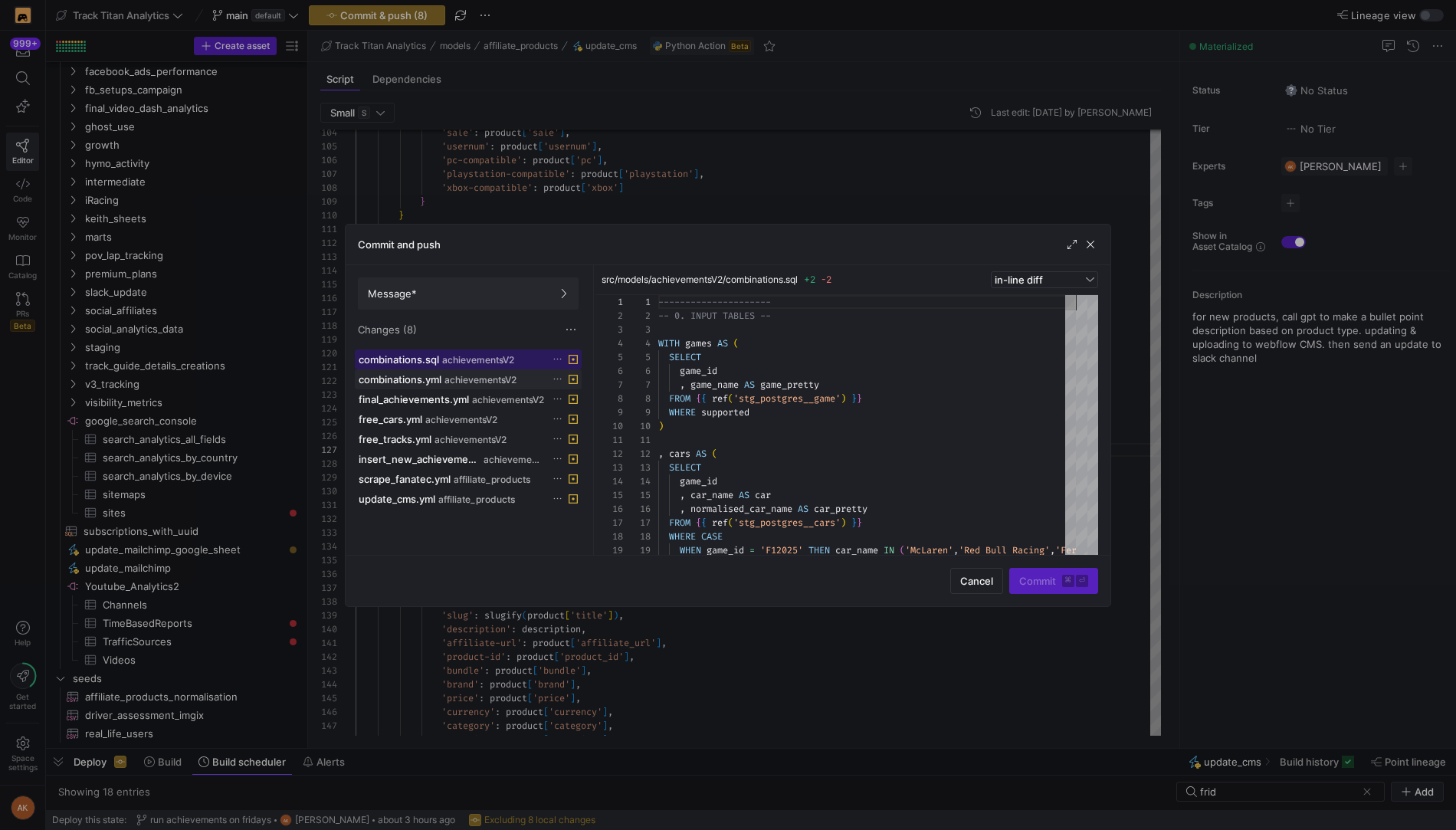
scroll to position [138, 0]
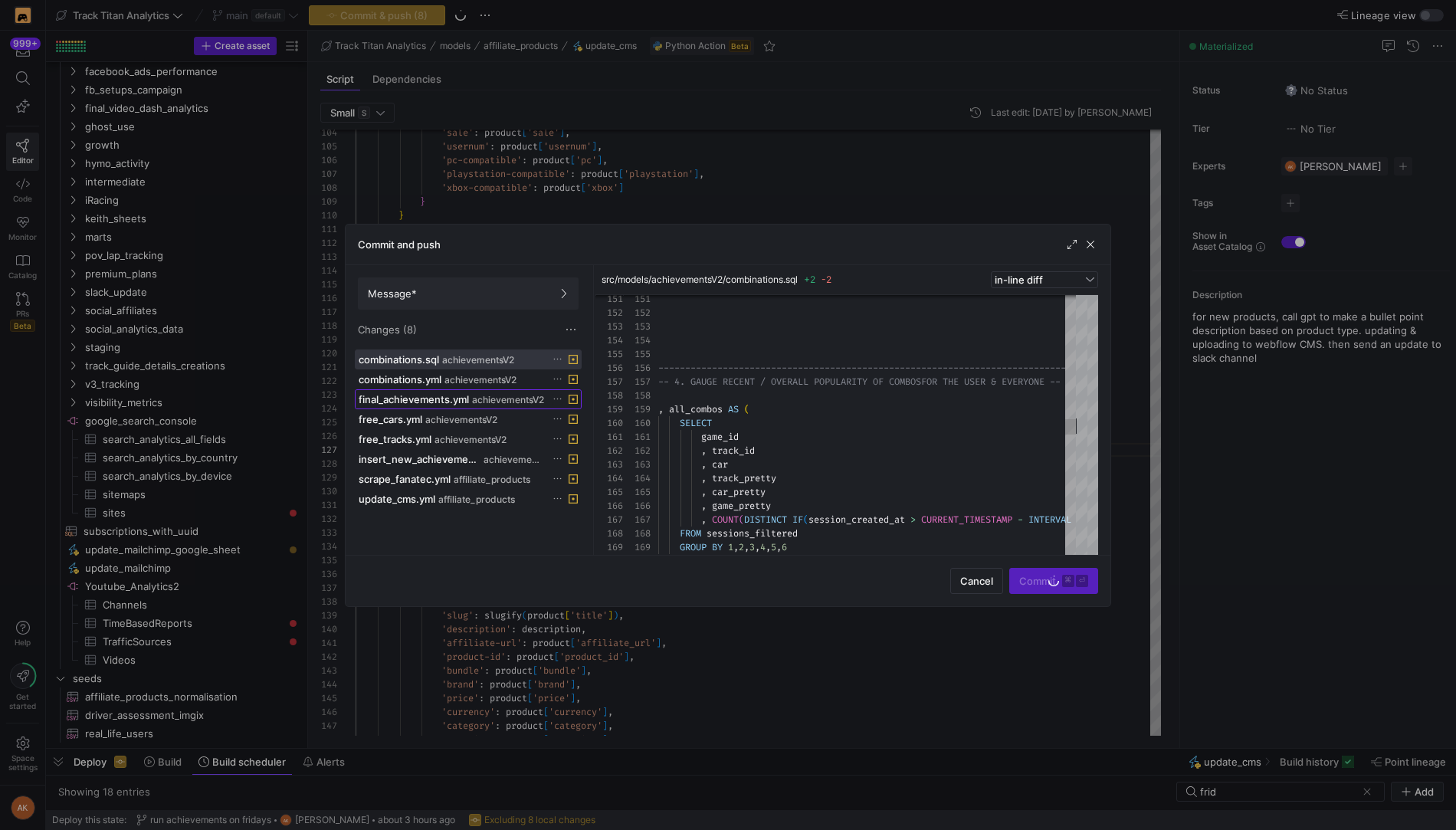
click at [470, 400] on div "final_achievements.yml achievementsV2" at bounding box center [451, 399] width 186 height 13
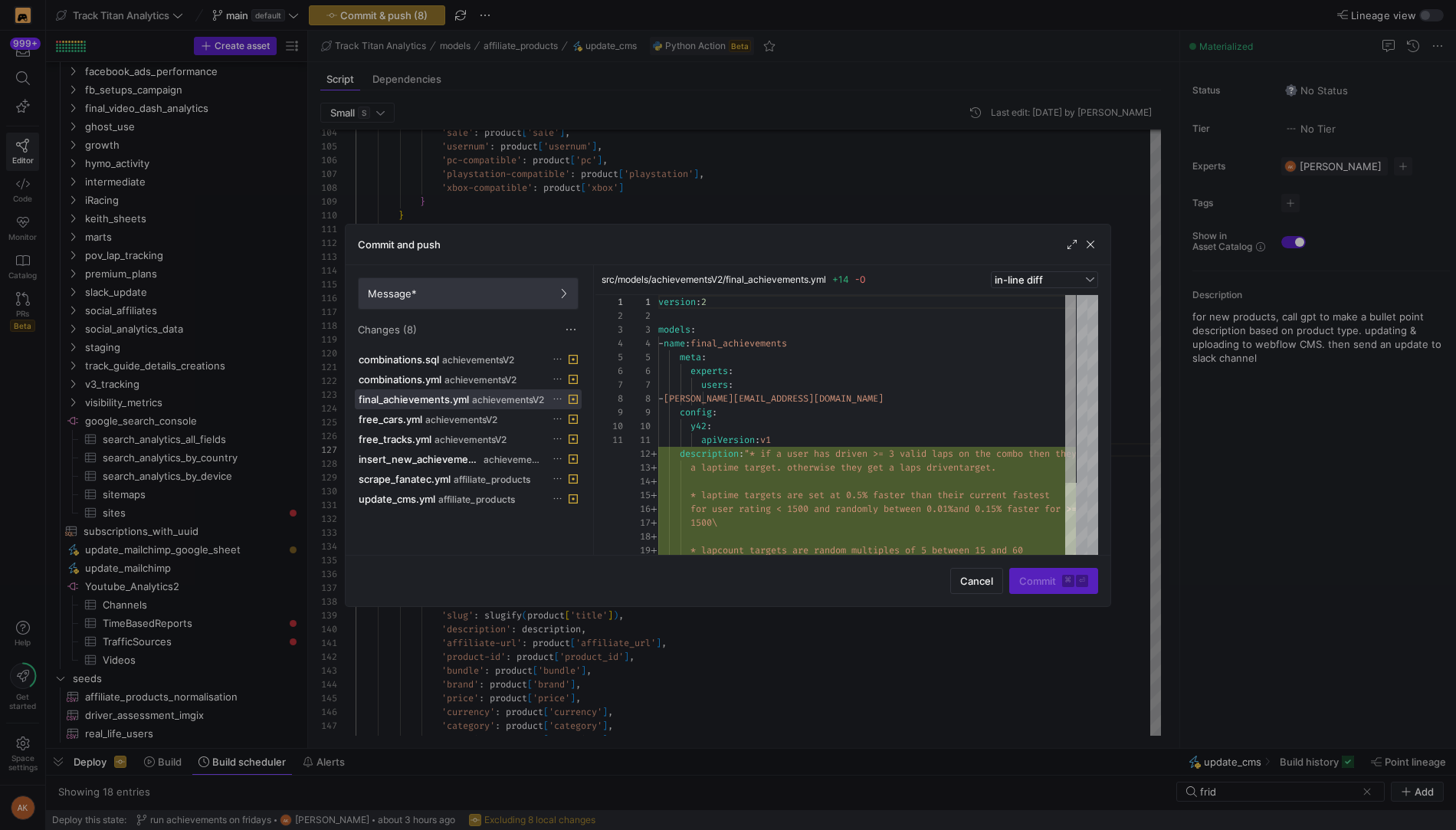
click at [549, 293] on span "Message*" at bounding box center [468, 293] width 201 height 13
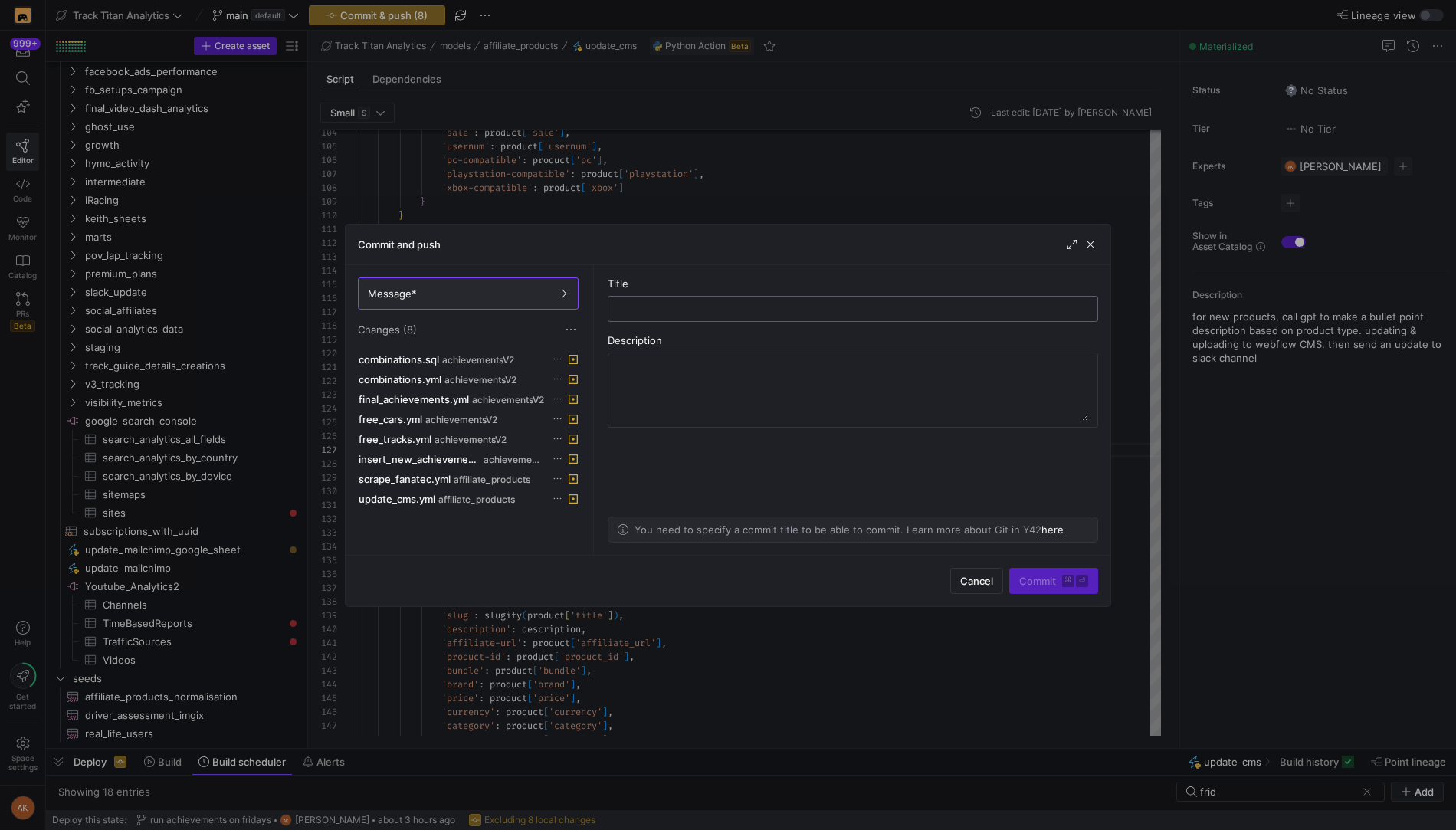
click at [675, 309] on input "text" at bounding box center [853, 308] width 465 height 13
type input "bunch of d"
type input "added descriptions to some of my ugly models & scripts"
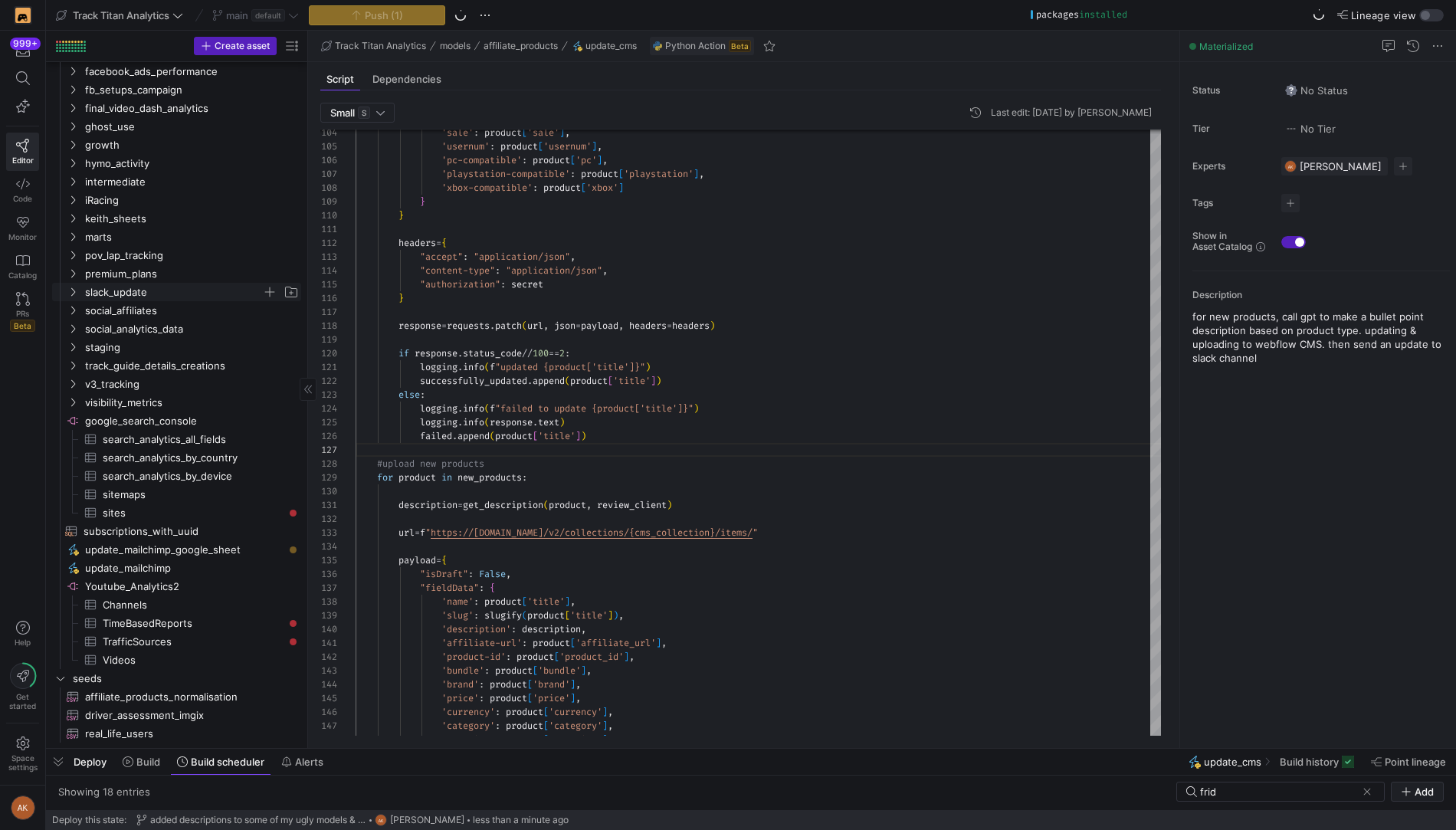
scroll to position [0, 0]
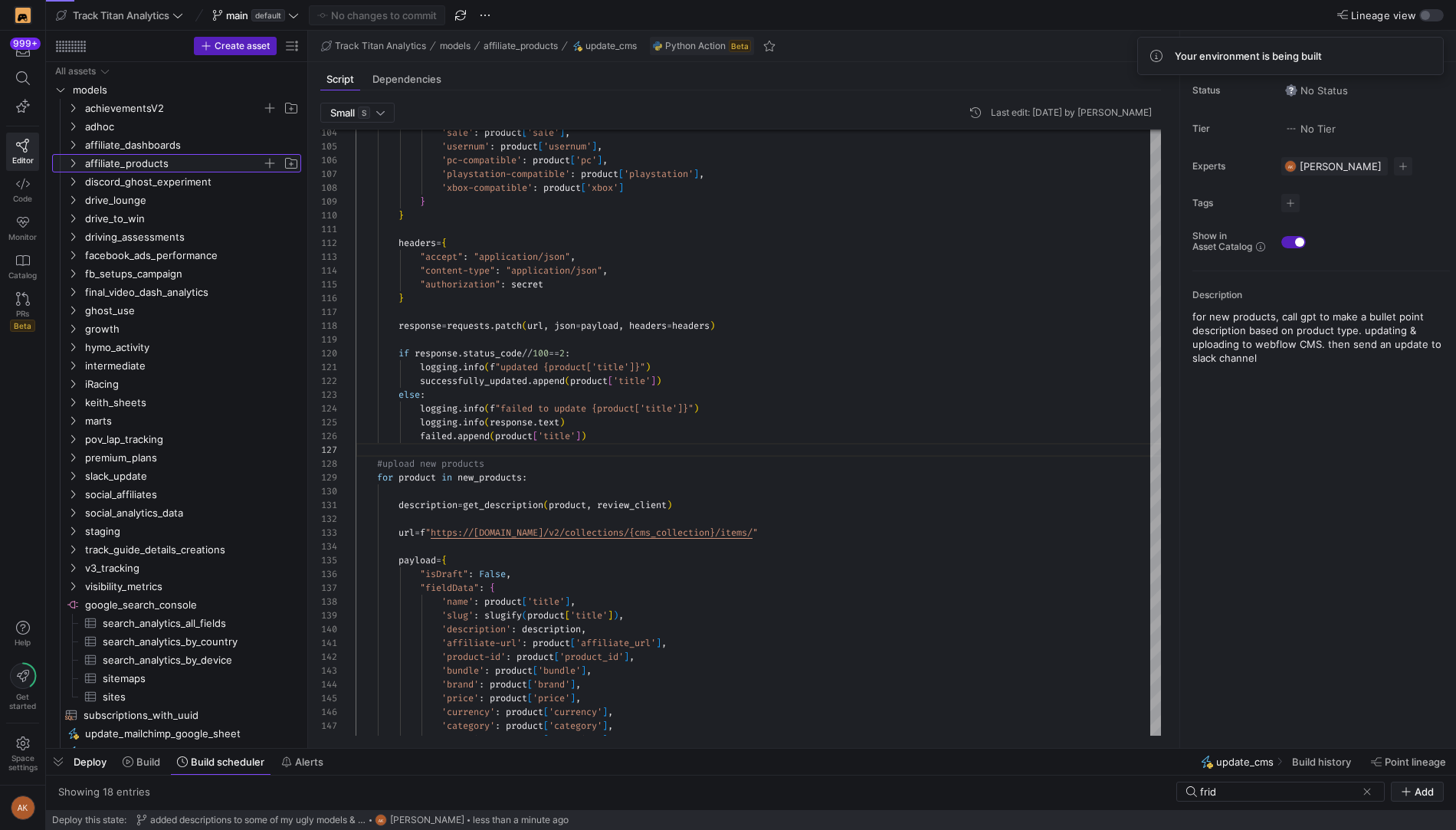
click at [73, 161] on icon "Press SPACE to select this row." at bounding box center [73, 164] width 4 height 8
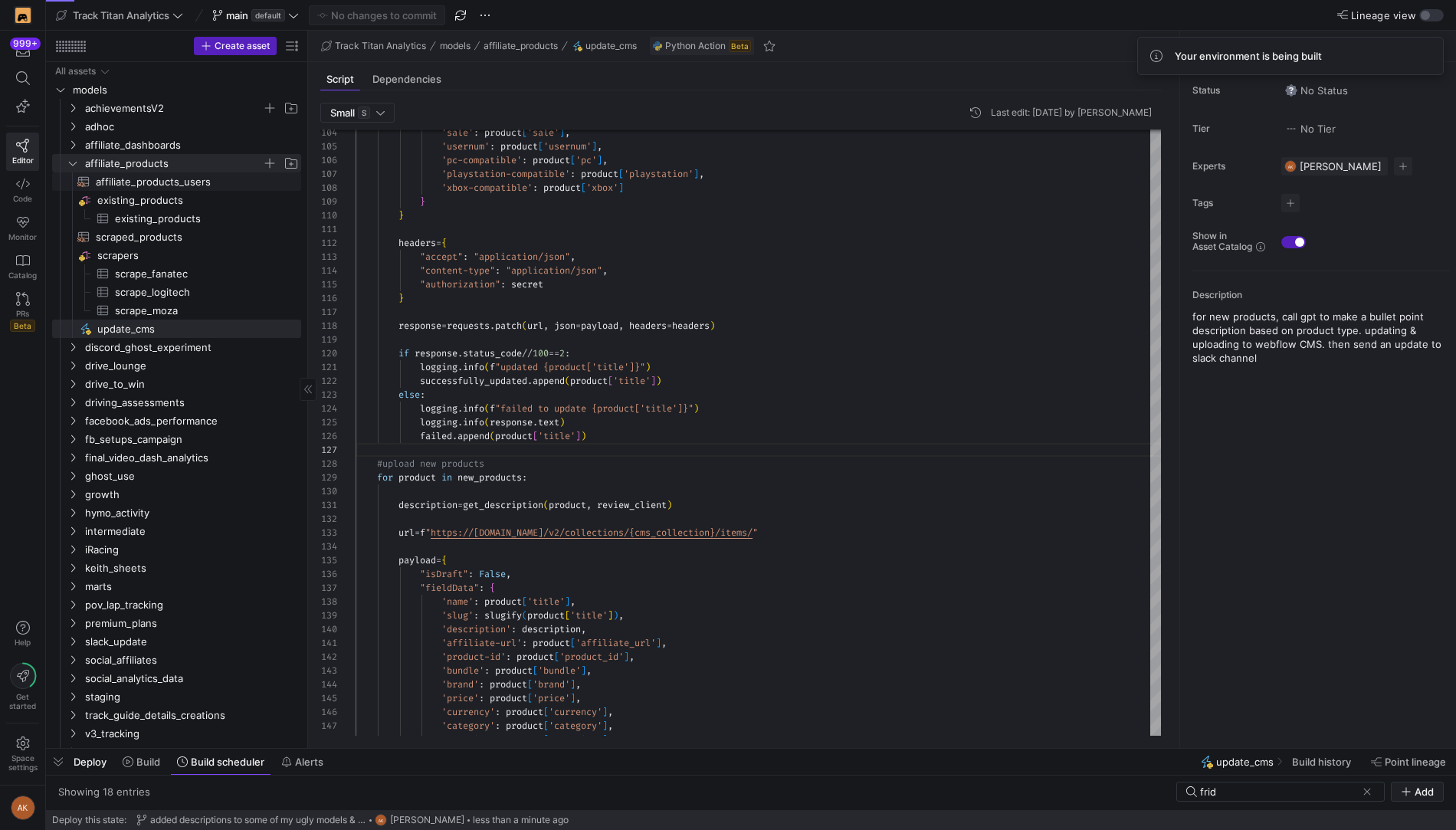
click at [165, 185] on span "affiliate_products_users​​​​​​​​​​" at bounding box center [189, 181] width 187 height 18
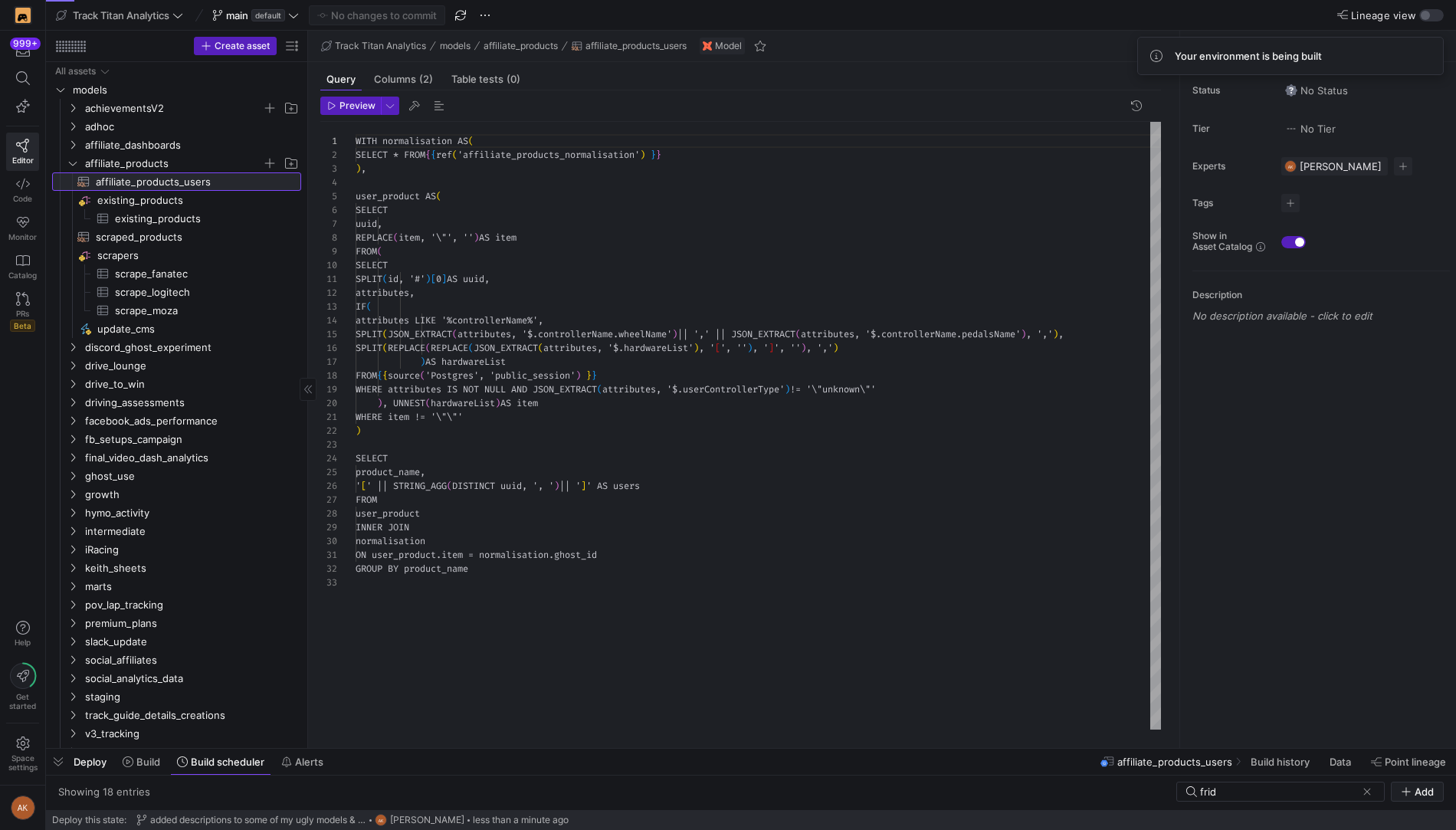
scroll to position [138, 0]
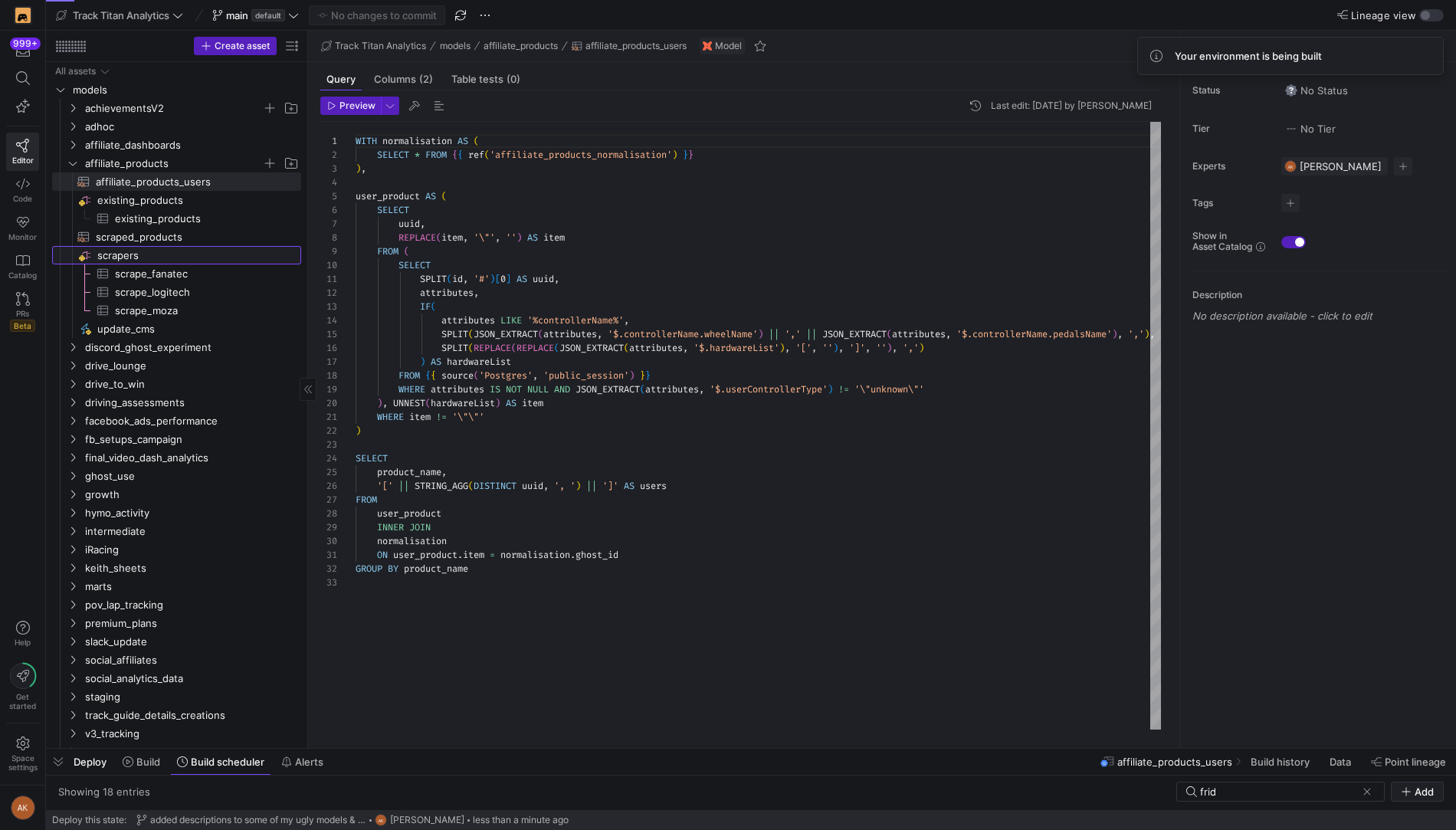
click at [148, 250] on span "scrapers​​​​​​​​" at bounding box center [198, 255] width 202 height 18
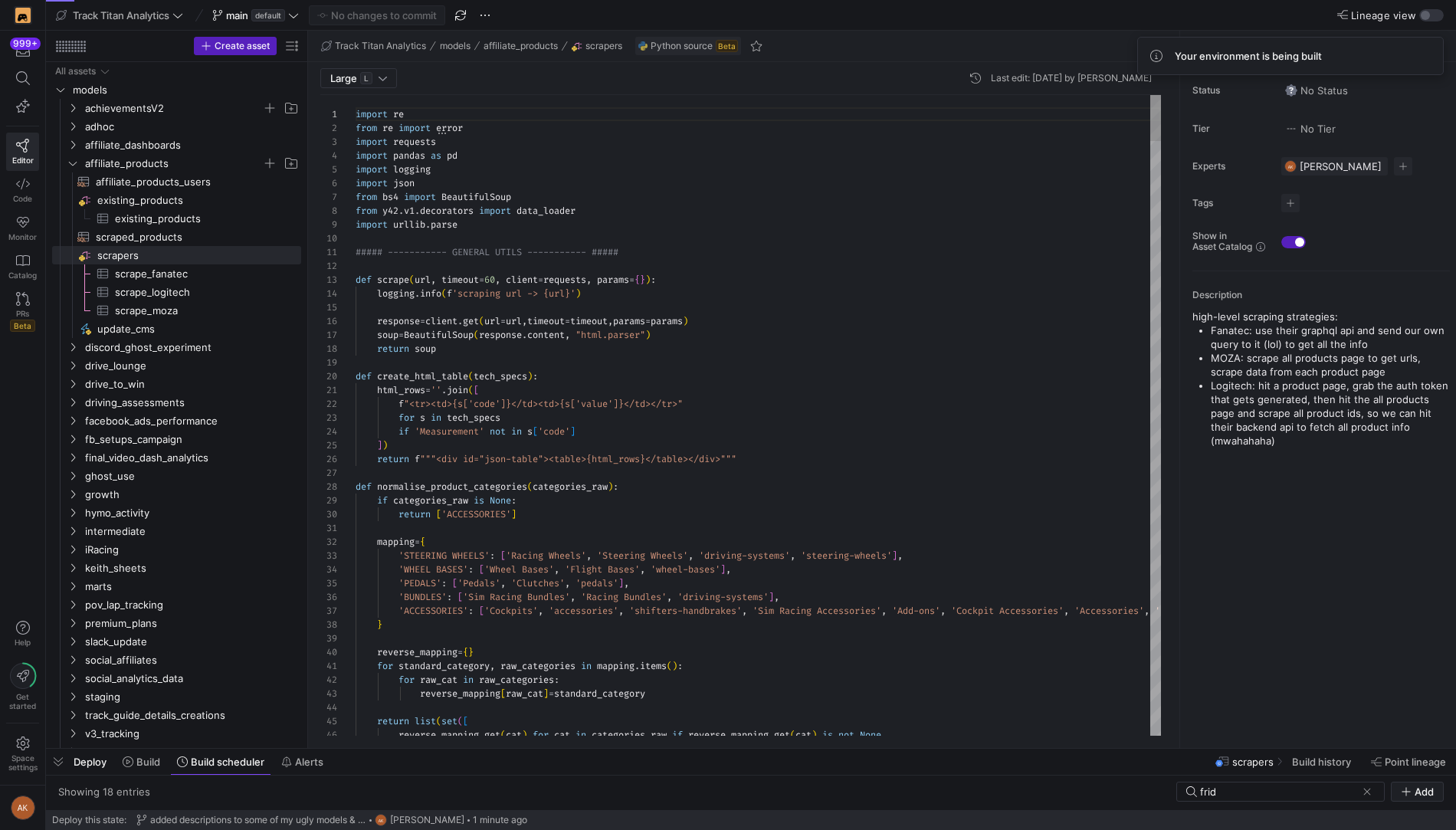
scroll to position [138, 0]
click at [135, 323] on span "update_cms​​​​​" at bounding box center [191, 328] width 187 height 18
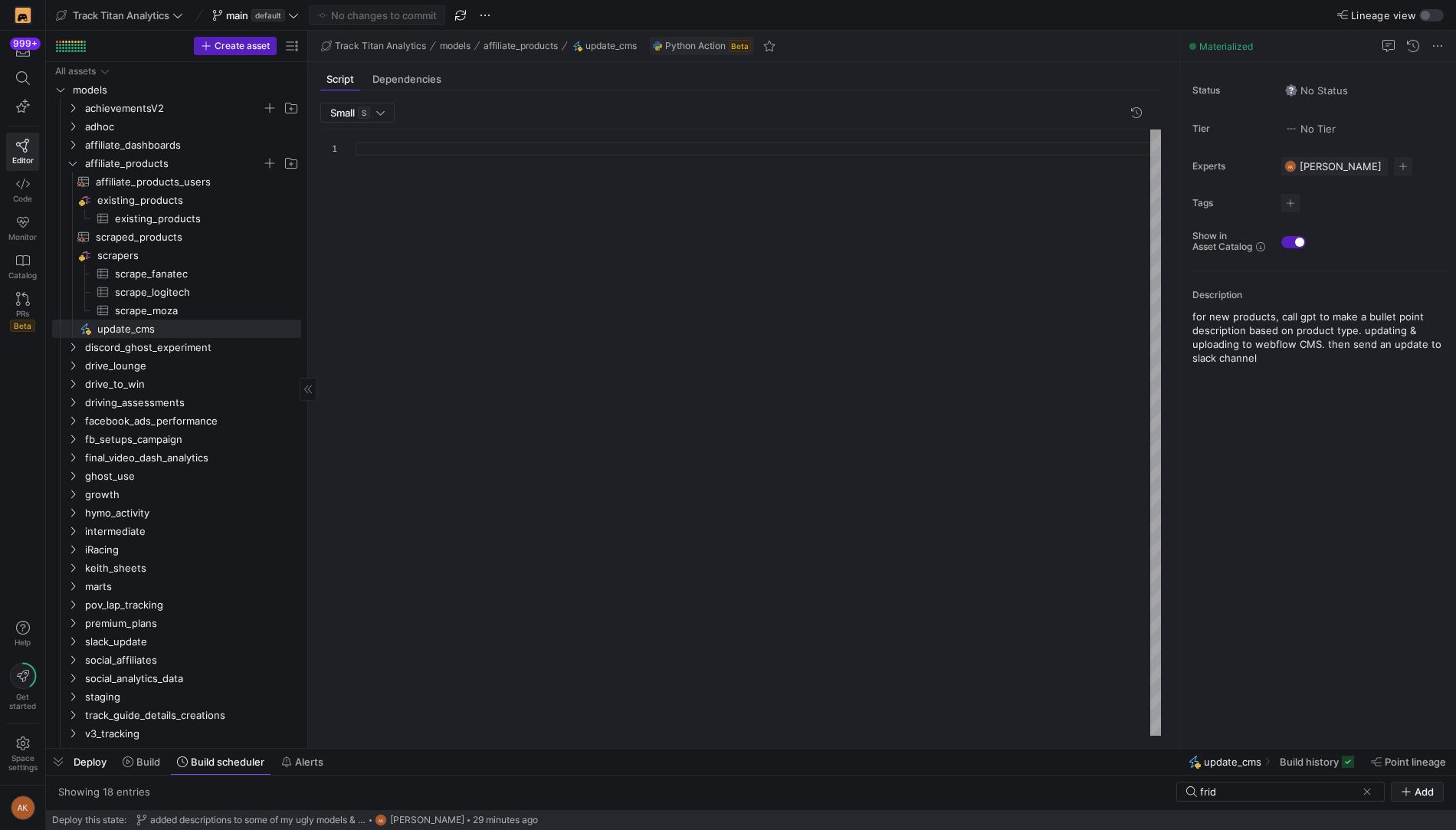
scroll to position [138, 0]
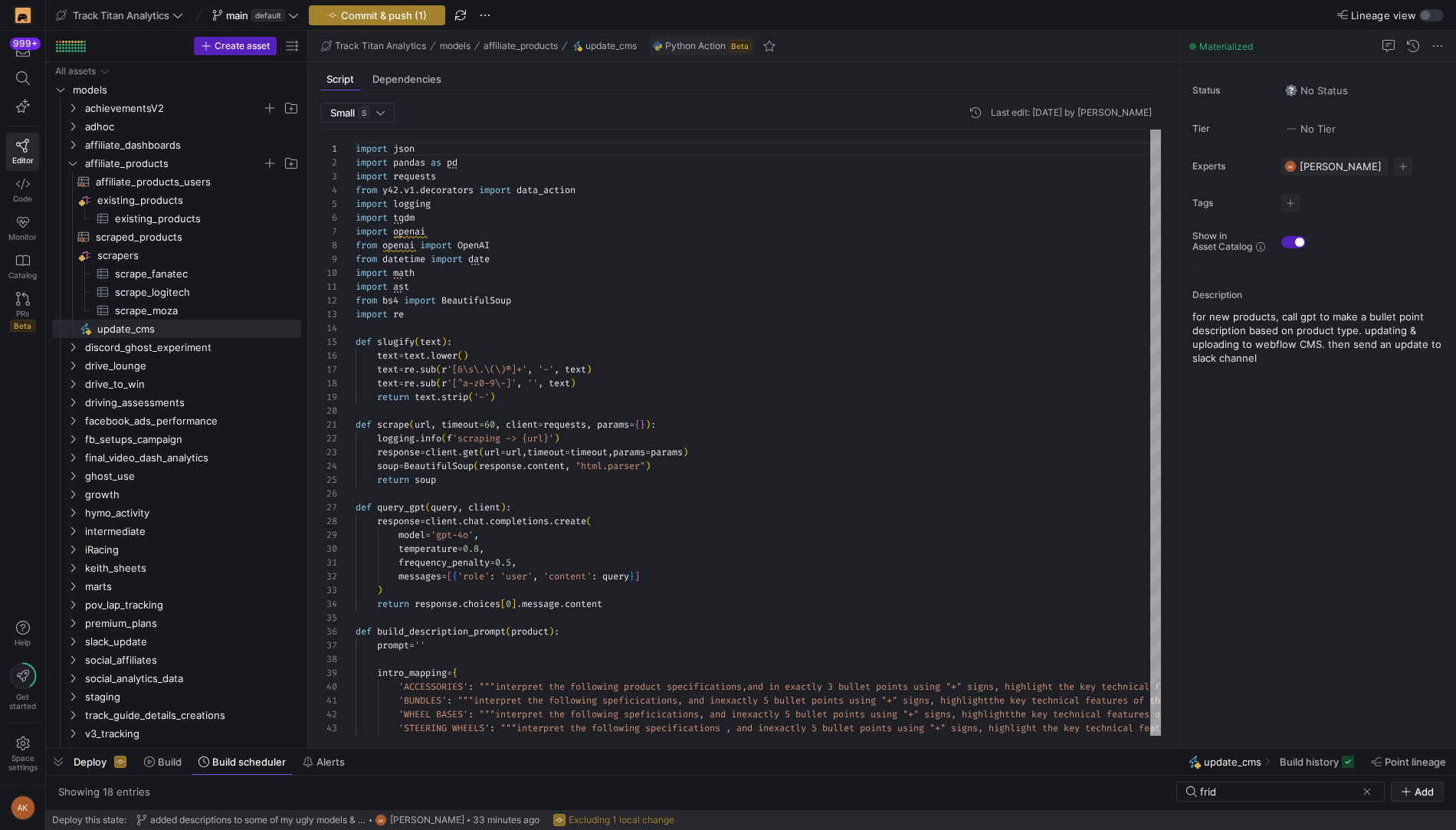
click at [396, 16] on span "Commit & push (1)" at bounding box center [384, 15] width 86 height 13
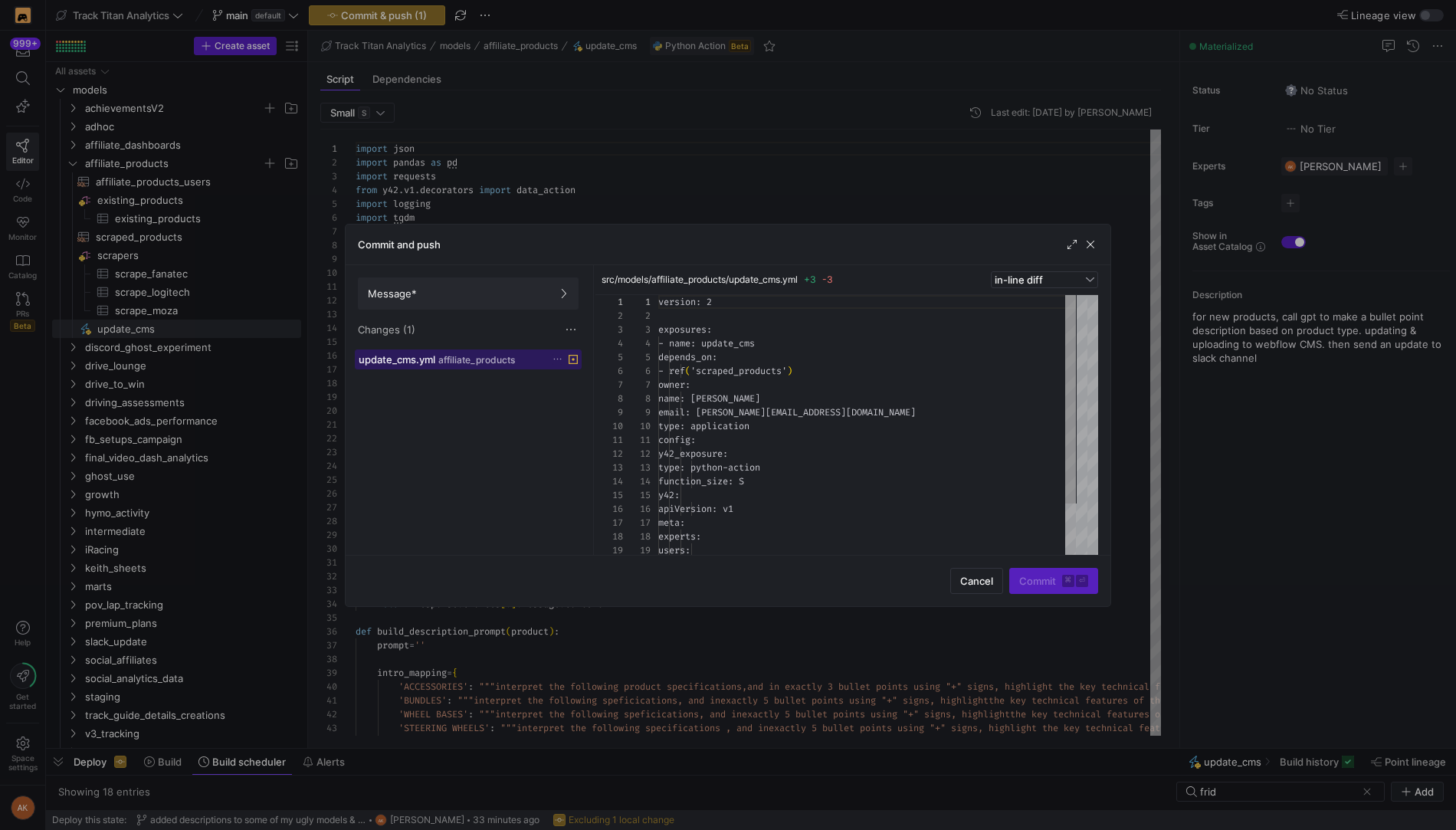
click at [404, 356] on span "update_cms.yml" at bounding box center [397, 359] width 76 height 13
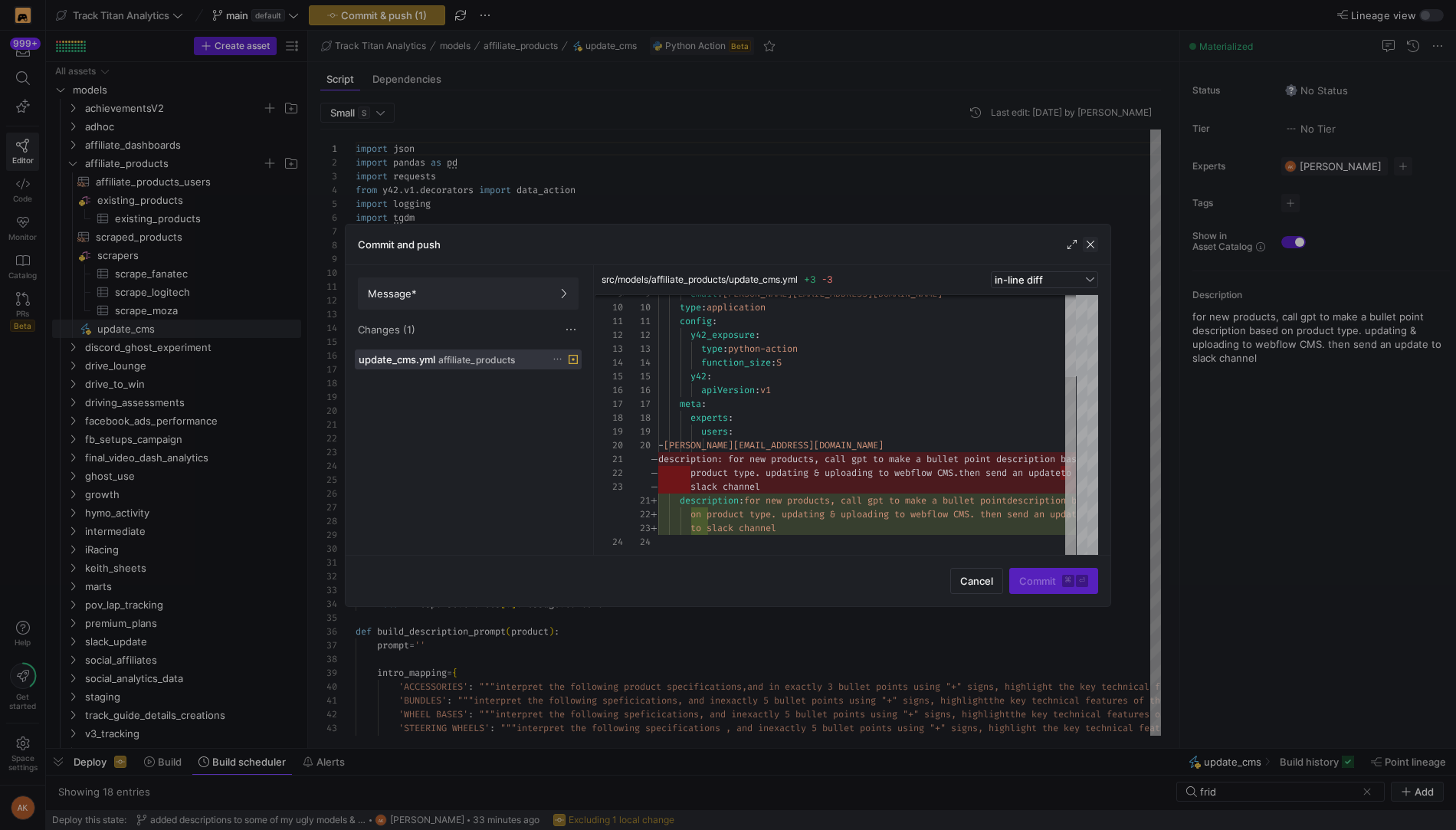
click at [1091, 239] on span "button" at bounding box center [1091, 244] width 15 height 15
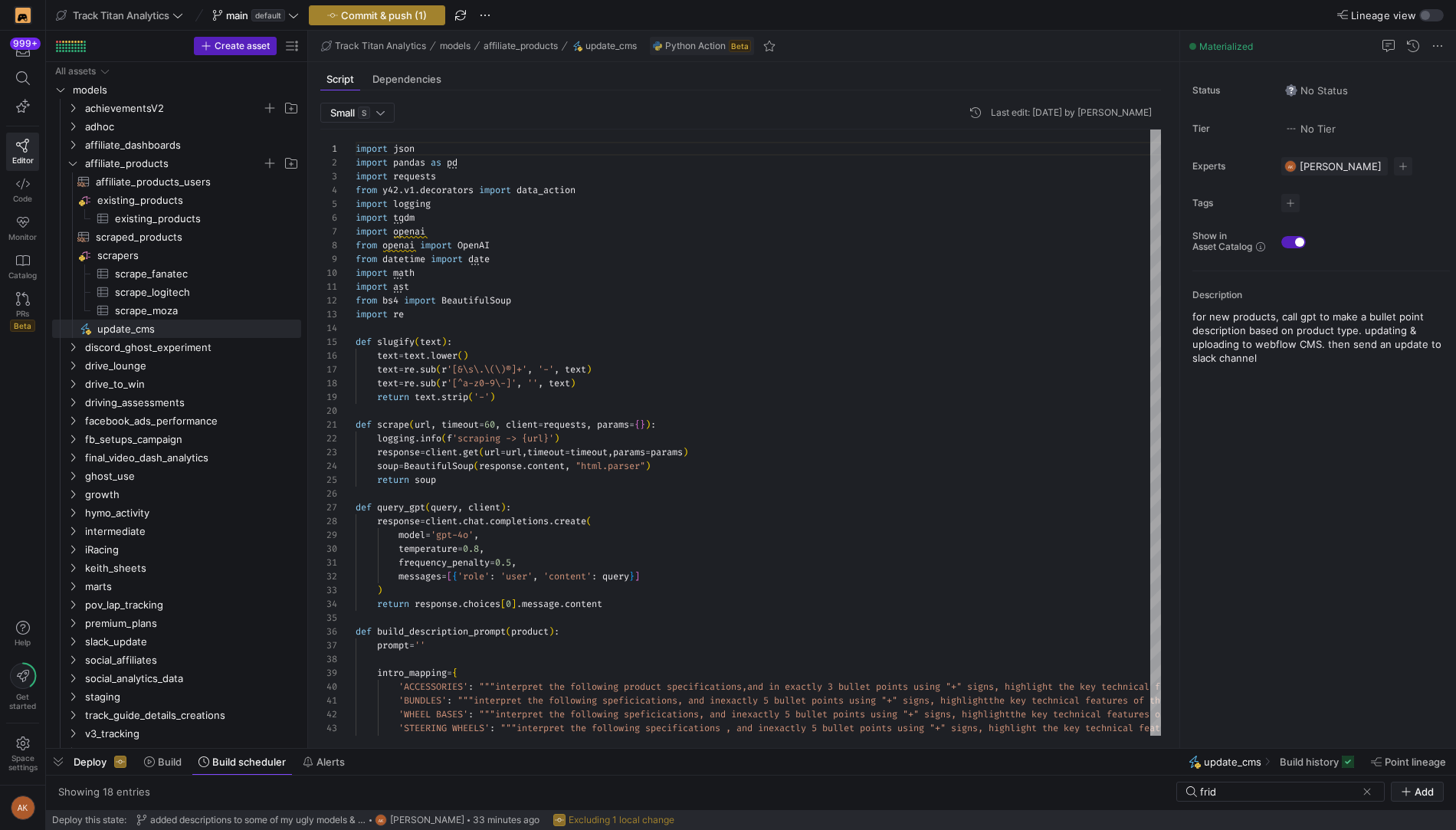
click at [392, 19] on span "Commit & push (1)" at bounding box center [384, 15] width 86 height 13
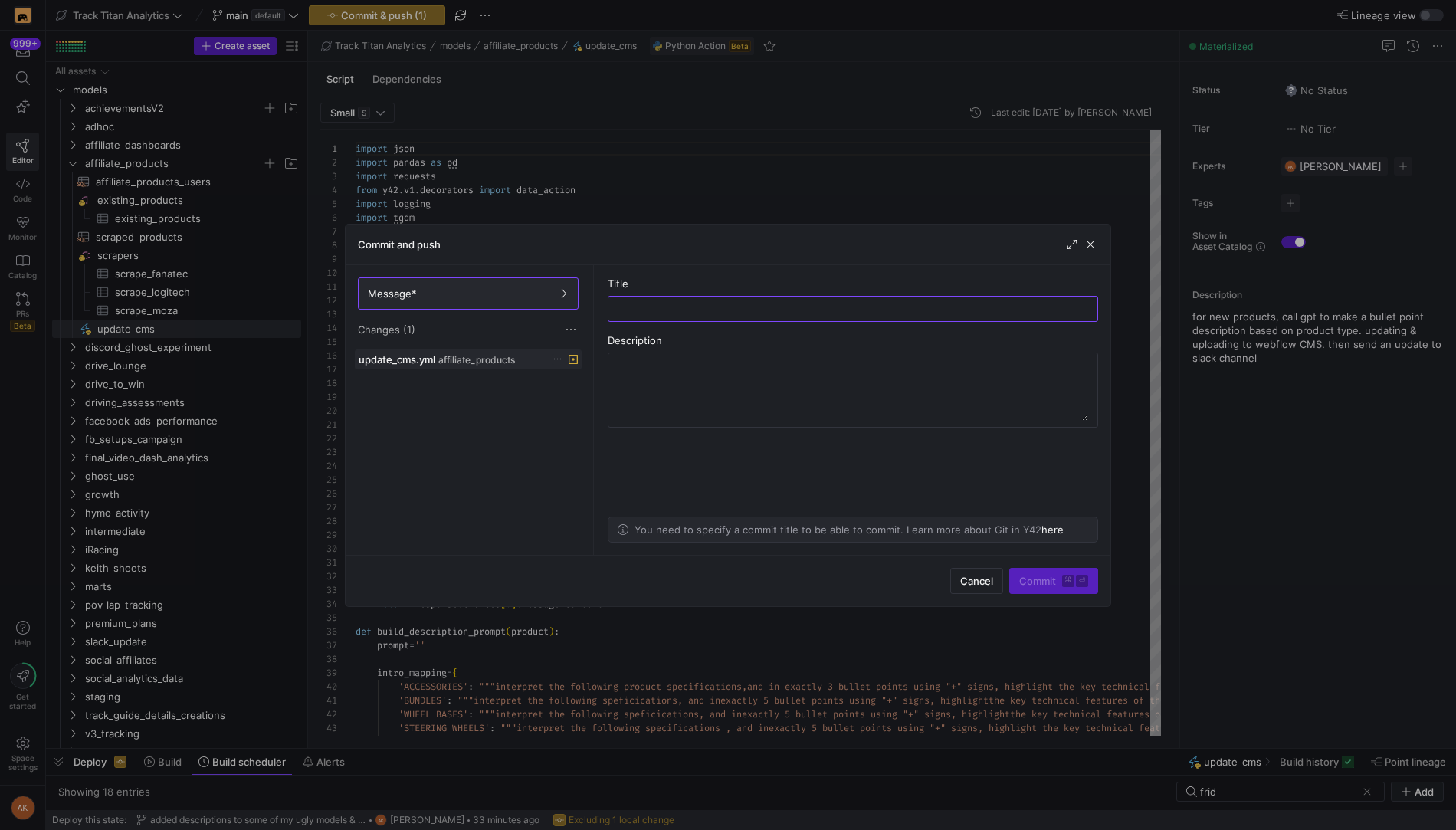
click at [554, 355] on icon at bounding box center [558, 359] width 10 height 10
click at [631, 396] on span "Discard" at bounding box center [614, 401] width 107 height 13
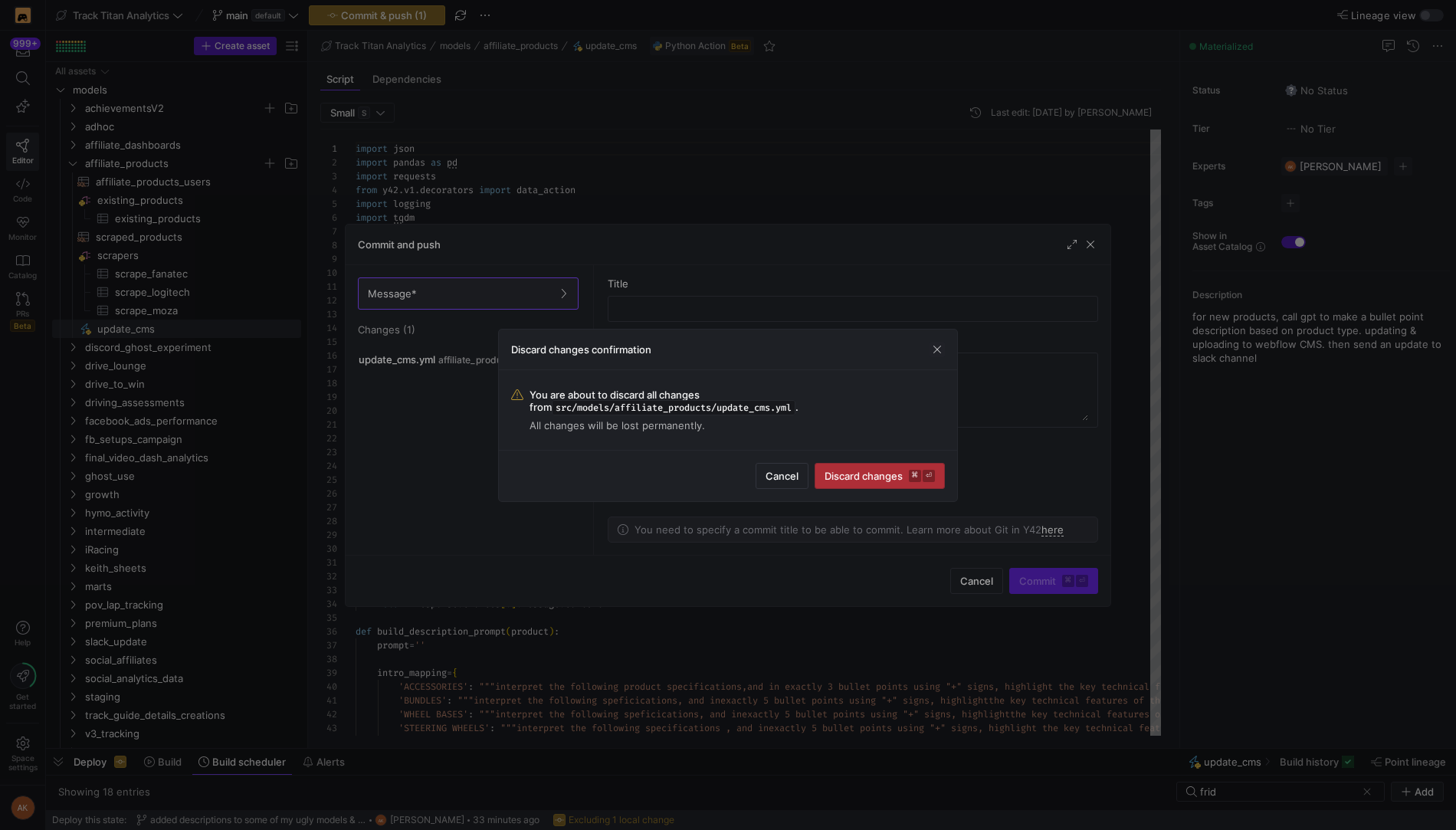
click at [907, 472] on span "Discard changes ⌘ ⏎" at bounding box center [879, 475] width 110 height 13
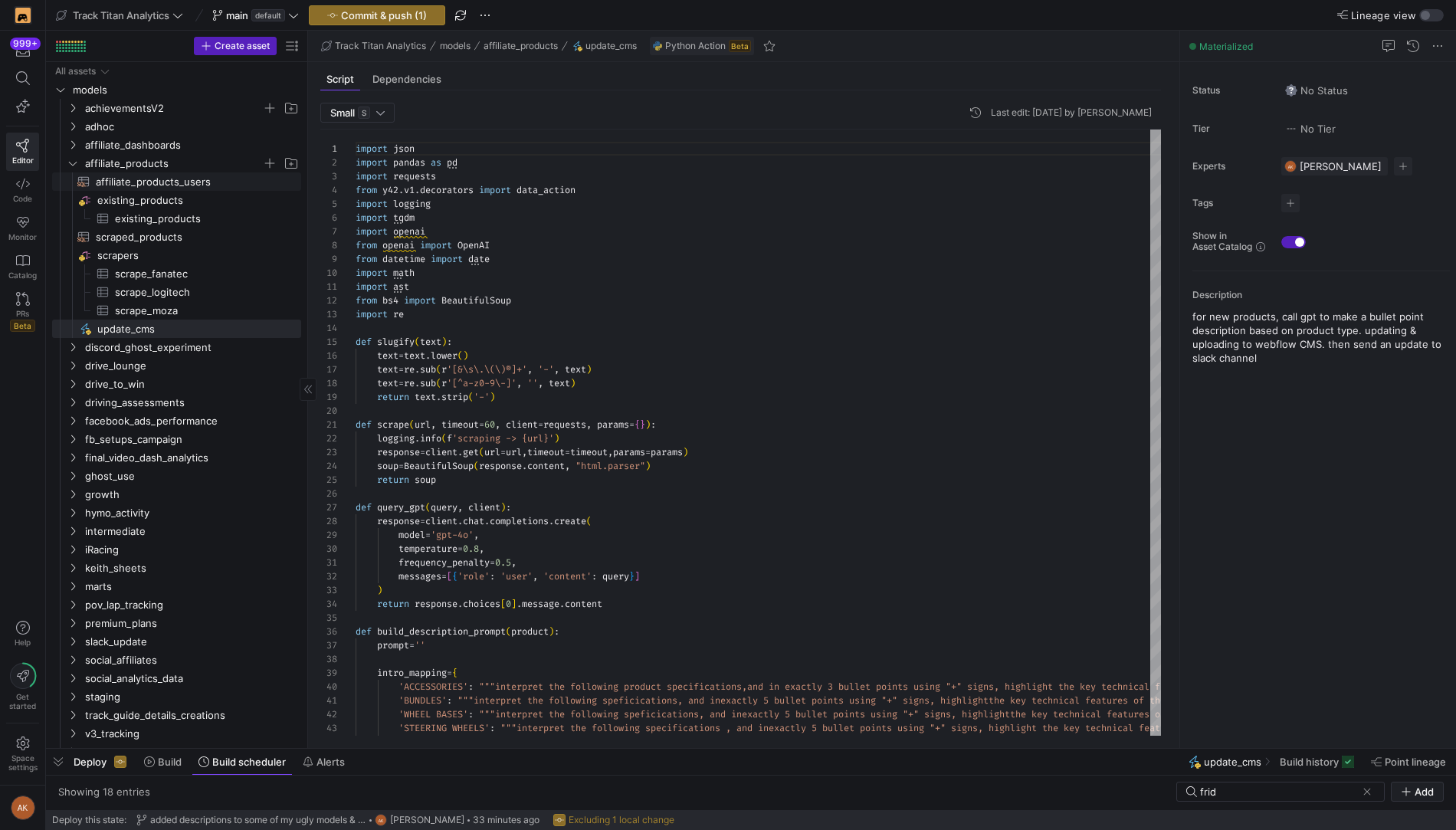
click at [159, 187] on span "affiliate_products_users​​​​​​​​​​" at bounding box center [189, 181] width 187 height 18
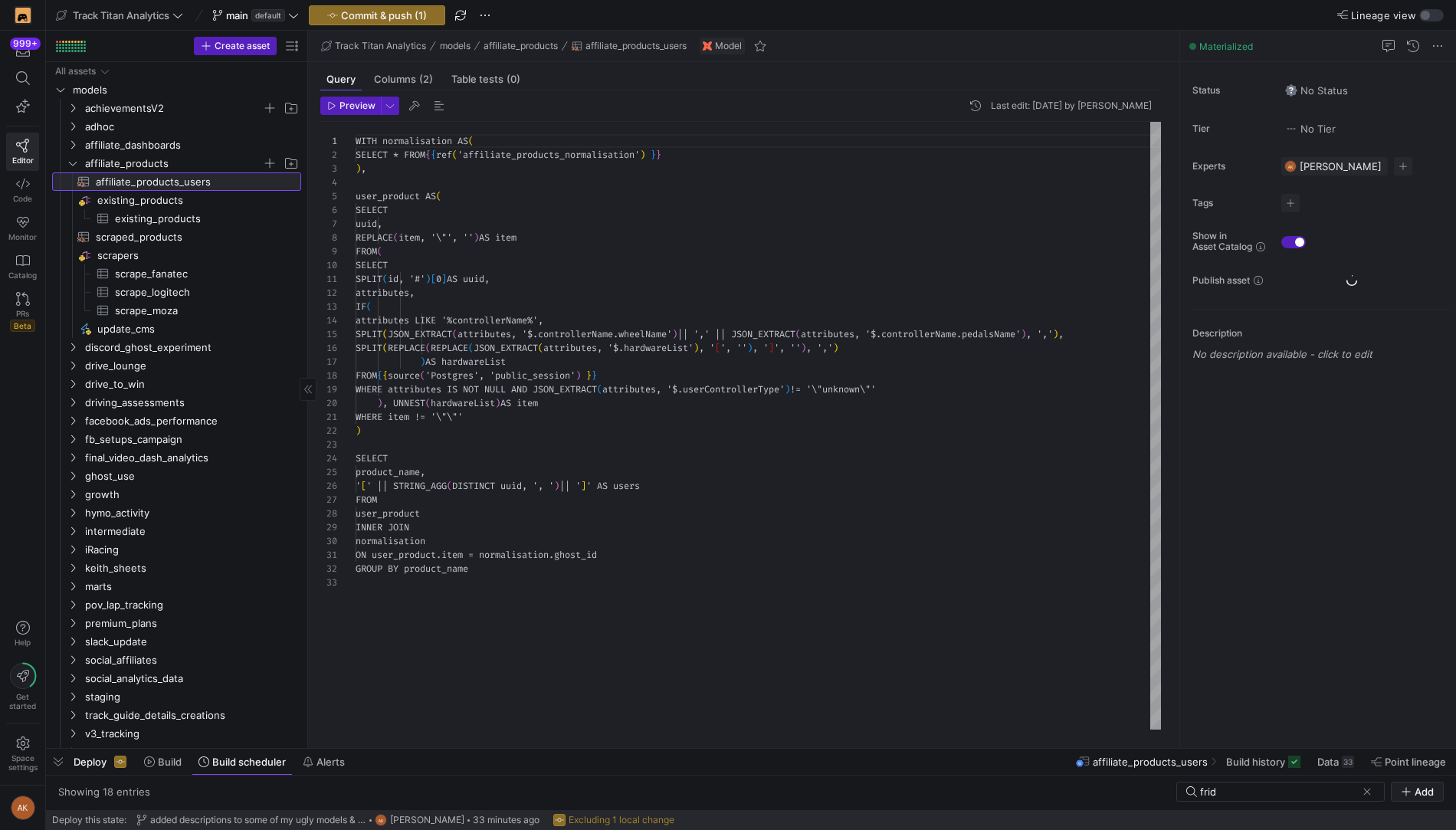
scroll to position [138, 0]
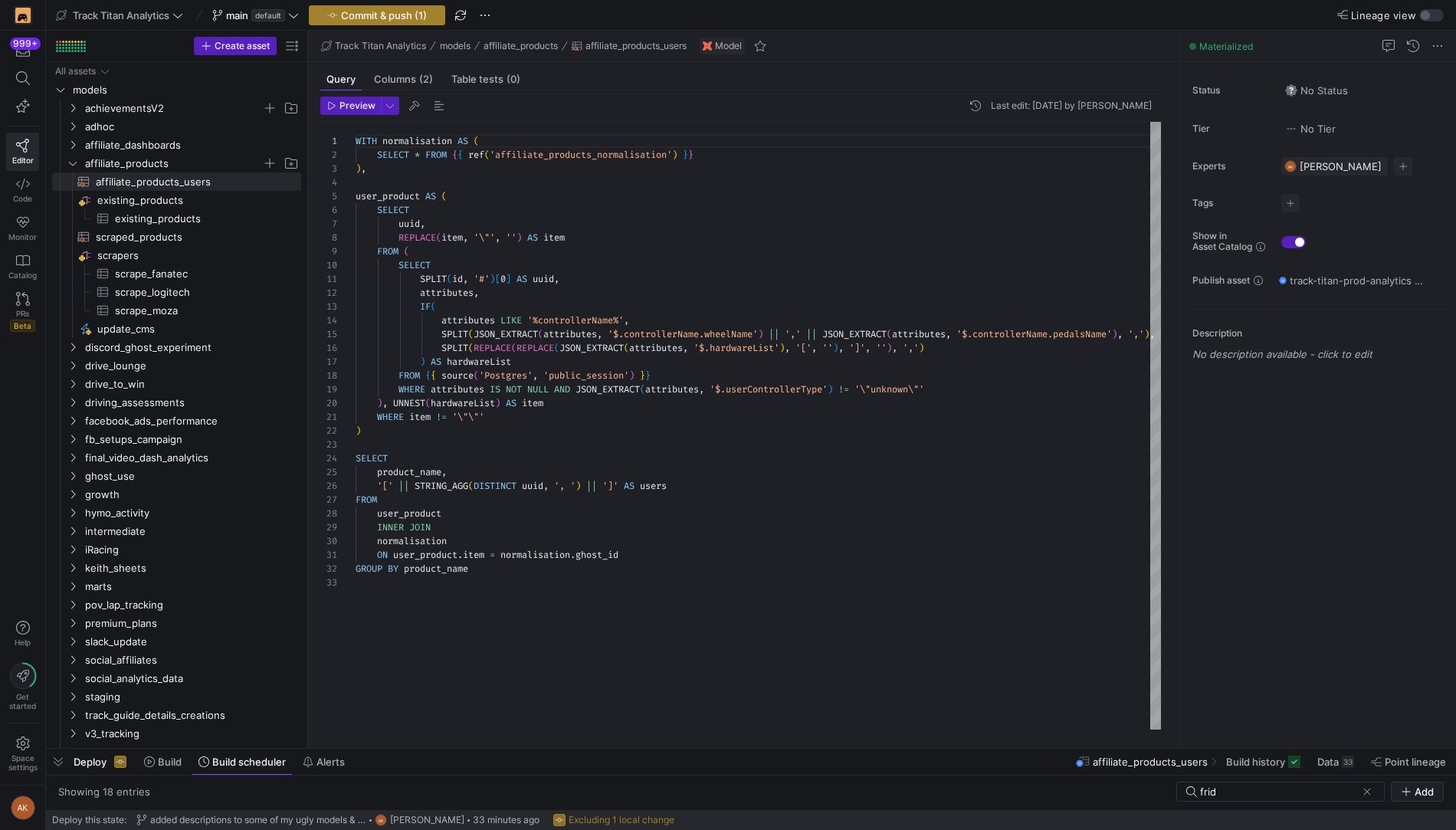
click at [387, 21] on span "Commit & push (1)" at bounding box center [384, 15] width 86 height 13
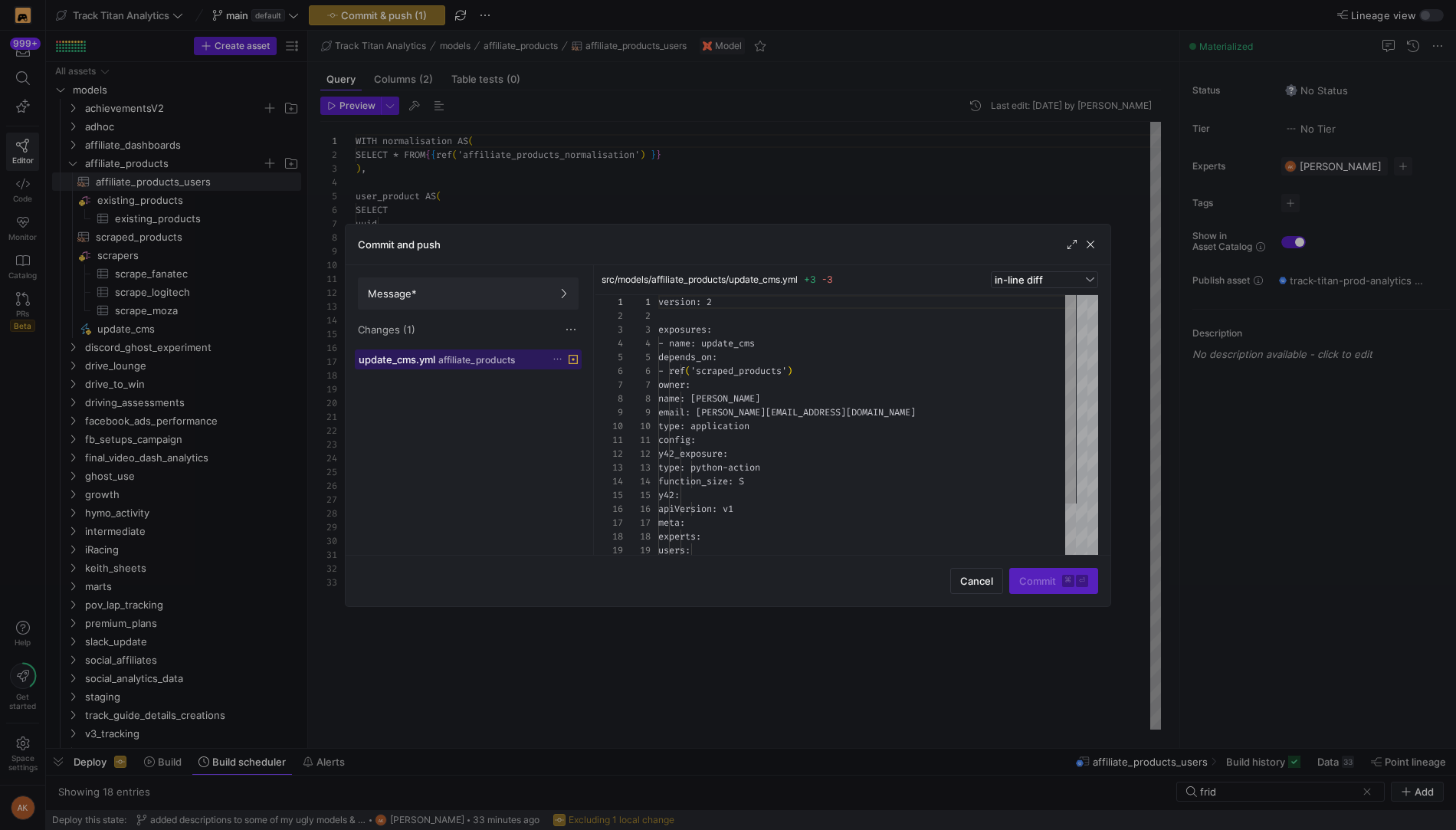
click at [562, 355] on div at bounding box center [565, 359] width 26 height 11
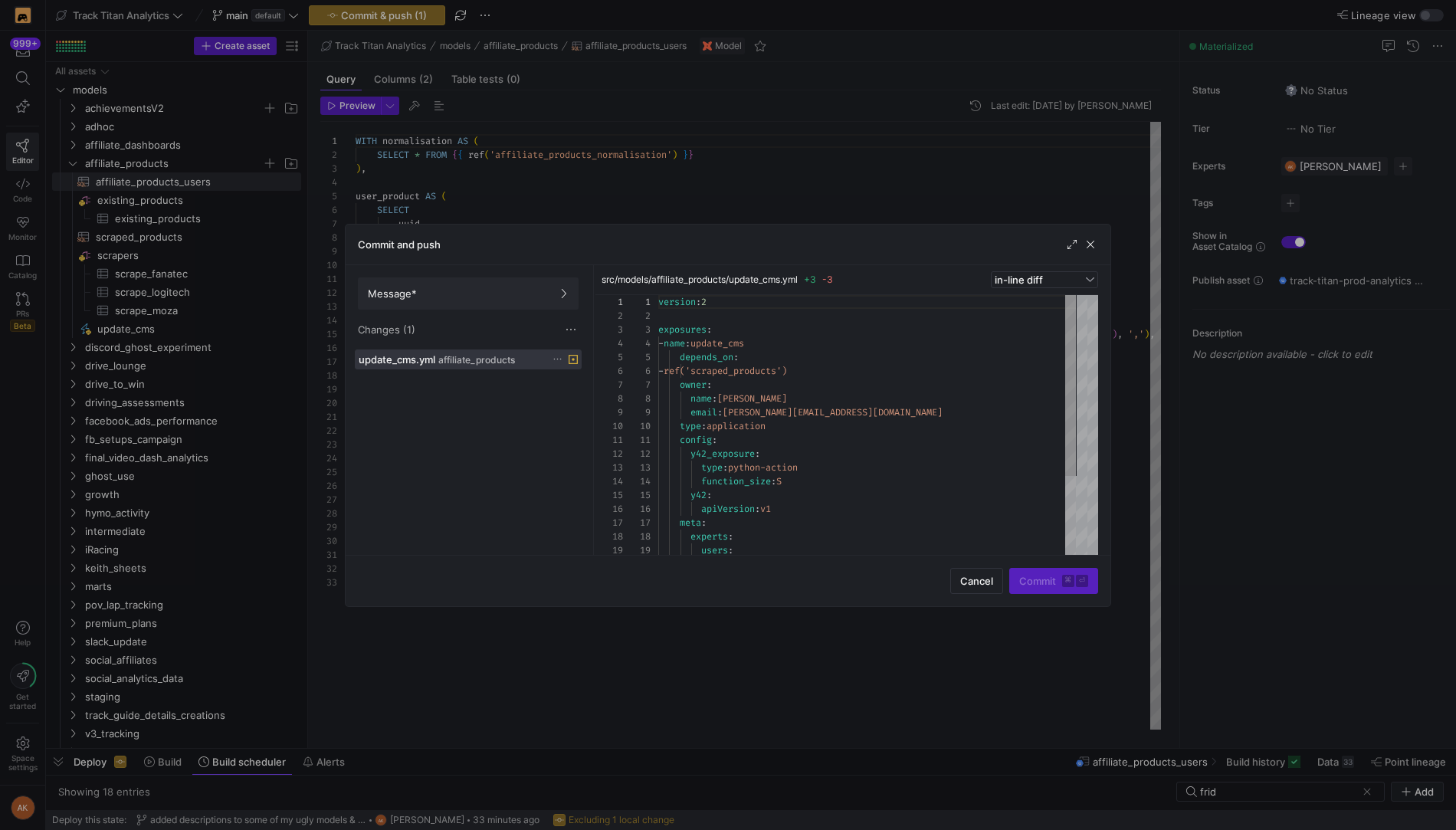
click at [557, 358] on icon at bounding box center [558, 359] width 10 height 10
click at [595, 402] on span "Discard" at bounding box center [579, 401] width 35 height 13
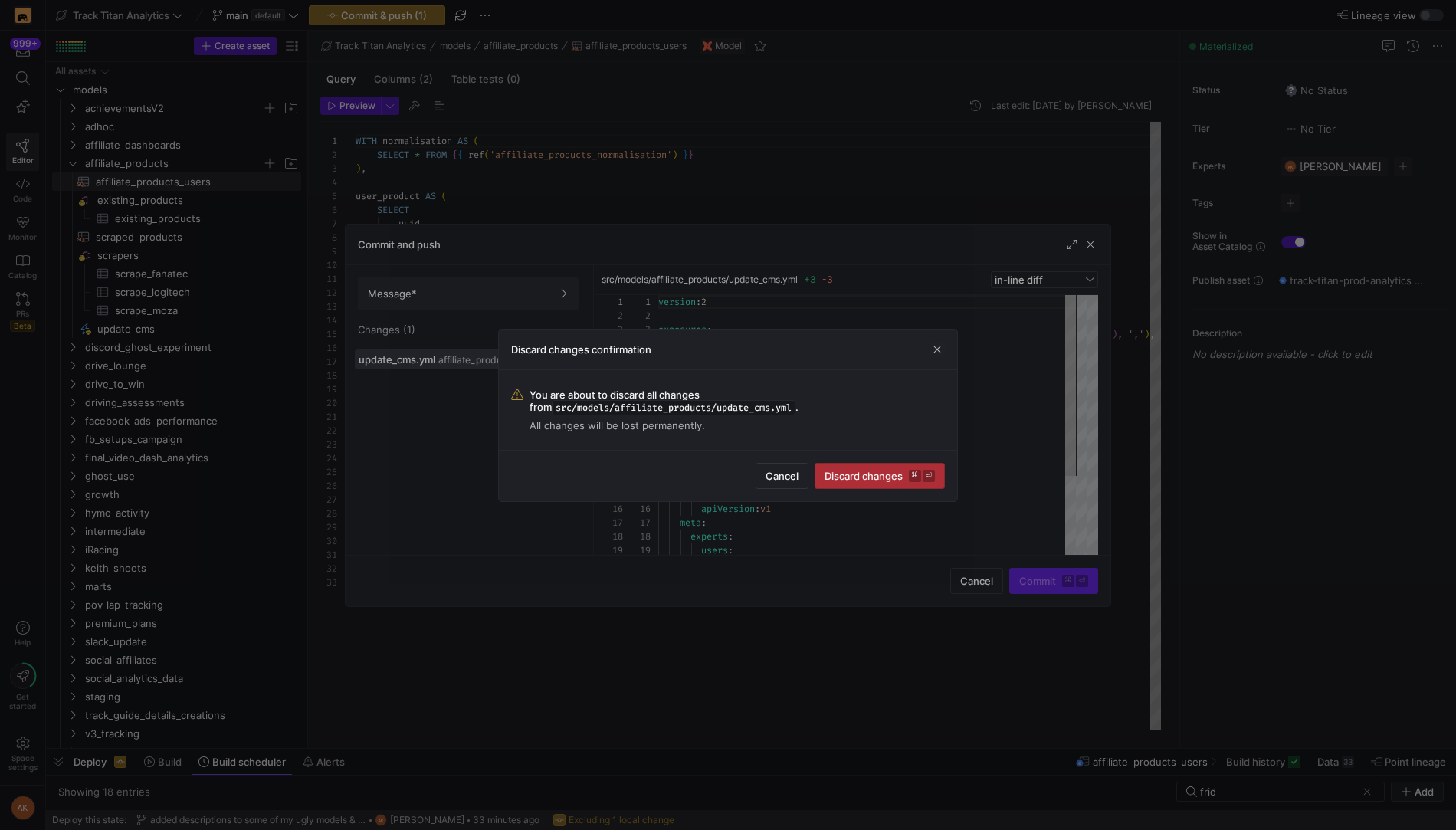
click at [878, 483] on span "submit" at bounding box center [879, 475] width 129 height 24
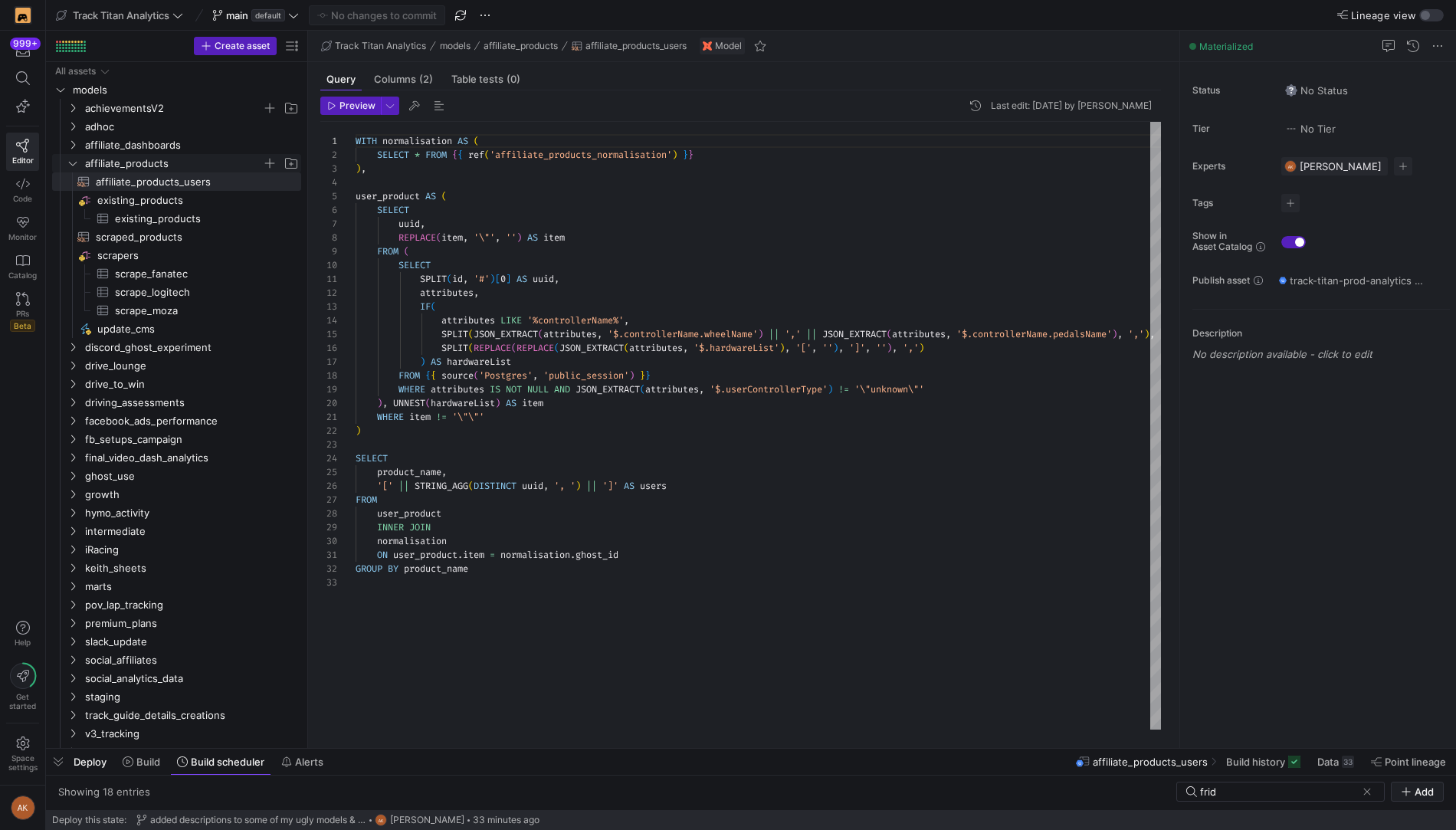
click at [71, 161] on icon "Press SPACE to select this row." at bounding box center [72, 163] width 11 height 9
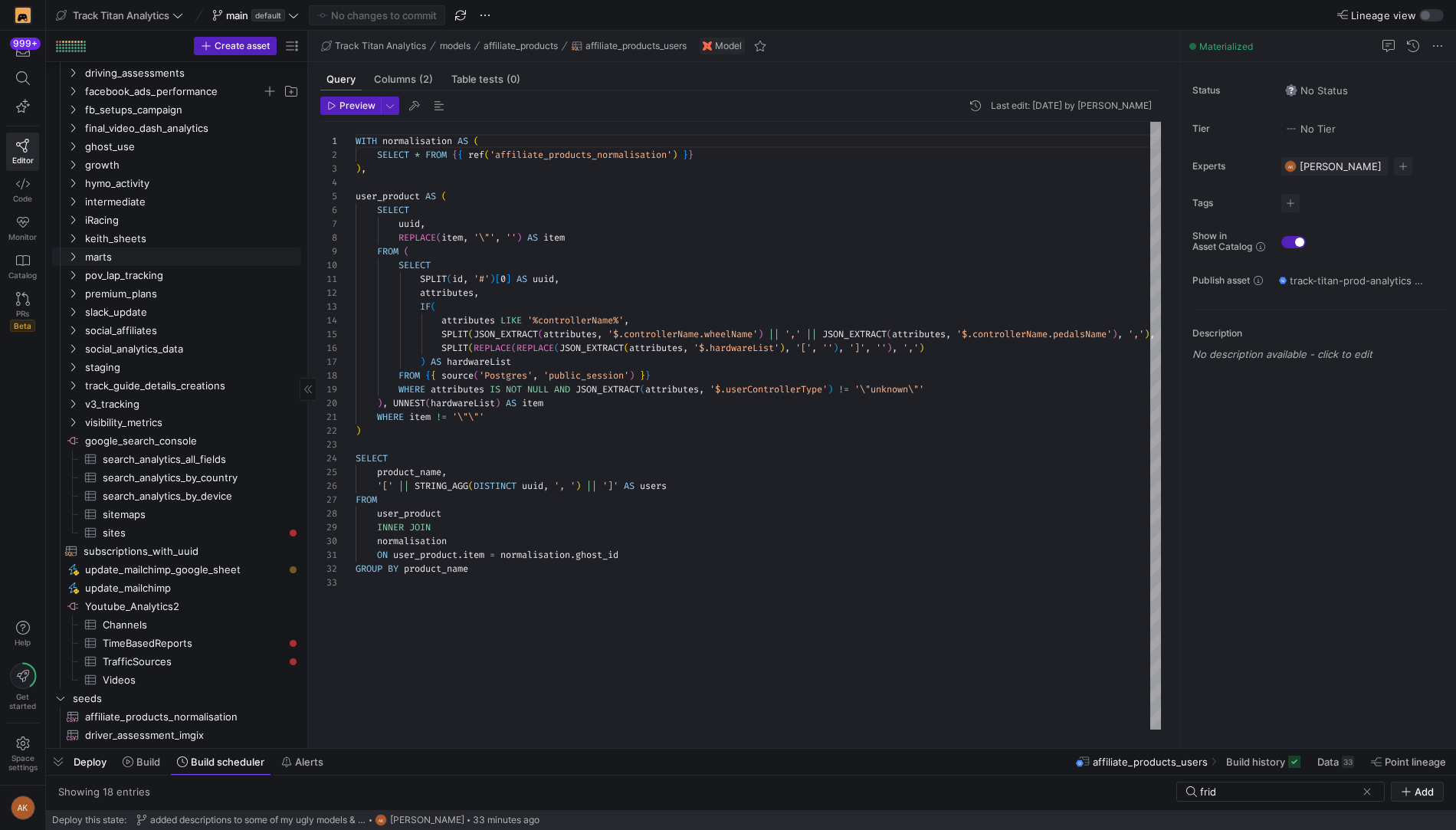
scroll to position [178, 0]
